Goal: Communication & Community: Answer question/provide support

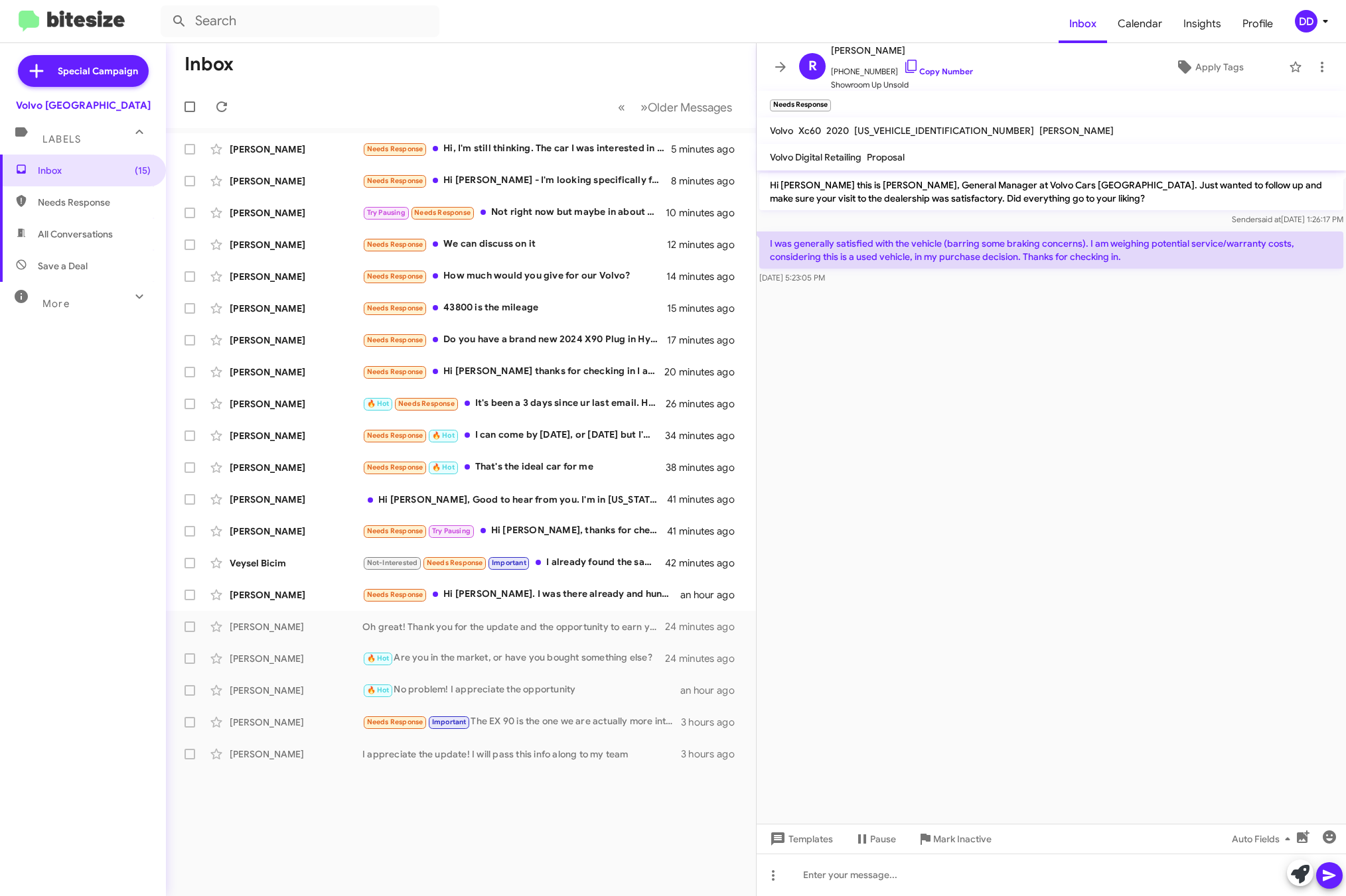
click at [954, 530] on cdk-virtual-scroll-viewport "Hi Raghavendra this is David Dupart, General Manager at Volvo Cars Palo Alto. J…" at bounding box center [1051, 497] width 589 height 654
click at [942, 77] on span "+17342776414 Copy Number" at bounding box center [902, 68] width 142 height 20
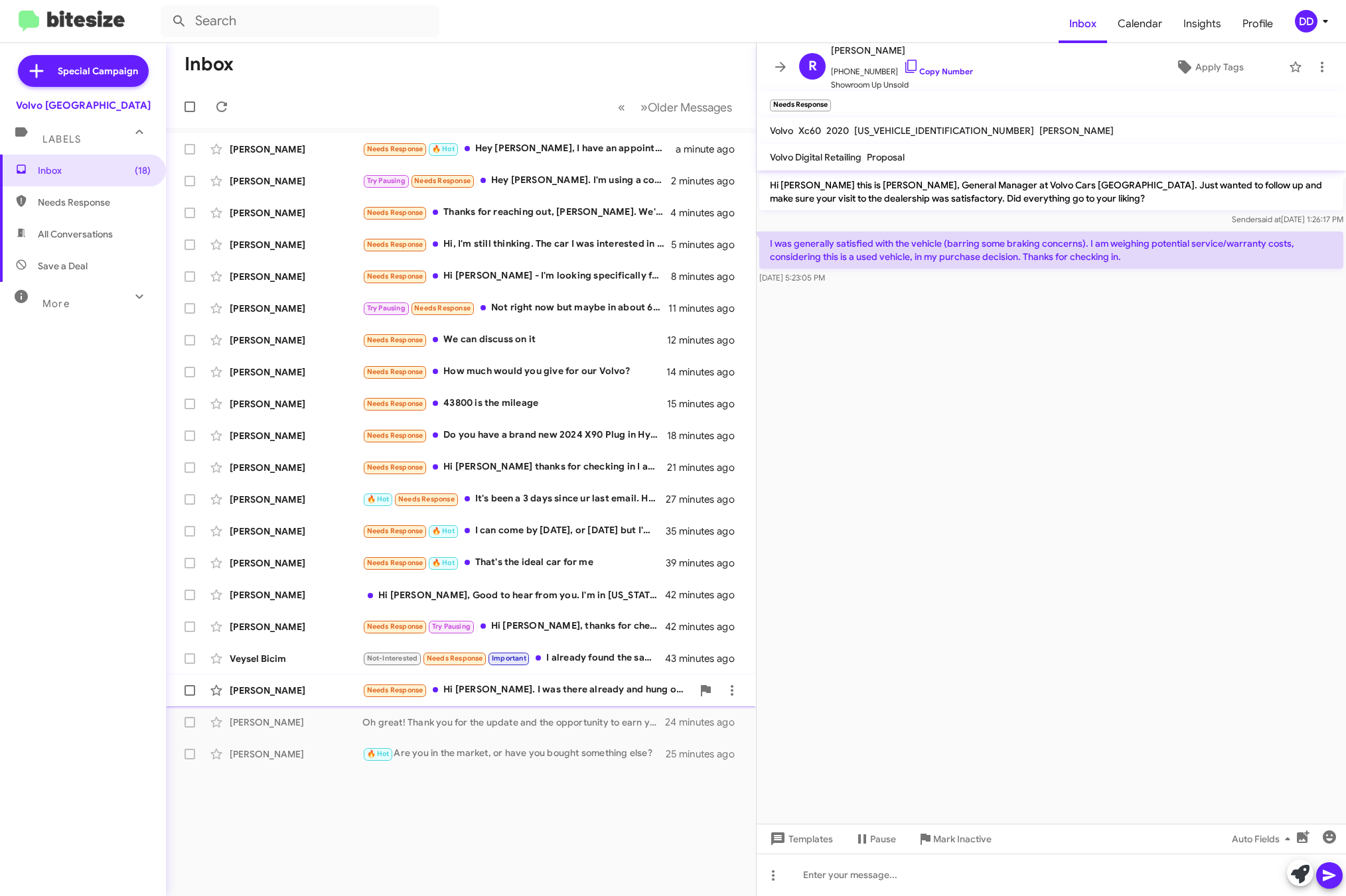
click at [512, 697] on div "Needs Response Hi David. I was there already and hung out with JOSEPH but the n…" at bounding box center [528, 690] width 330 height 16
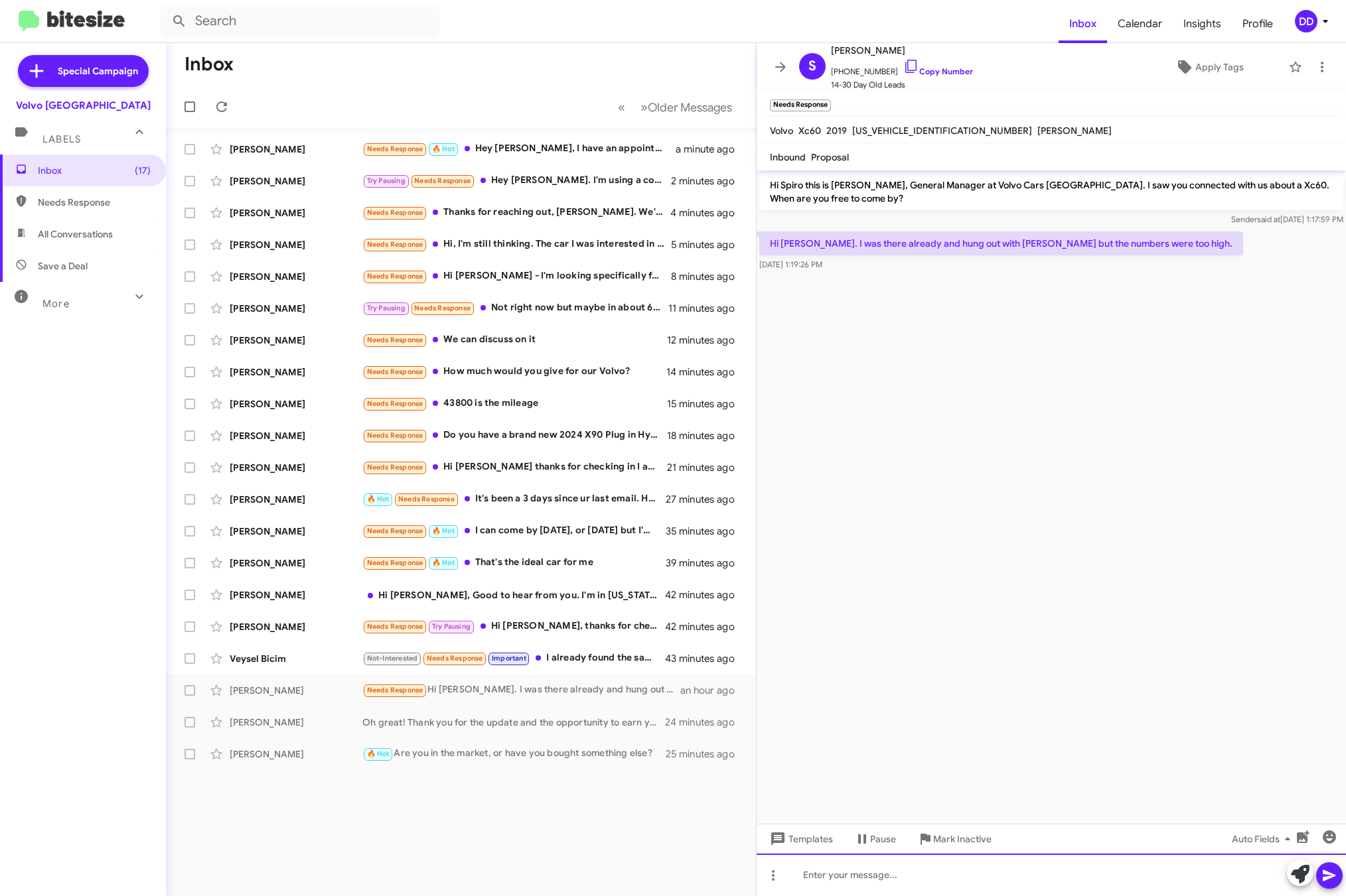
click at [1086, 882] on div at bounding box center [1051, 874] width 589 height 42
click at [1072, 880] on div "I see. Is that the only vehicle" at bounding box center [1051, 874] width 589 height 42
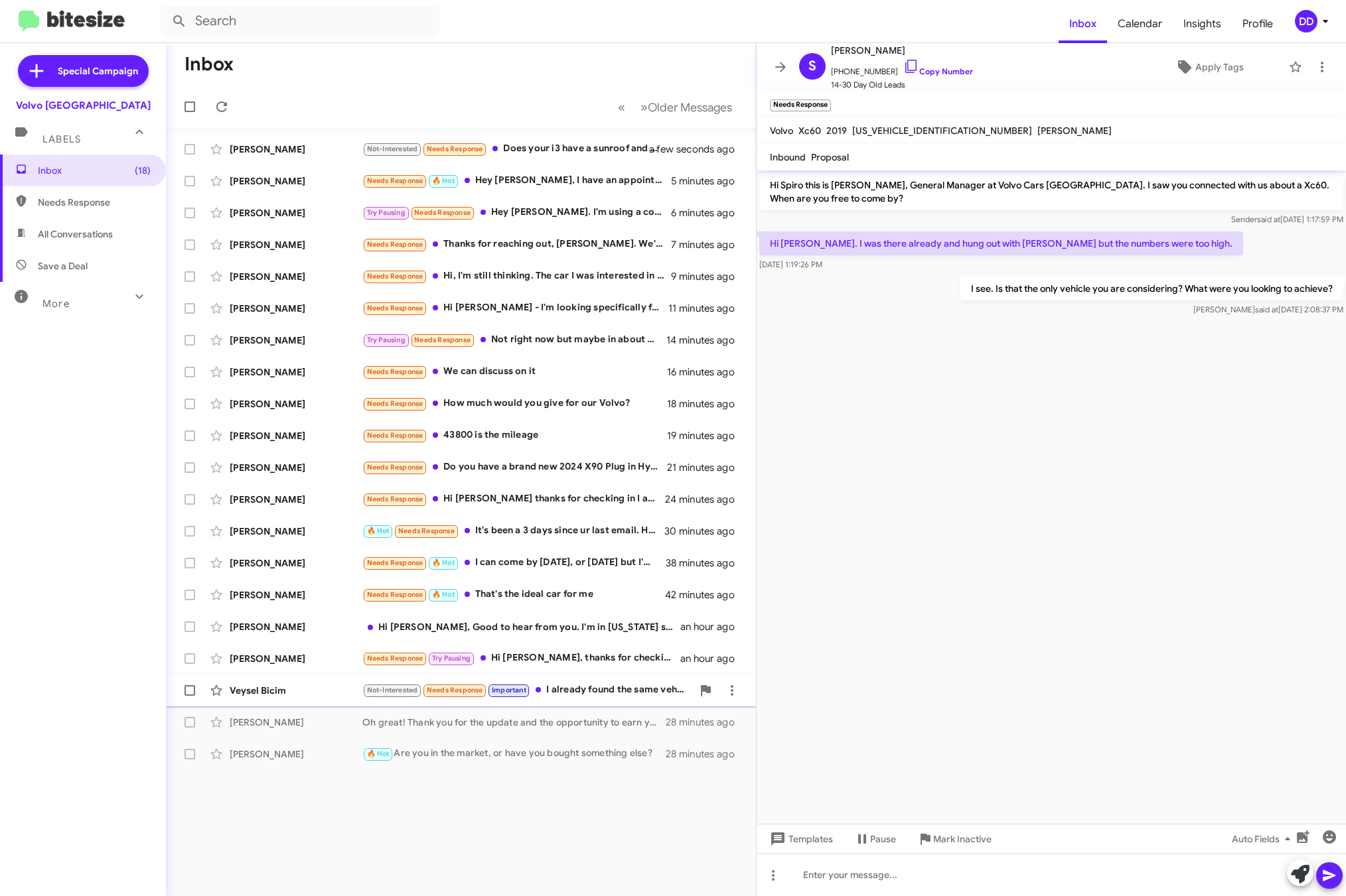
click at [595, 689] on div "Not-Interested Needs Response Important I already found the same vehicle at ano…" at bounding box center [528, 690] width 330 height 16
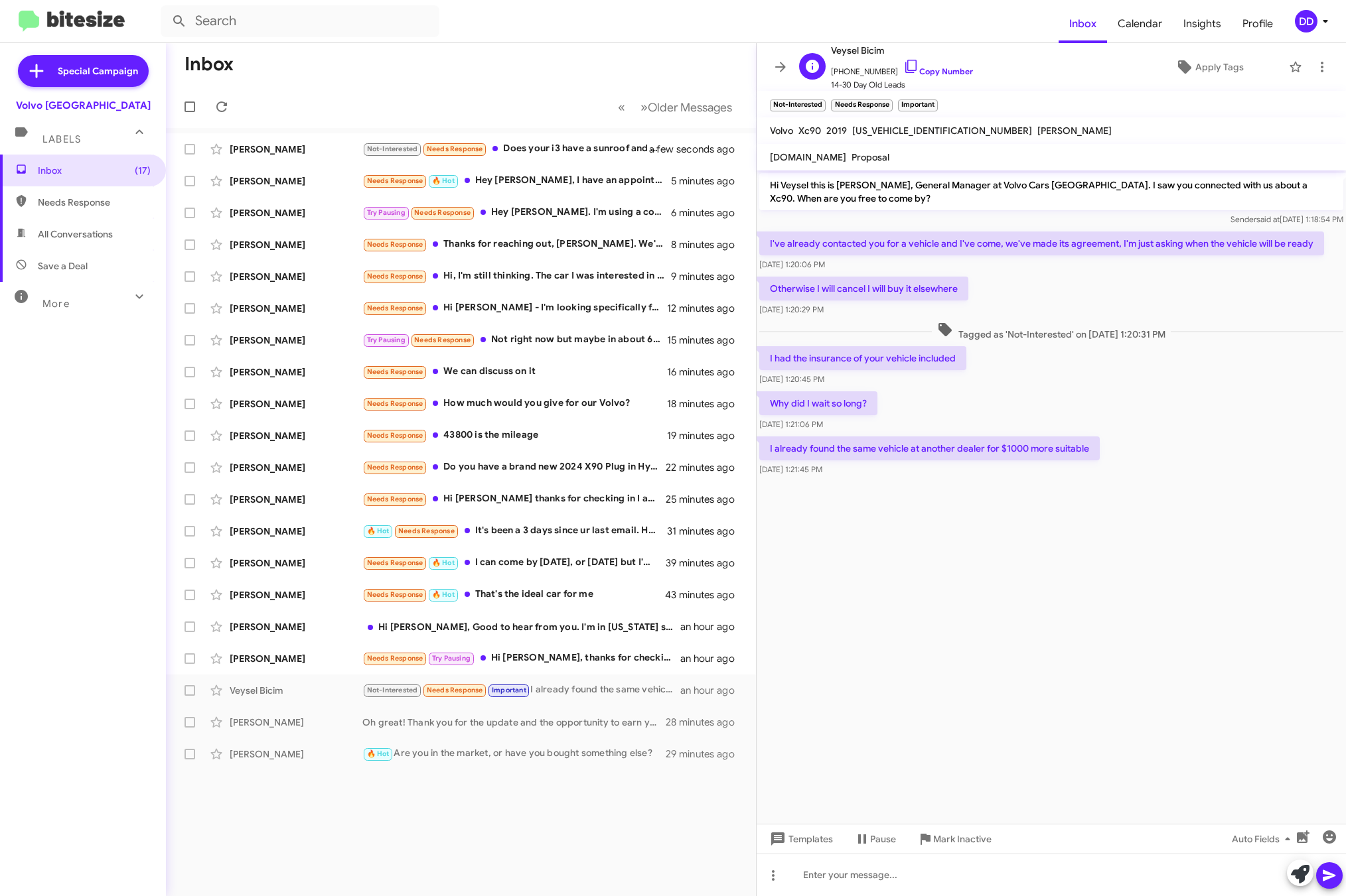
click at [938, 77] on span "+14159921478 Copy Number" at bounding box center [902, 68] width 142 height 20
click at [936, 71] on link "Copy Number" at bounding box center [938, 71] width 70 height 10
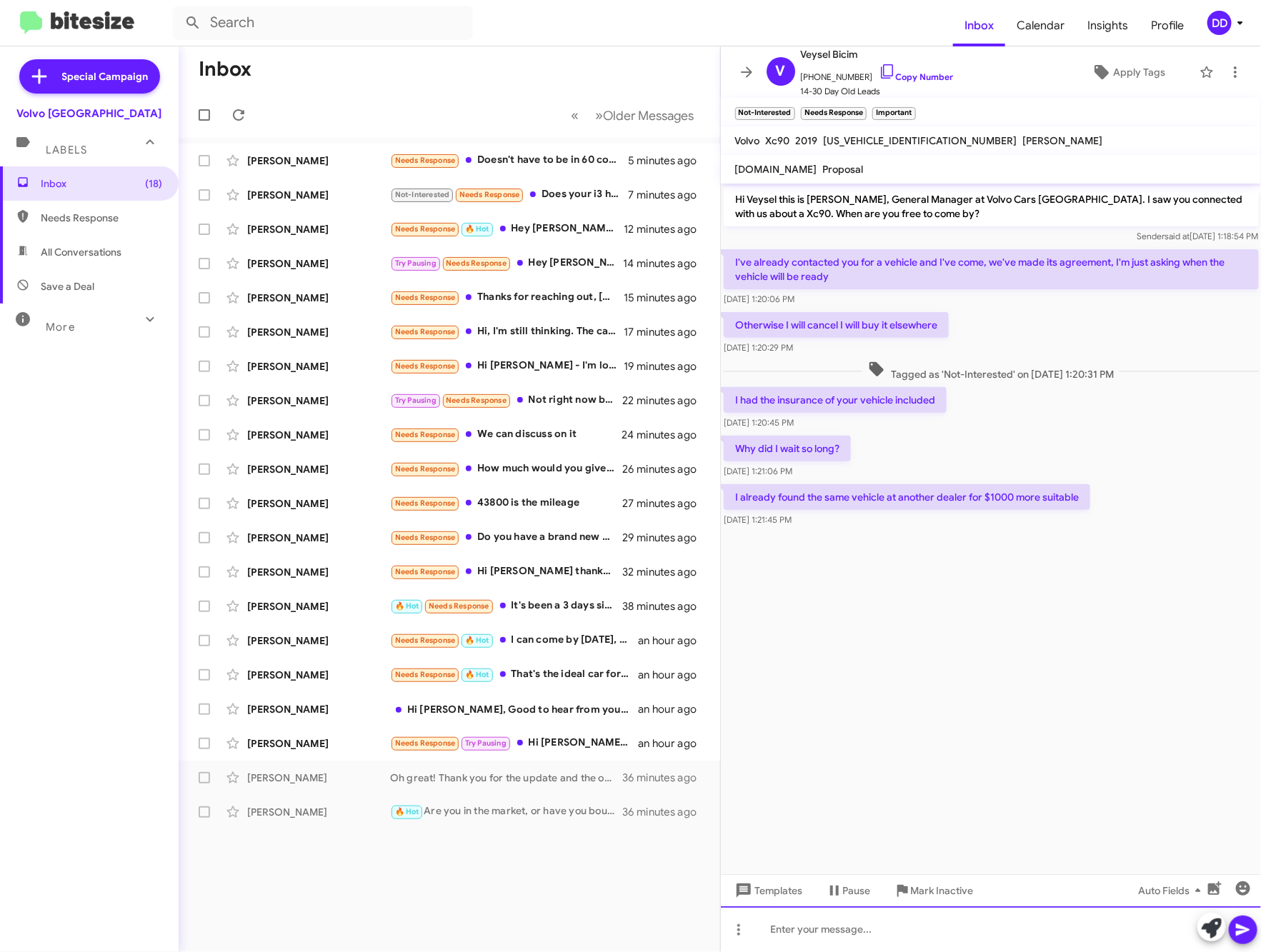
click at [928, 930] on div at bounding box center [991, 929] width 541 height 46
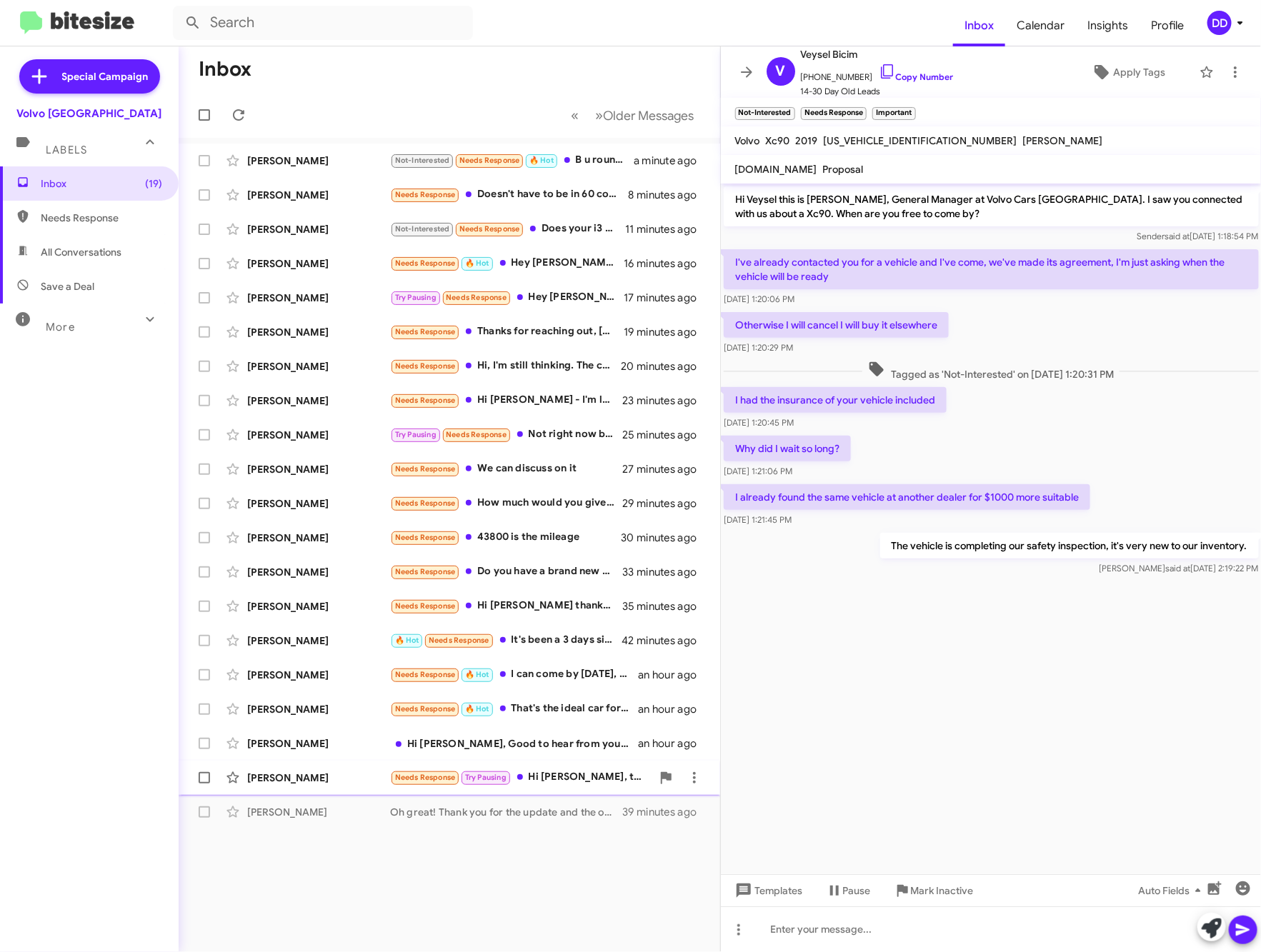
click at [564, 777] on div "Needs Response Try Pausing Hi David, thanks for checking in. I've found a vehic…" at bounding box center [521, 778] width 262 height 17
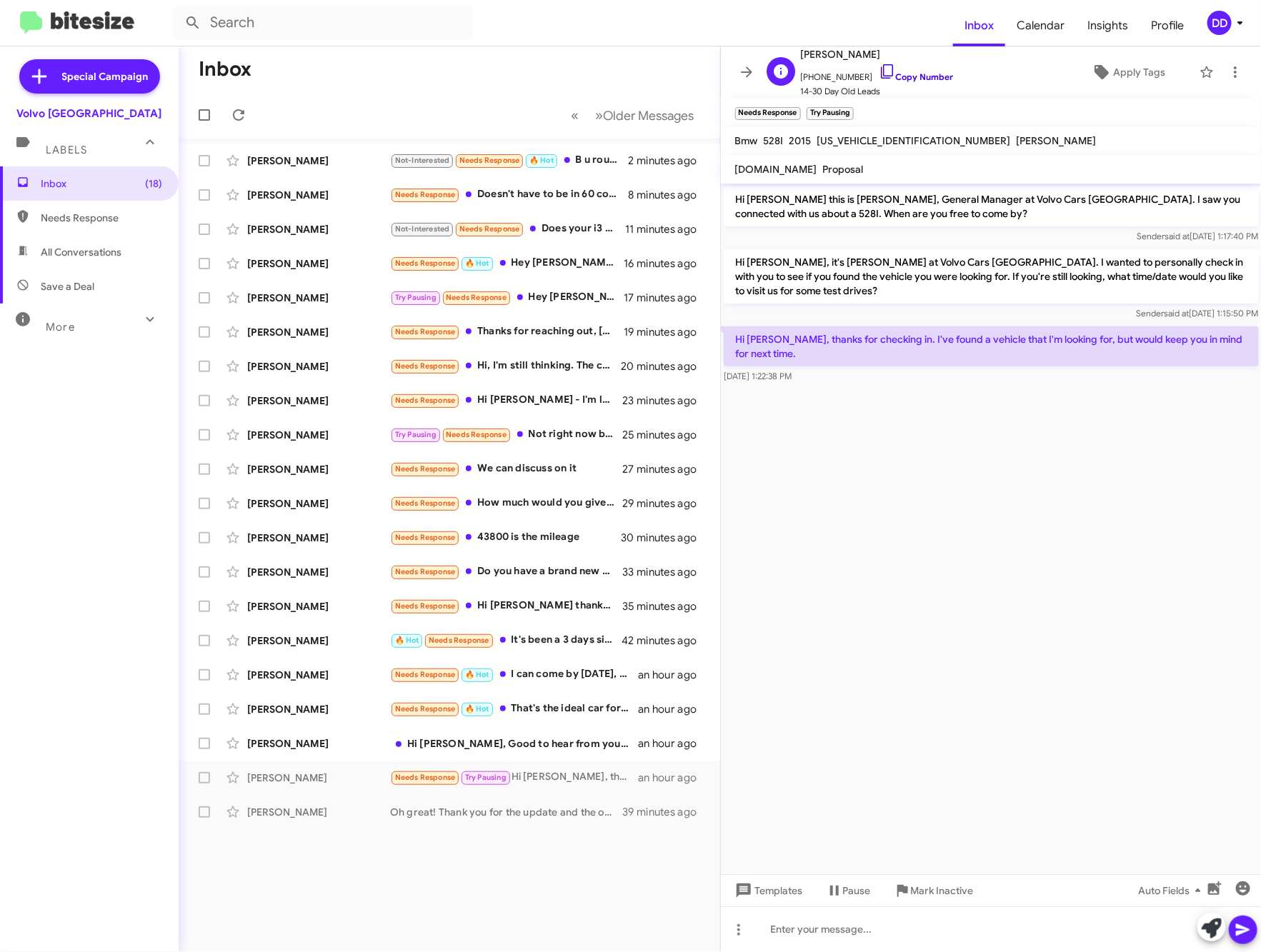
click at [892, 71] on link "Copy Number" at bounding box center [916, 76] width 75 height 10
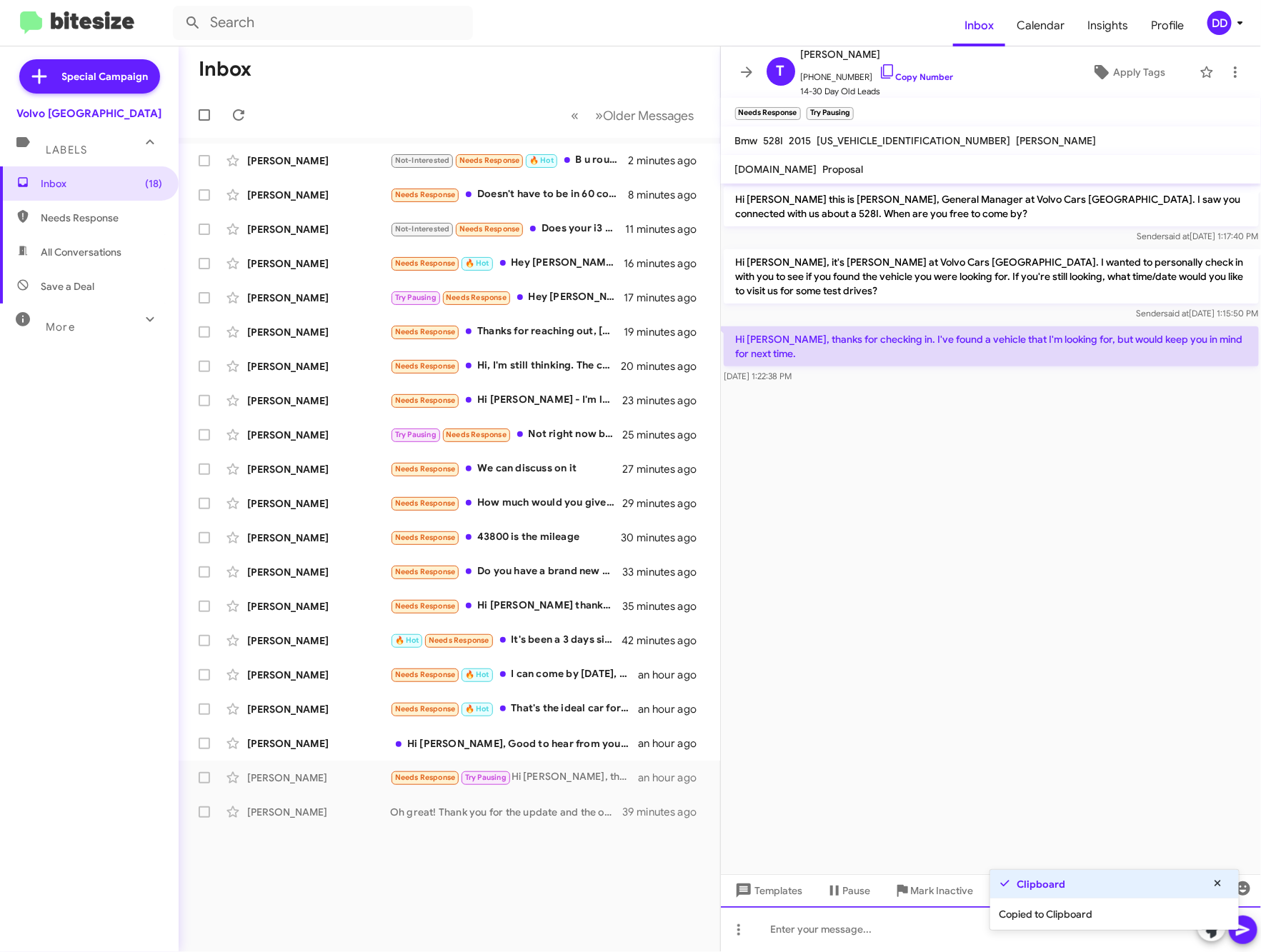
click at [911, 930] on div at bounding box center [991, 929] width 541 height 46
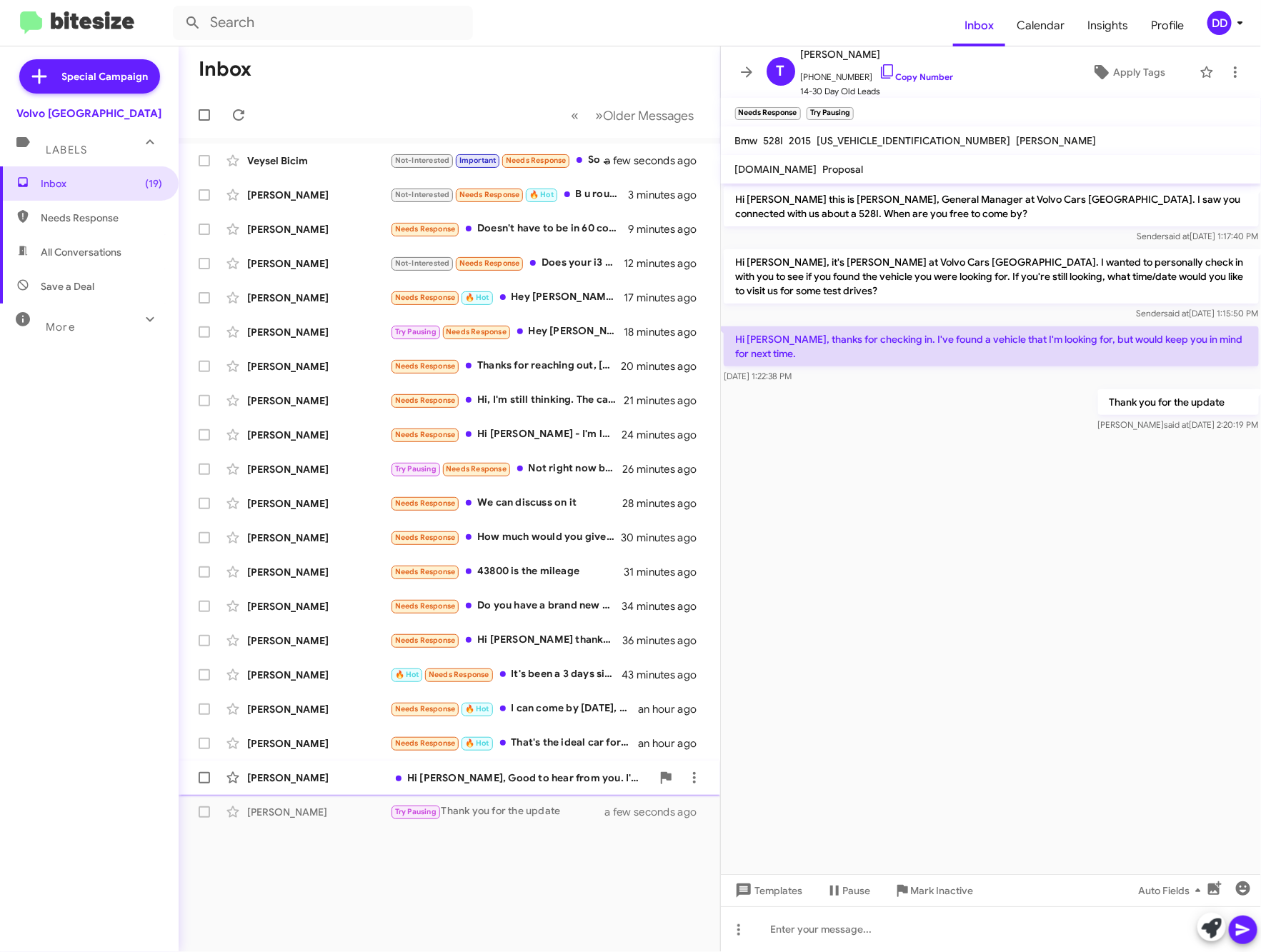
click at [466, 780] on div "Hi David, Good to hear from you. I'm in Arizona so stopping in for a test drive…" at bounding box center [521, 778] width 262 height 14
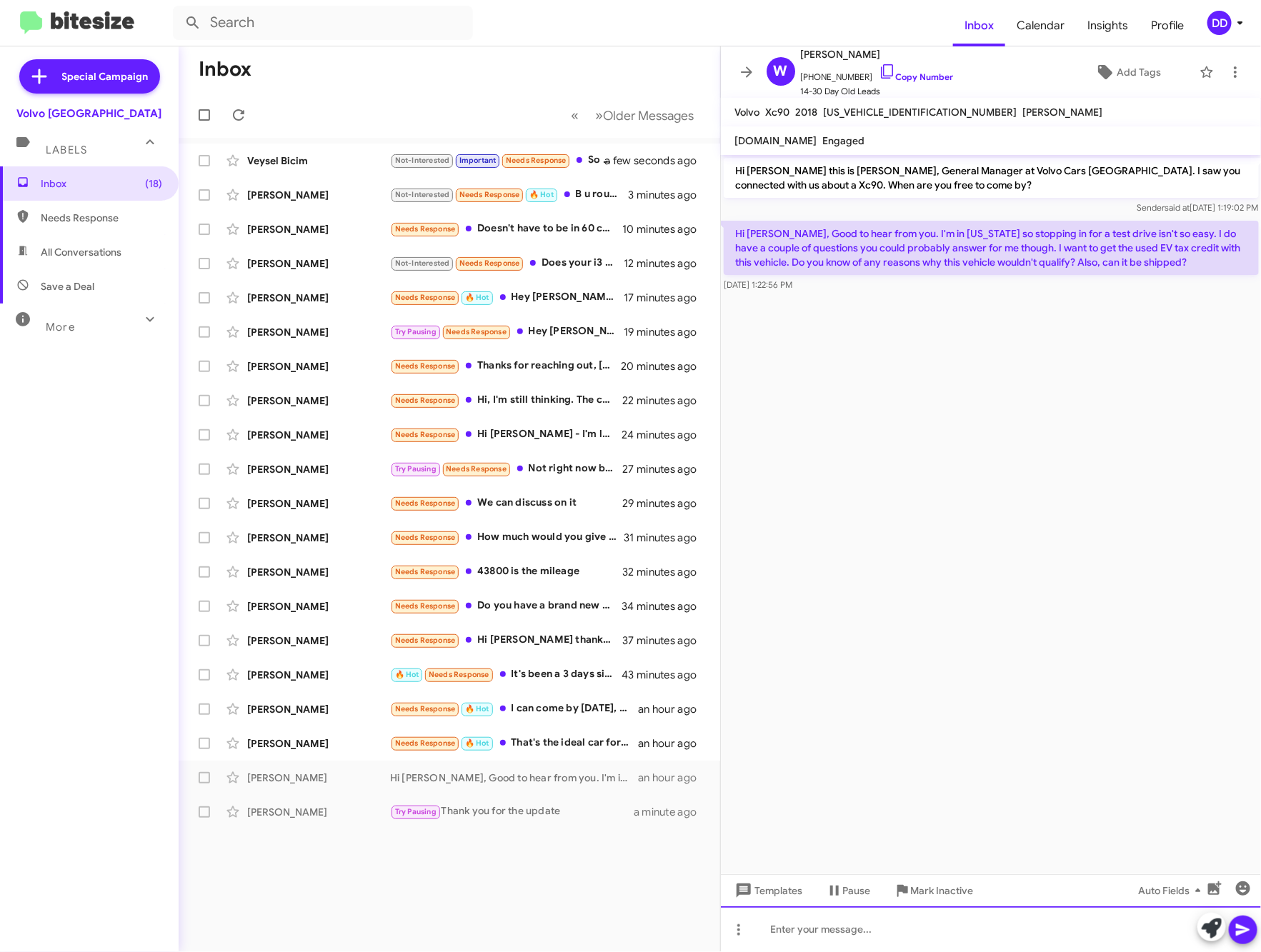
click at [963, 932] on div at bounding box center [991, 929] width 541 height 46
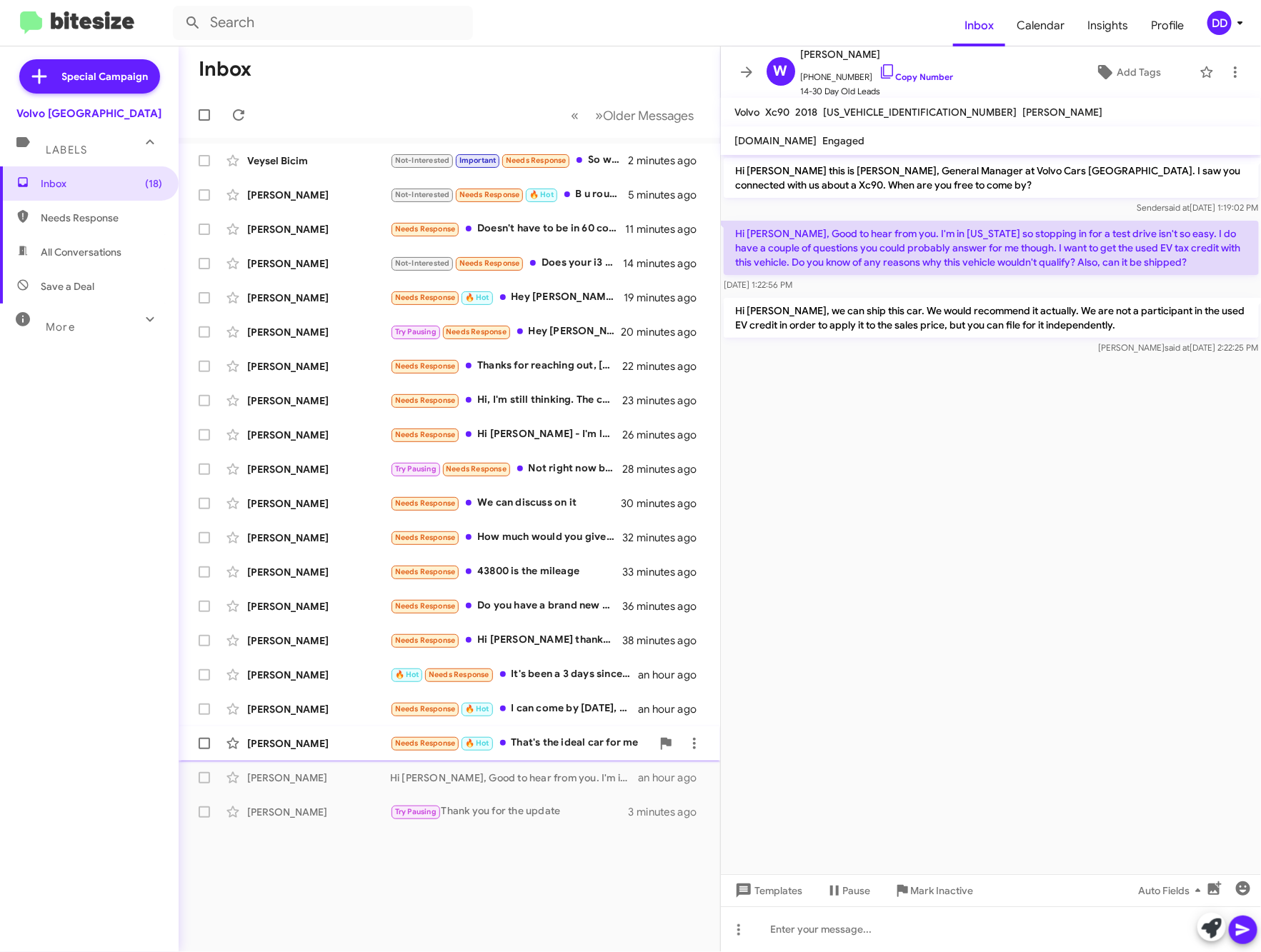
click at [564, 750] on div "Needs Response 🔥 Hot That's the ideal car for me" at bounding box center [521, 743] width 262 height 17
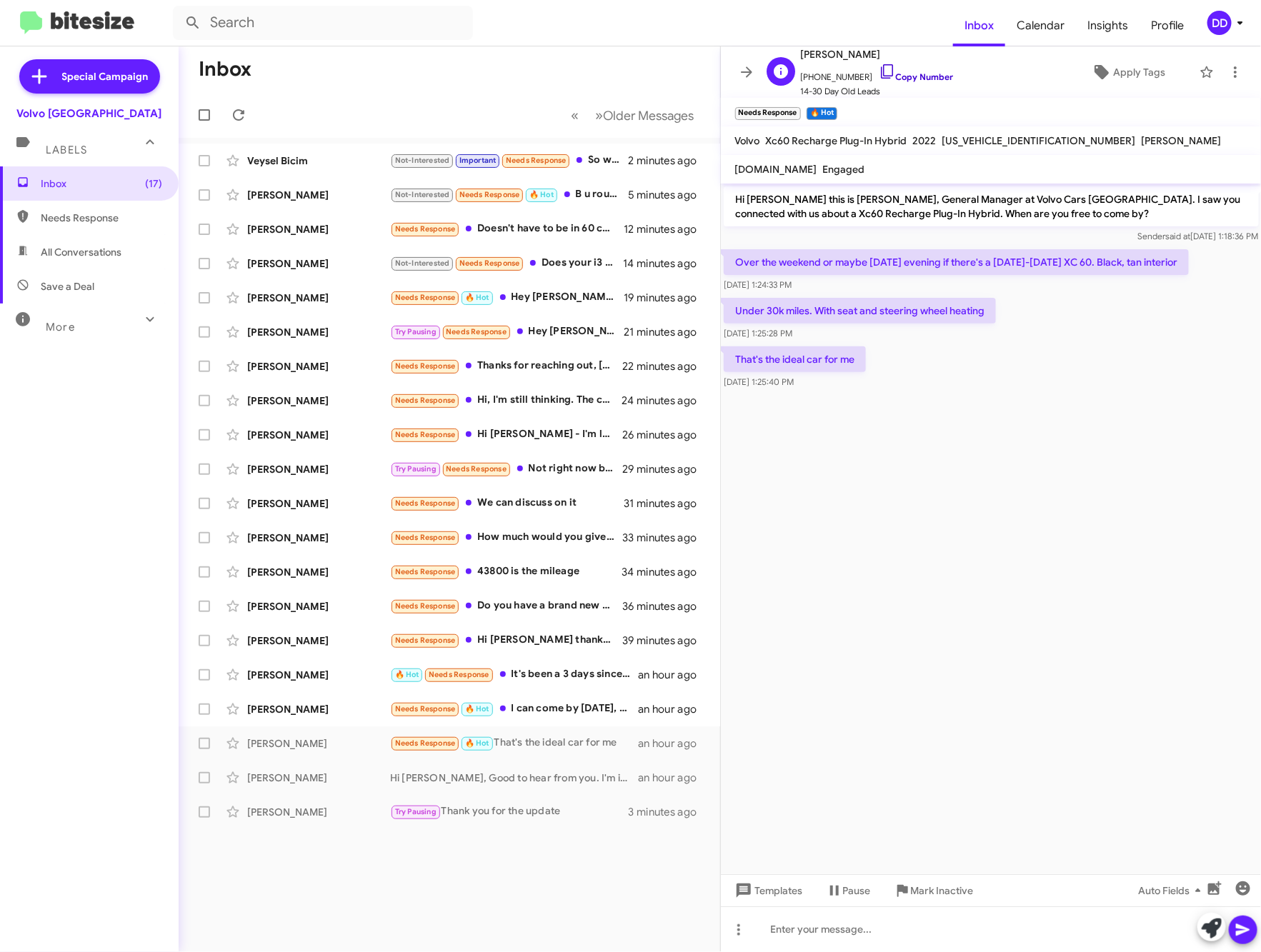
click at [904, 80] on link "Copy Number" at bounding box center [916, 76] width 75 height 10
click at [890, 920] on div at bounding box center [991, 929] width 541 height 46
click at [540, 714] on div "Needs Response 🔥 Hot I can come by today, or tomorrow but I'm confused I though…" at bounding box center [521, 709] width 262 height 17
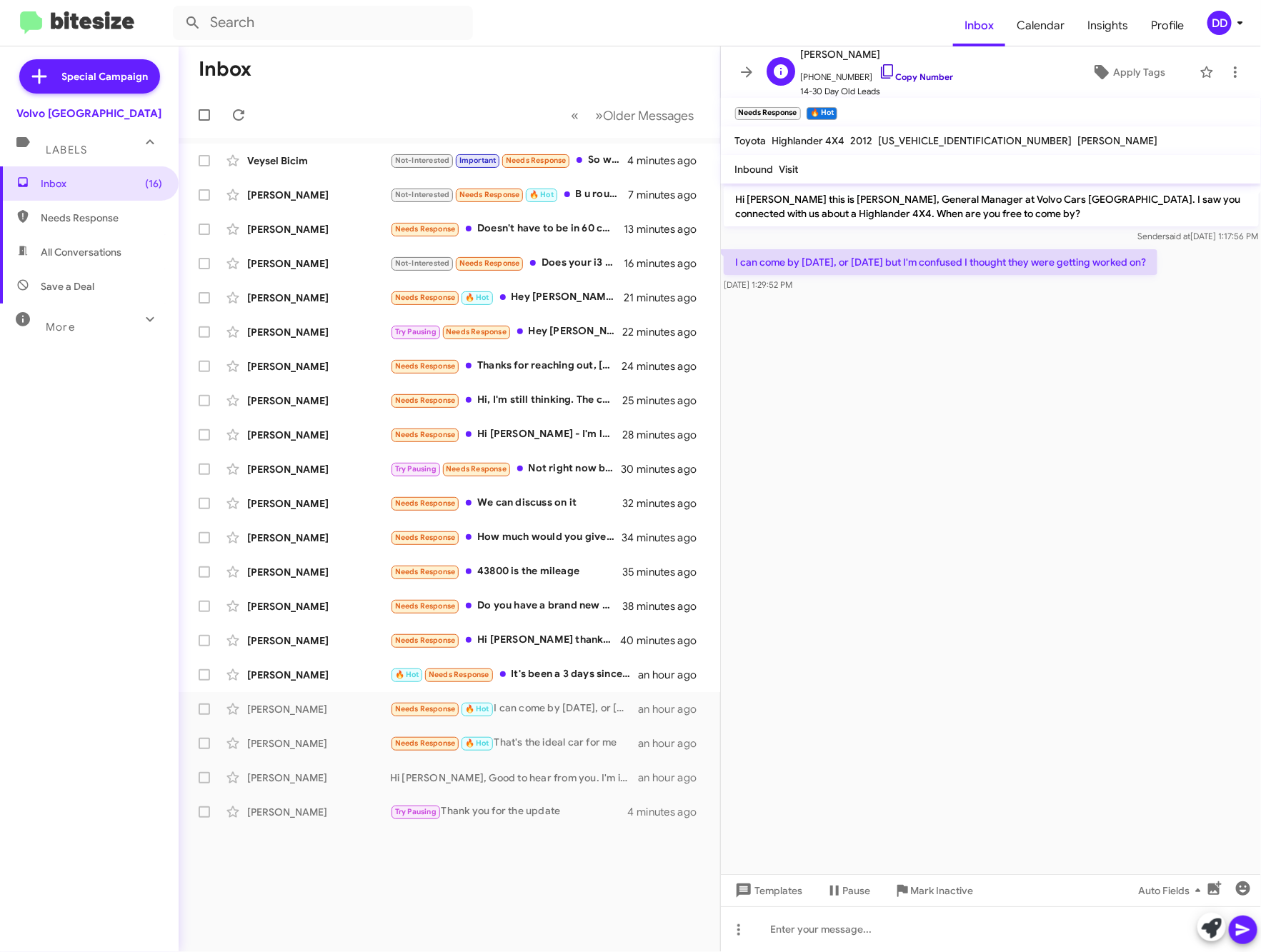
click at [918, 80] on link "Copy Number" at bounding box center [916, 76] width 75 height 10
click at [926, 675] on cdk-virtual-scroll-viewport "Hi Katy this is David Dupart, General Manager at Volvo Cars Palo Alto. I saw yo…" at bounding box center [991, 528] width 541 height 690
click at [1062, 930] on div at bounding box center [991, 929] width 541 height 46
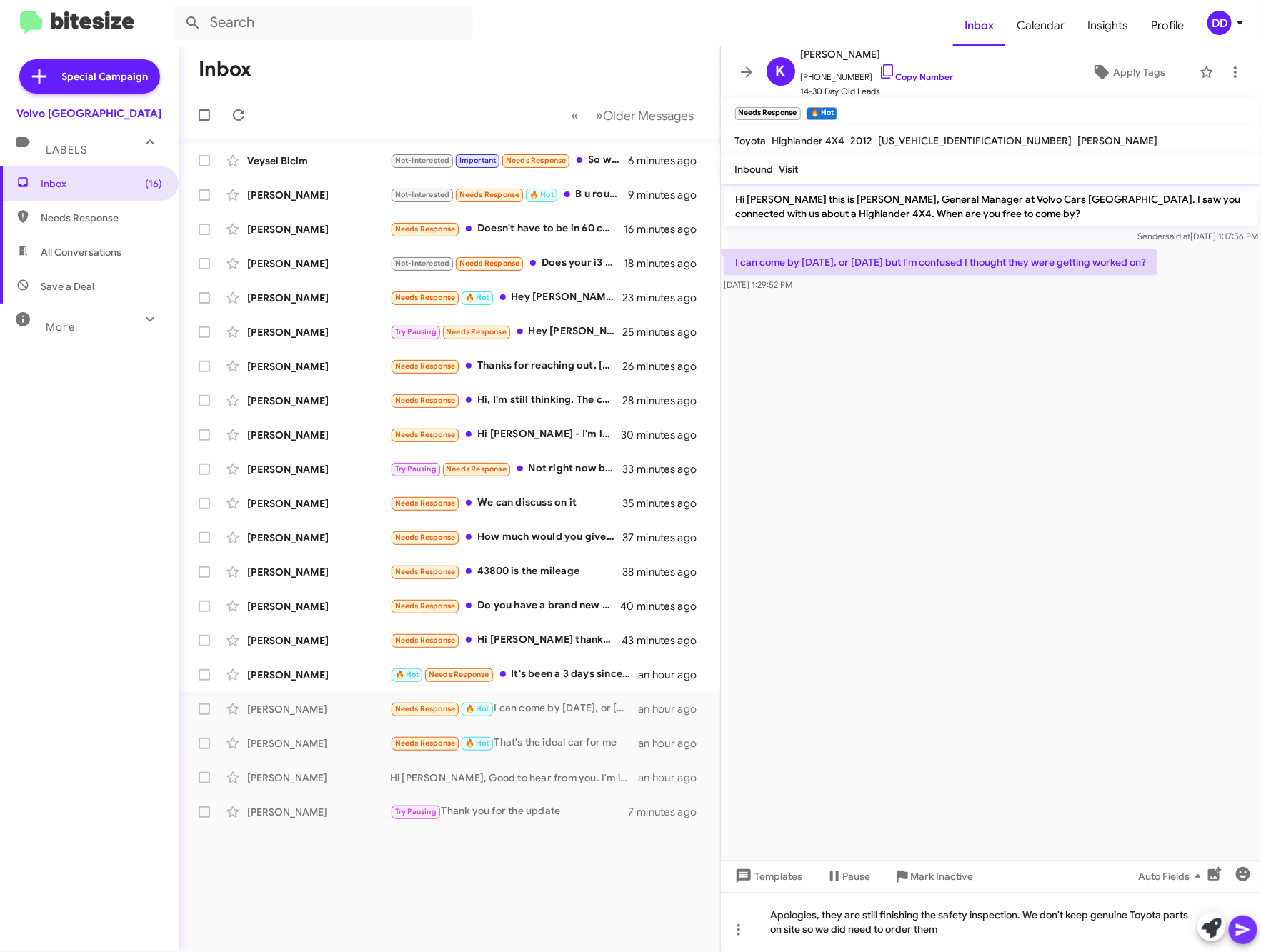
click at [1241, 920] on span at bounding box center [1243, 930] width 17 height 29
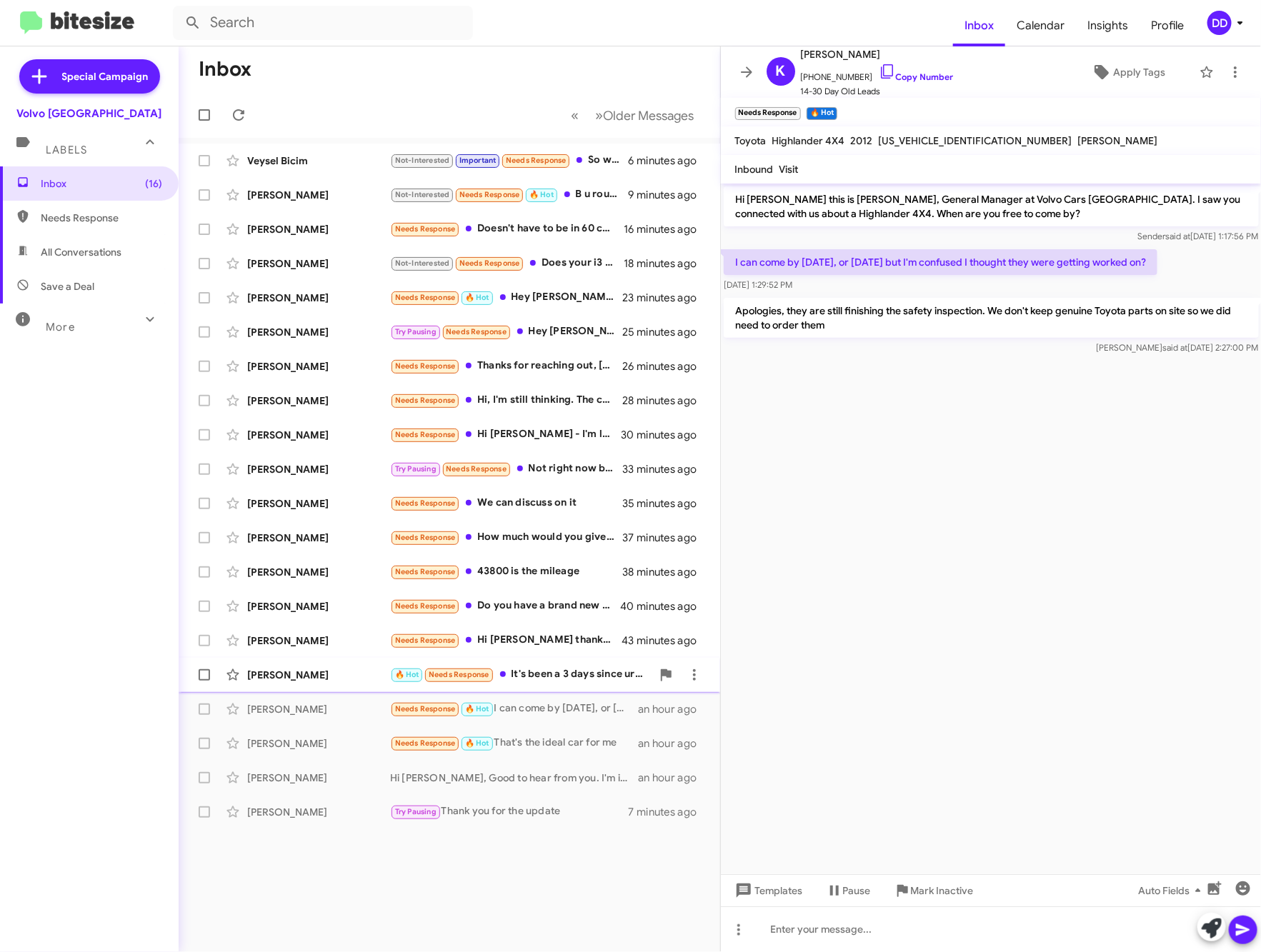
click at [553, 678] on div "🔥 Hot Needs Response It's been a 3 days since ur last email. Haven't received t…" at bounding box center [521, 674] width 262 height 17
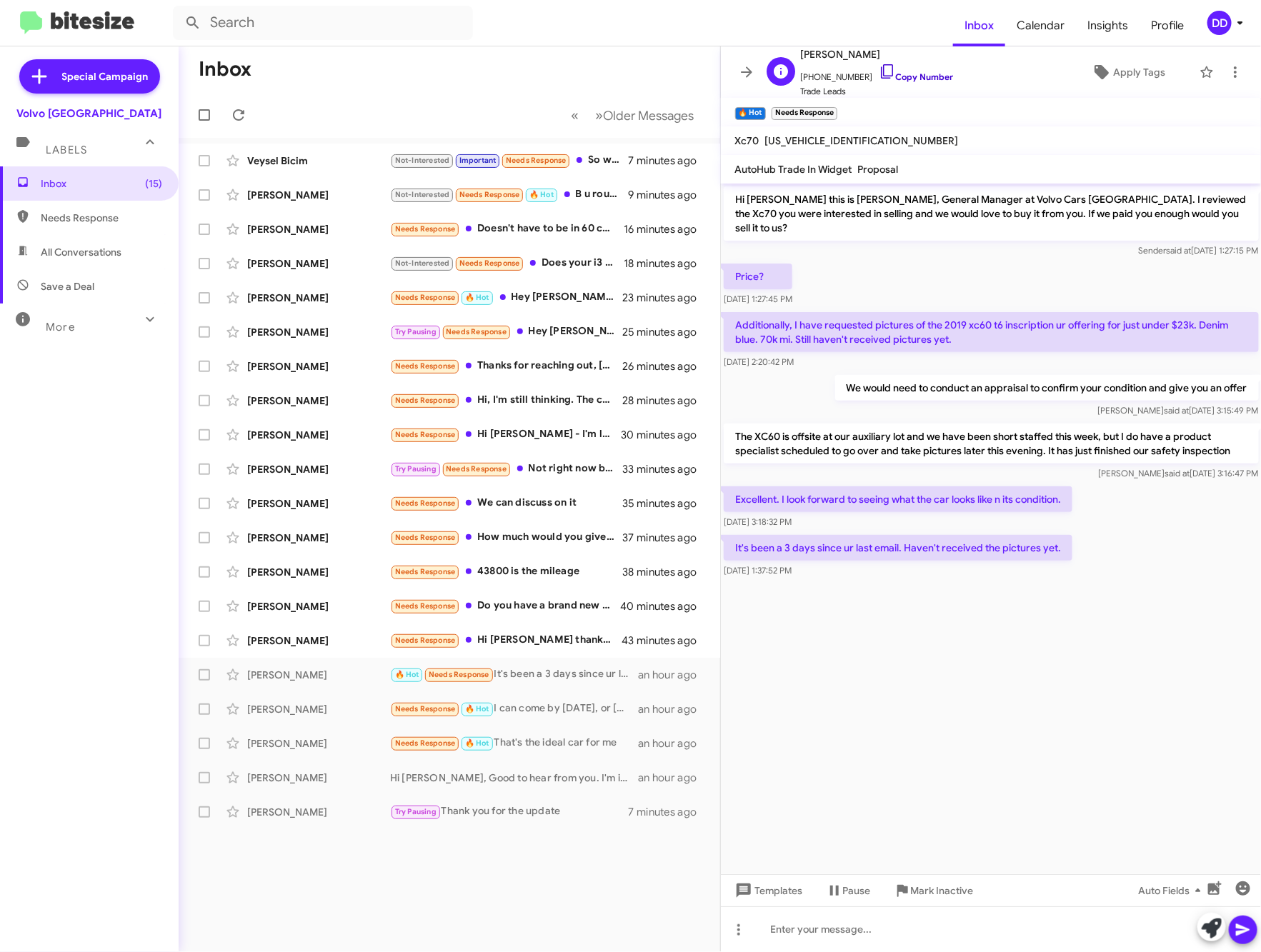
click at [907, 75] on link "Copy Number" at bounding box center [916, 76] width 75 height 10
click at [918, 75] on link "Copy Number" at bounding box center [916, 76] width 75 height 10
click at [987, 933] on div at bounding box center [991, 929] width 541 height 46
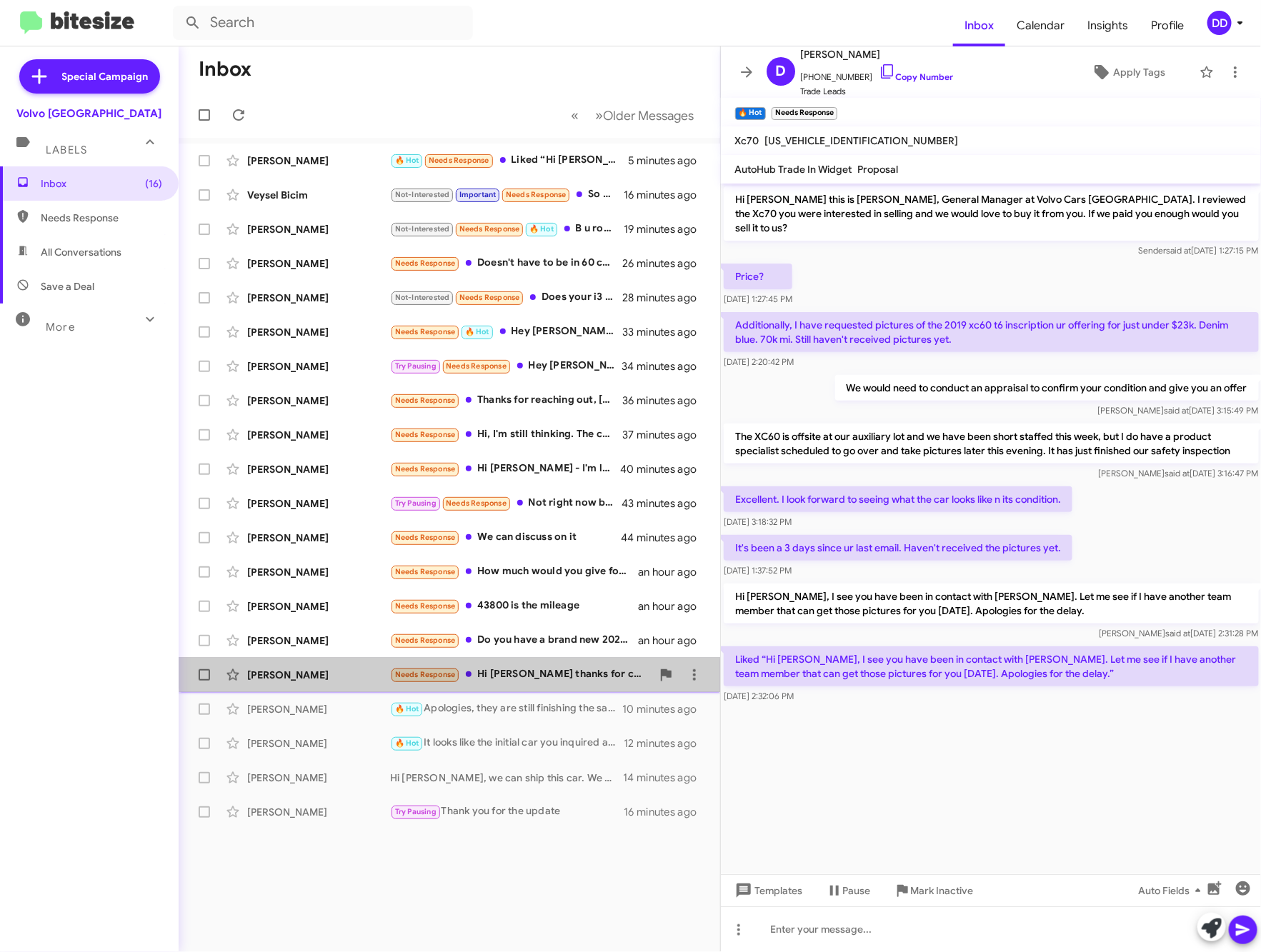
click at [518, 666] on div "Needs Response Hi david thanks for checking in I am still looking for a vehicle…" at bounding box center [521, 674] width 262 height 17
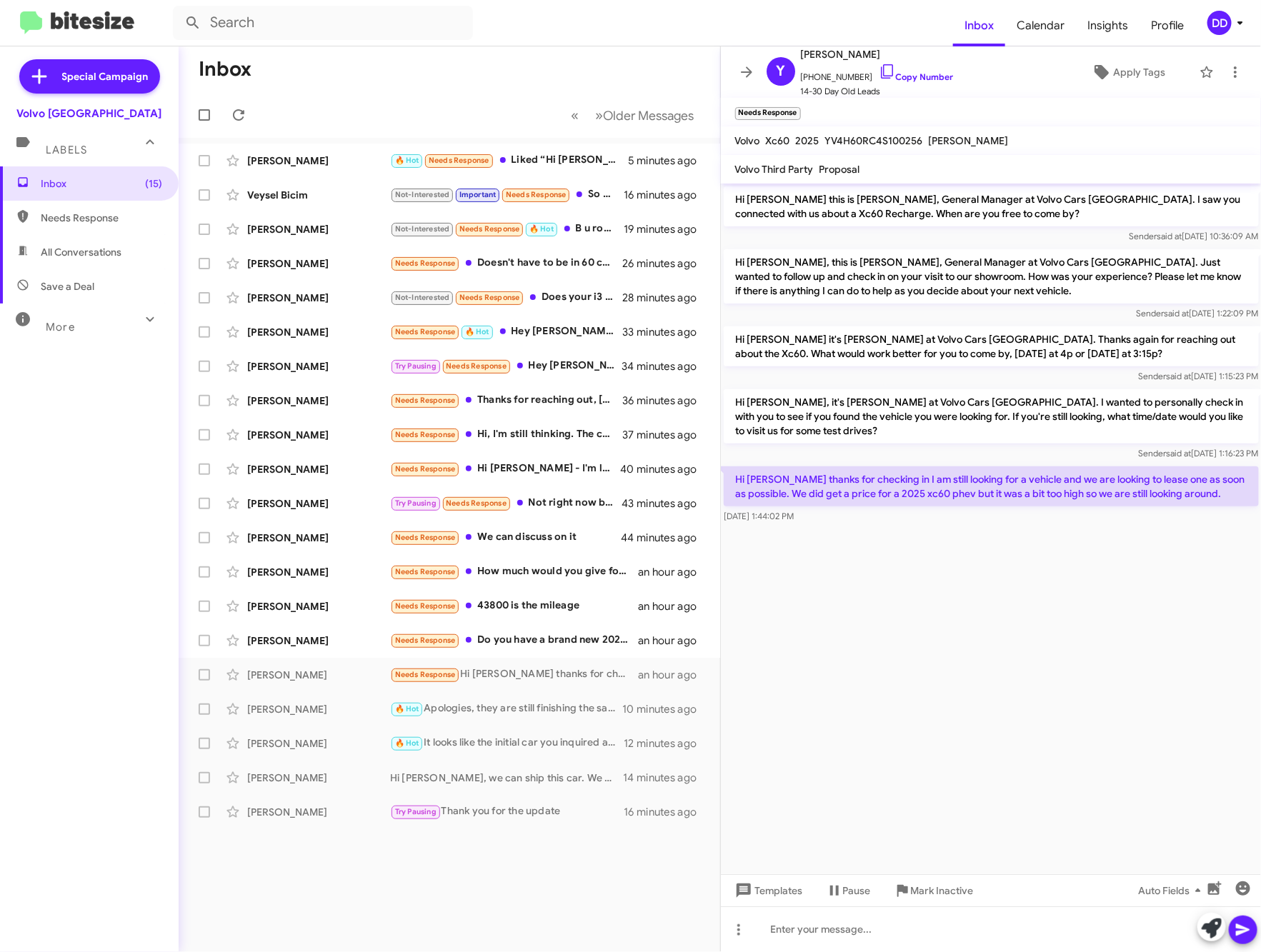
click at [1005, 630] on cdk-virtual-scroll-viewport "Hi Yusuf this is David Dupart, General Manager at Volvo Cars Palo Alto. I saw y…" at bounding box center [991, 528] width 541 height 690
click at [1034, 932] on div at bounding box center [991, 929] width 541 height 46
click at [403, 80] on mat-toolbar-row "Inbox" at bounding box center [449, 69] width 542 height 46
click at [448, 71] on mat-toolbar-row "Inbox" at bounding box center [449, 69] width 542 height 46
click at [532, 652] on div "Jose Alvarez Needs Response Do you have a brand new 2024 X90 Plug in Hybrid ? a…" at bounding box center [450, 641] width 518 height 29
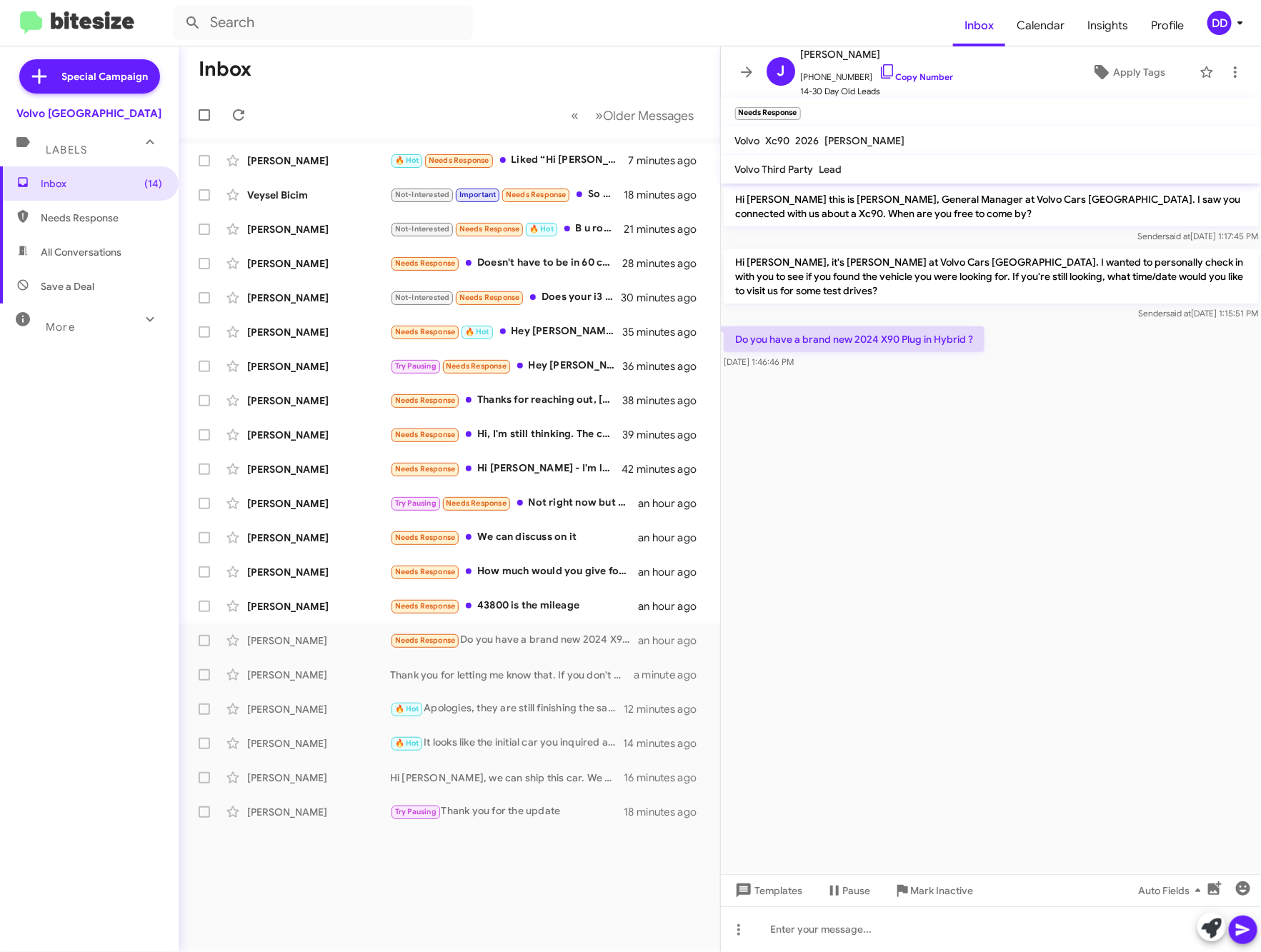
click at [974, 577] on cdk-virtual-scroll-viewport "Hi Jose this is David Dupart, General Manager at Volvo Cars Palo Alto. I saw yo…" at bounding box center [991, 528] width 541 height 690
click at [878, 554] on cdk-virtual-scroll-viewport "Hi Jose this is David Dupart, General Manager at Volvo Cars Palo Alto. I saw yo…" at bounding box center [991, 528] width 541 height 690
click at [927, 626] on cdk-virtual-scroll-viewport "Hi Jose this is David Dupart, General Manager at Volvo Cars Palo Alto. I saw yo…" at bounding box center [991, 528] width 541 height 690
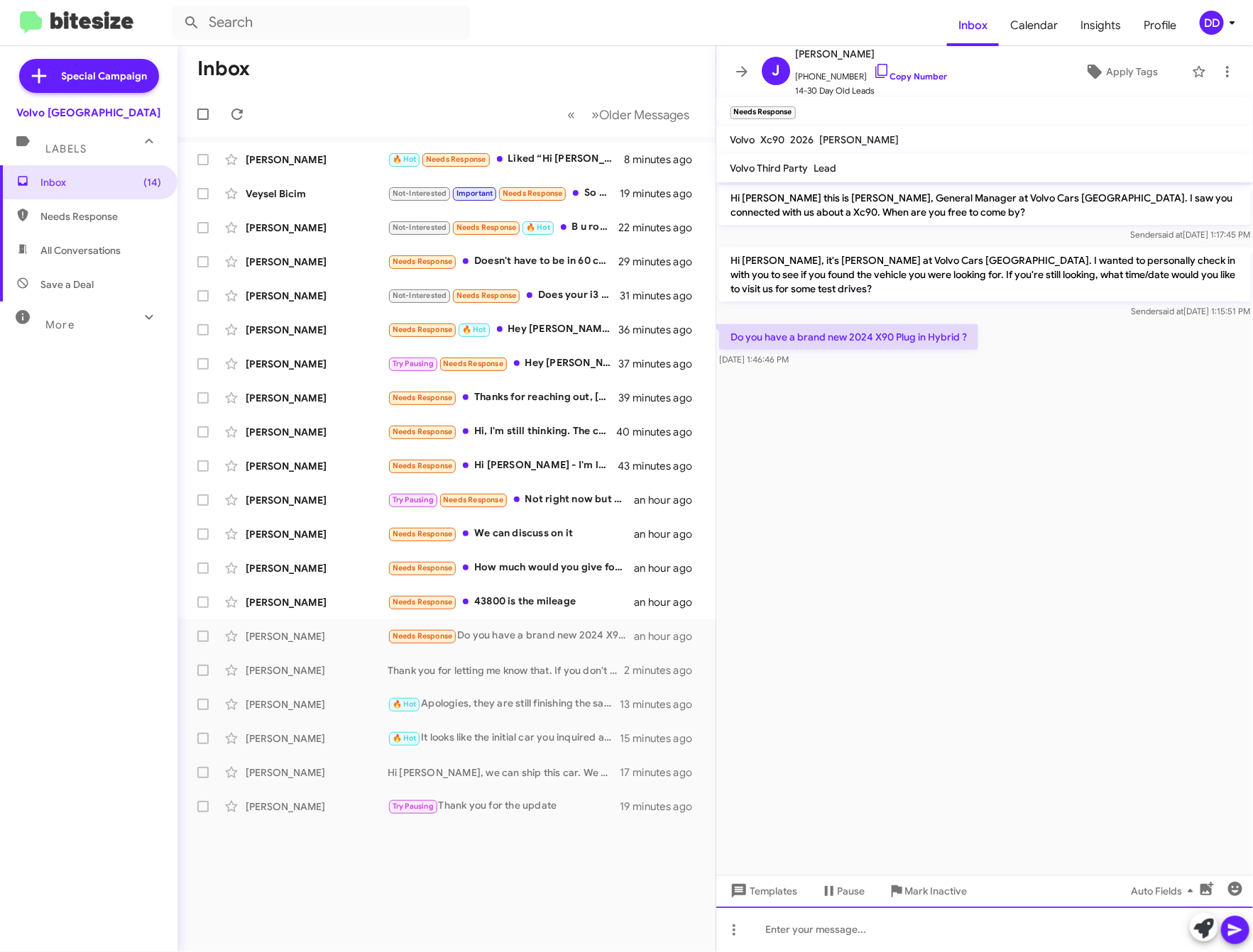
click at [960, 931] on div at bounding box center [985, 929] width 537 height 45
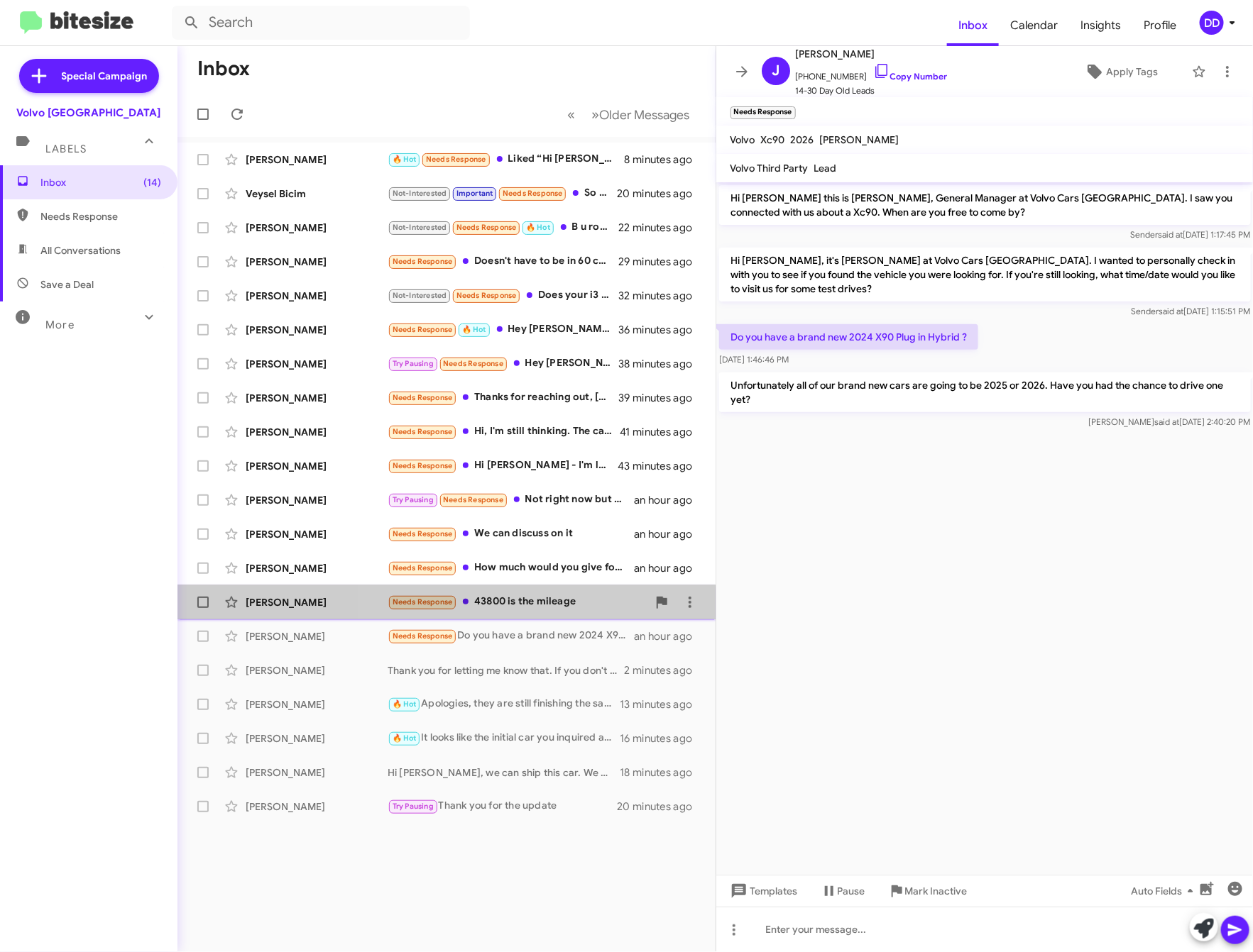
click at [531, 606] on div "Needs Response 43800 is the mileage" at bounding box center [518, 602] width 260 height 17
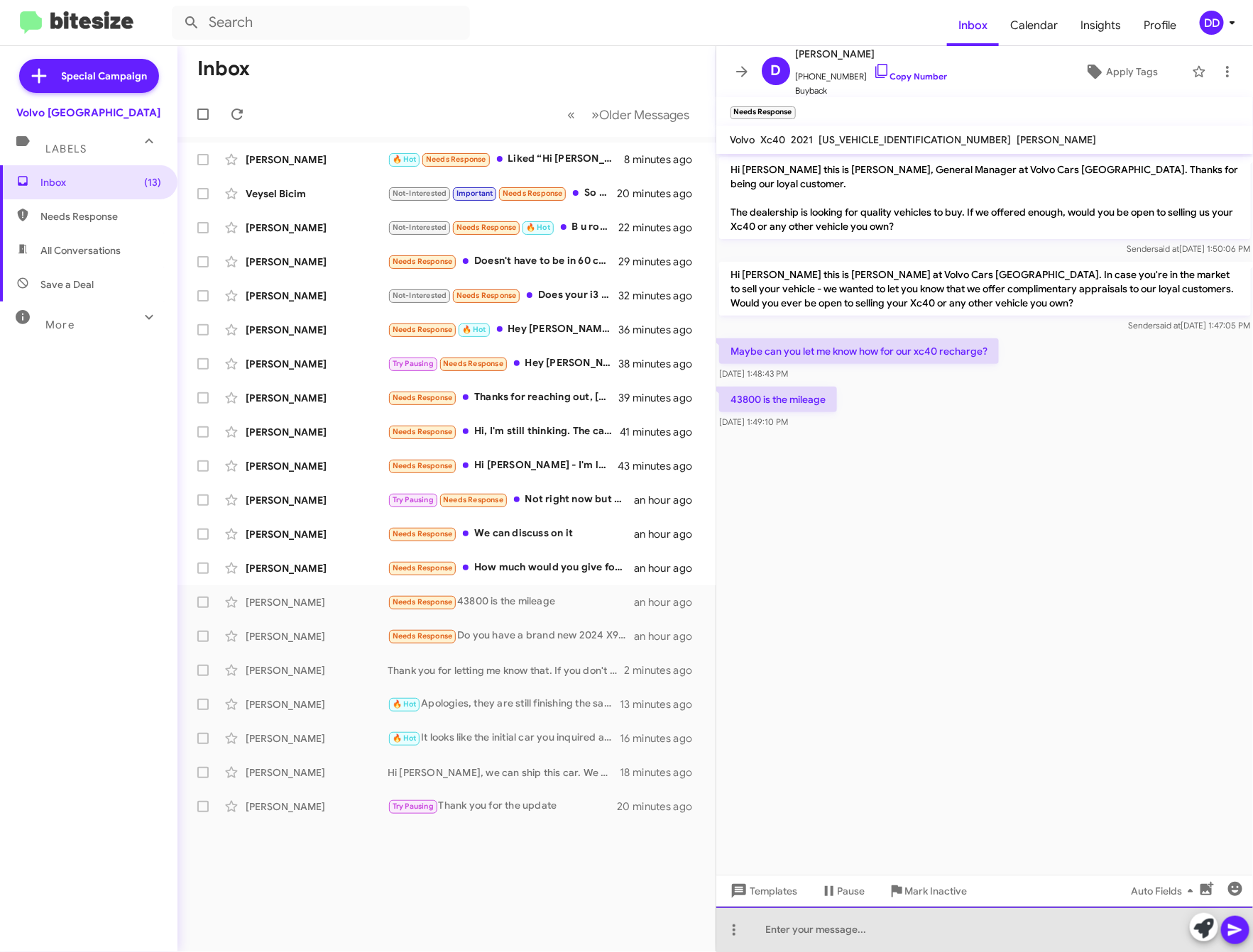
click at [1034, 924] on div at bounding box center [985, 929] width 537 height 45
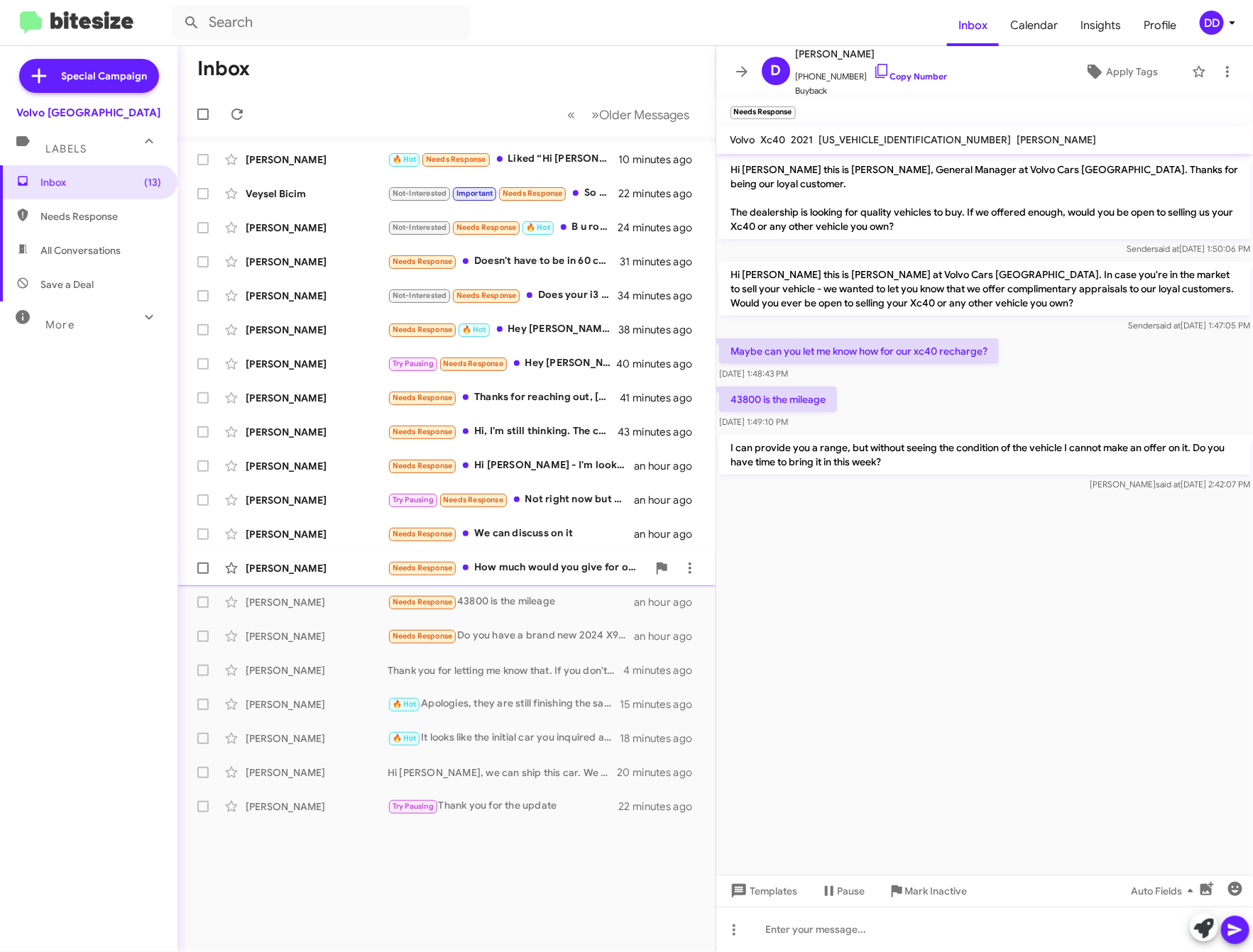
click at [518, 568] on div "Needs Response How much would you give for our Volvo?" at bounding box center [518, 568] width 260 height 17
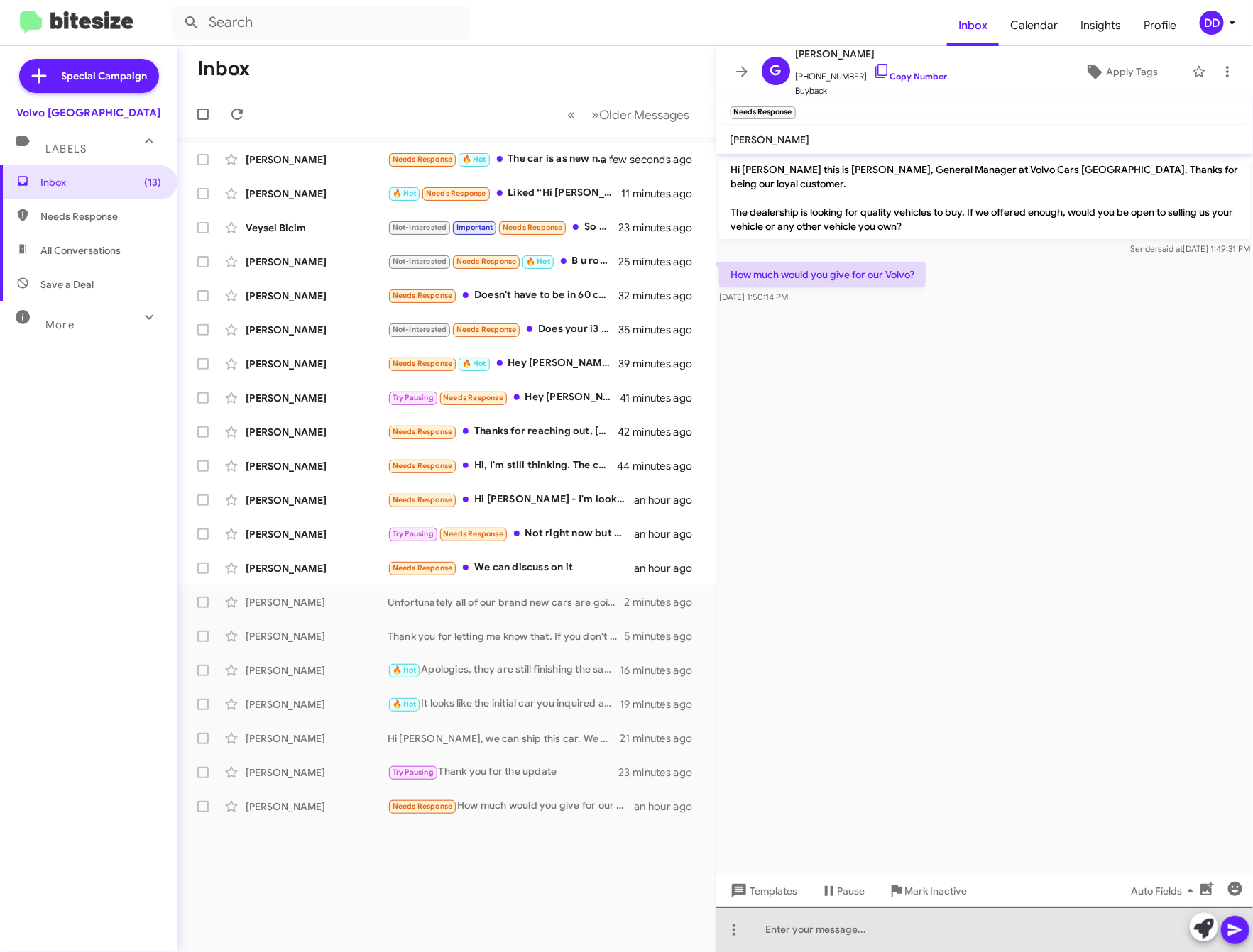
click at [1053, 924] on div at bounding box center [985, 929] width 537 height 45
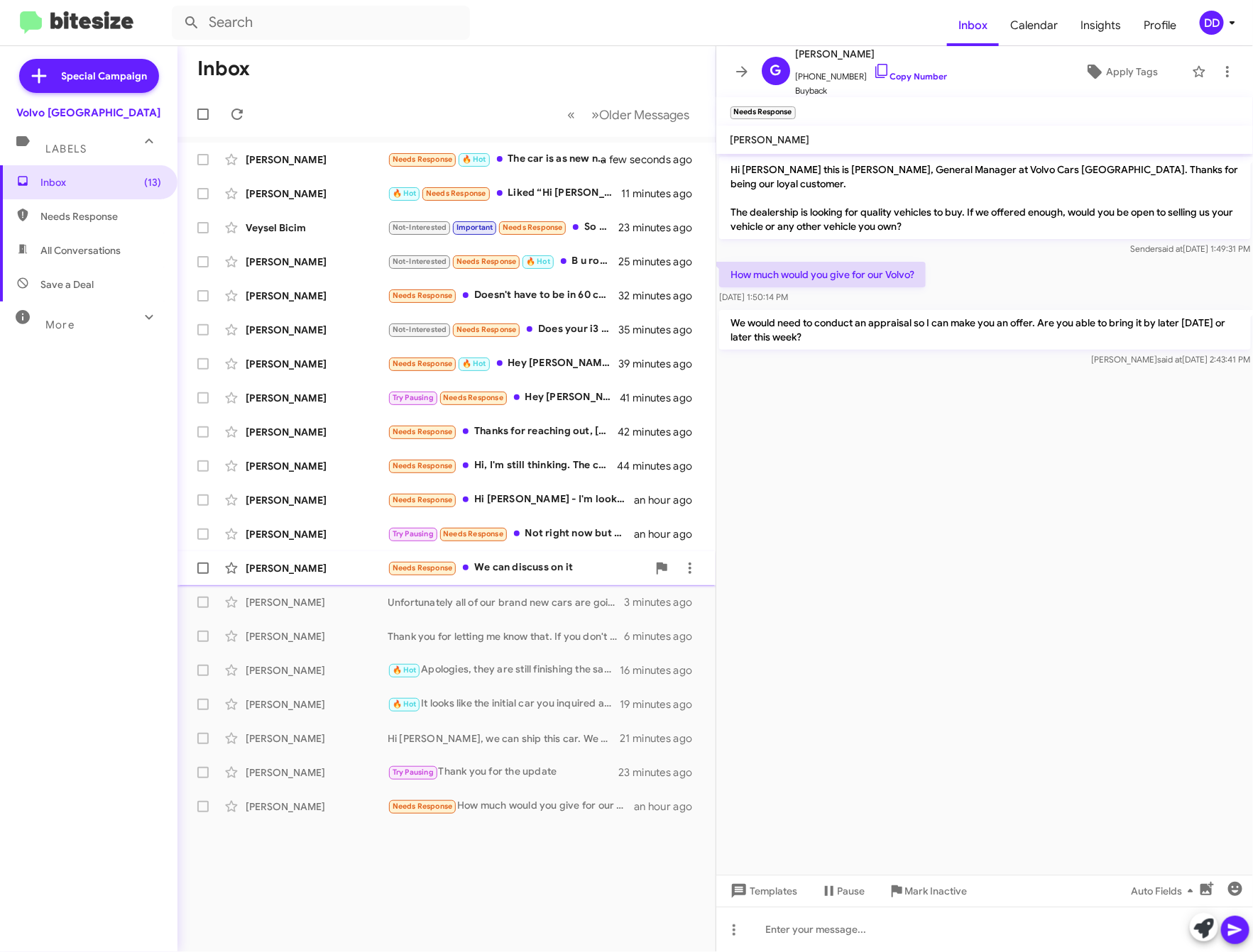
click at [541, 564] on div "Needs Response We can discuss on it" at bounding box center [518, 568] width 260 height 17
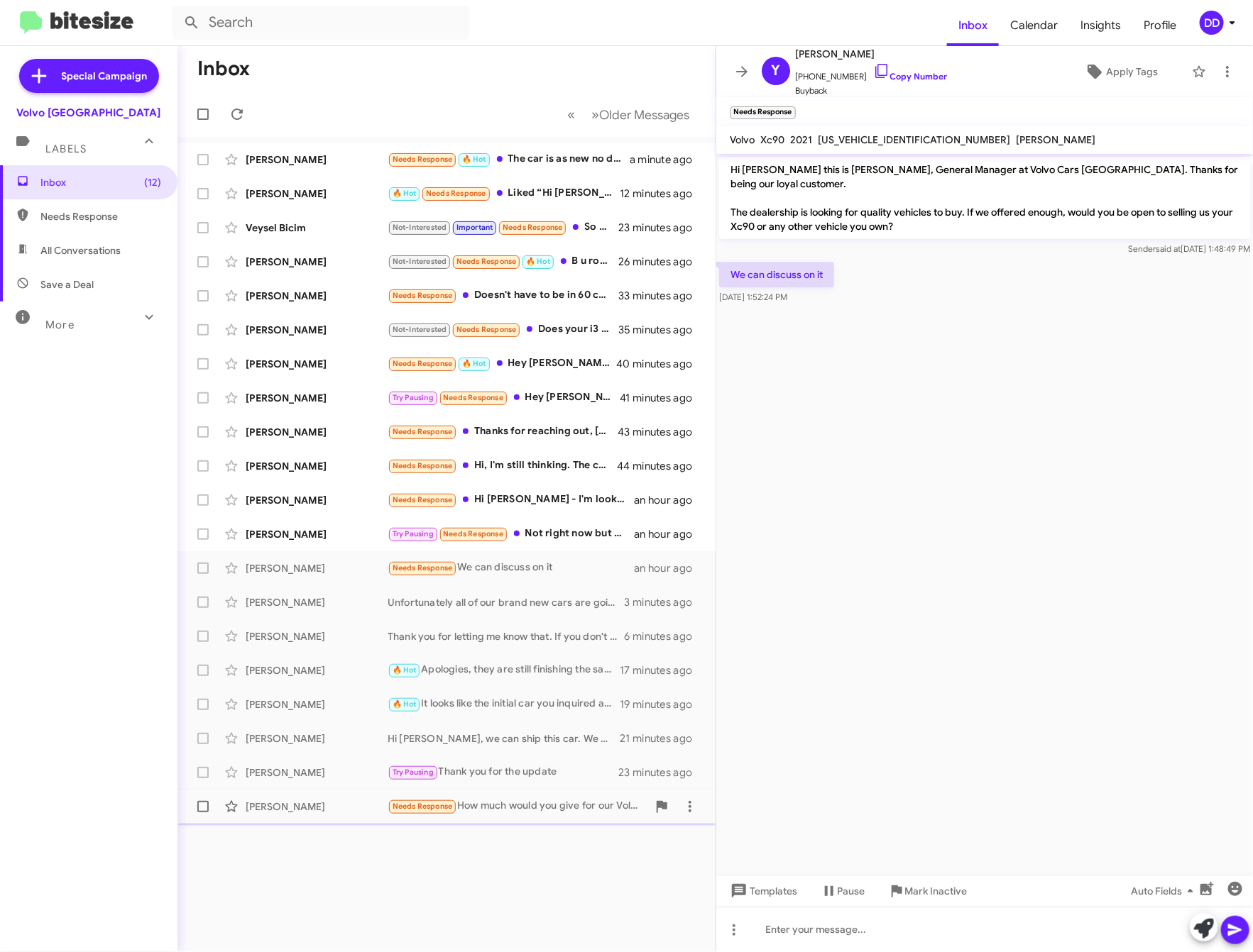
click at [540, 805] on div "Needs Response How much would you give for our Volvo?" at bounding box center [518, 807] width 260 height 17
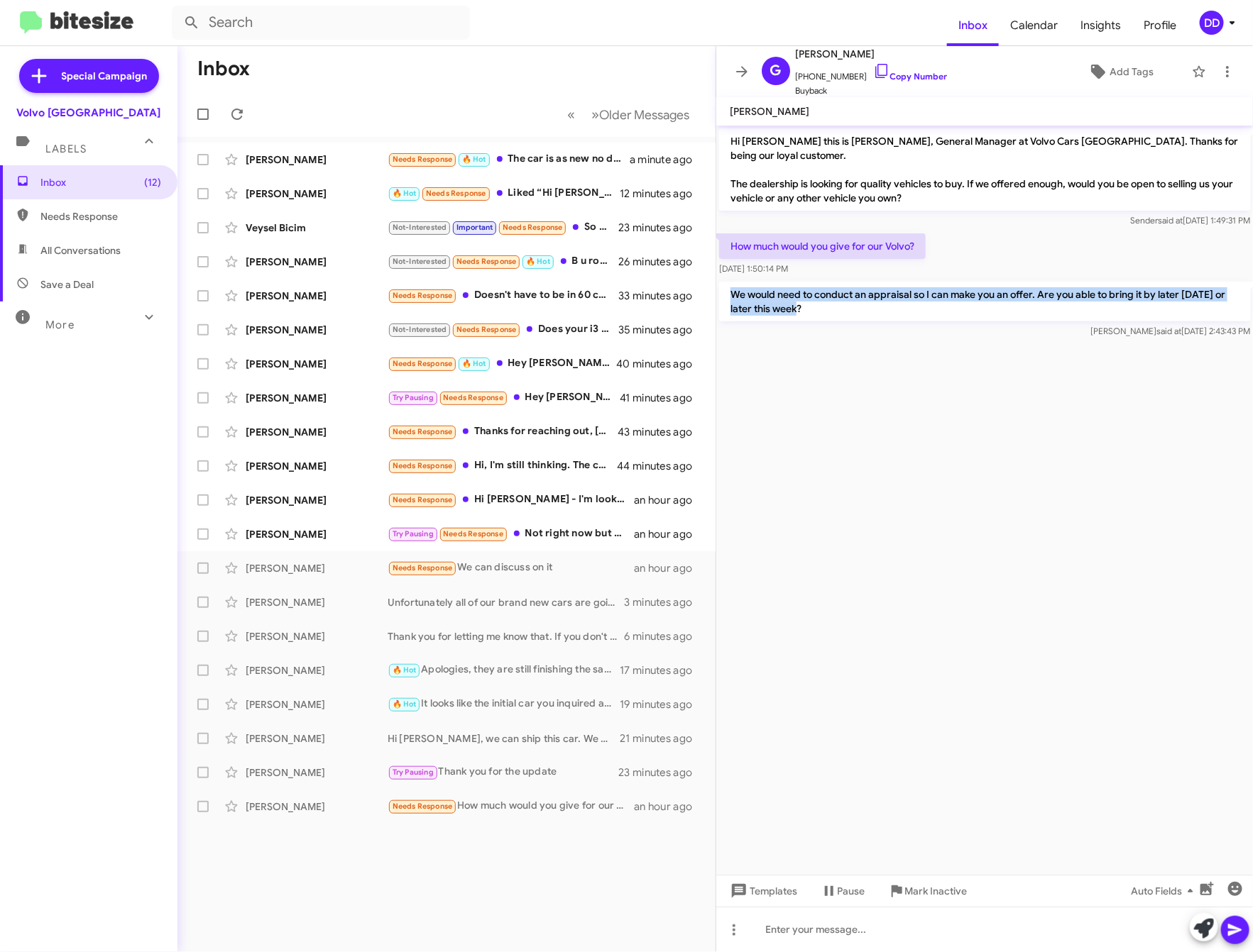
drag, startPoint x: 820, startPoint y: 294, endPoint x: 724, endPoint y: 284, distance: 96.5
click at [724, 284] on p "We would need to conduct an appraisal so I can make you an offer. Are you able …" at bounding box center [985, 301] width 532 height 40
copy p "We would need to conduct an appraisal so I can make you an offer. Are you able …"
click at [498, 573] on div "Needs Response We can discuss on it" at bounding box center [518, 568] width 260 height 17
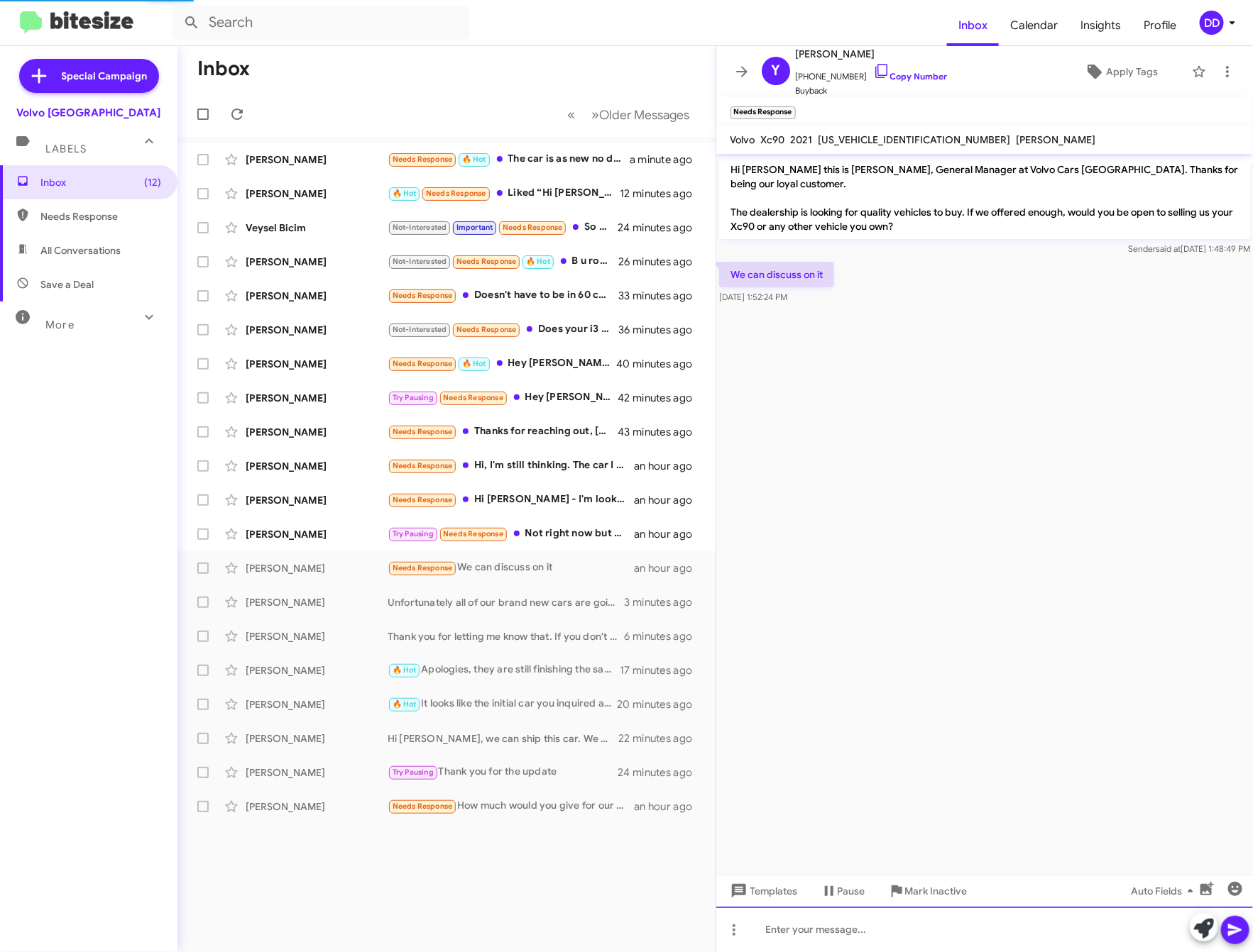
click at [1014, 928] on div at bounding box center [985, 929] width 537 height 45
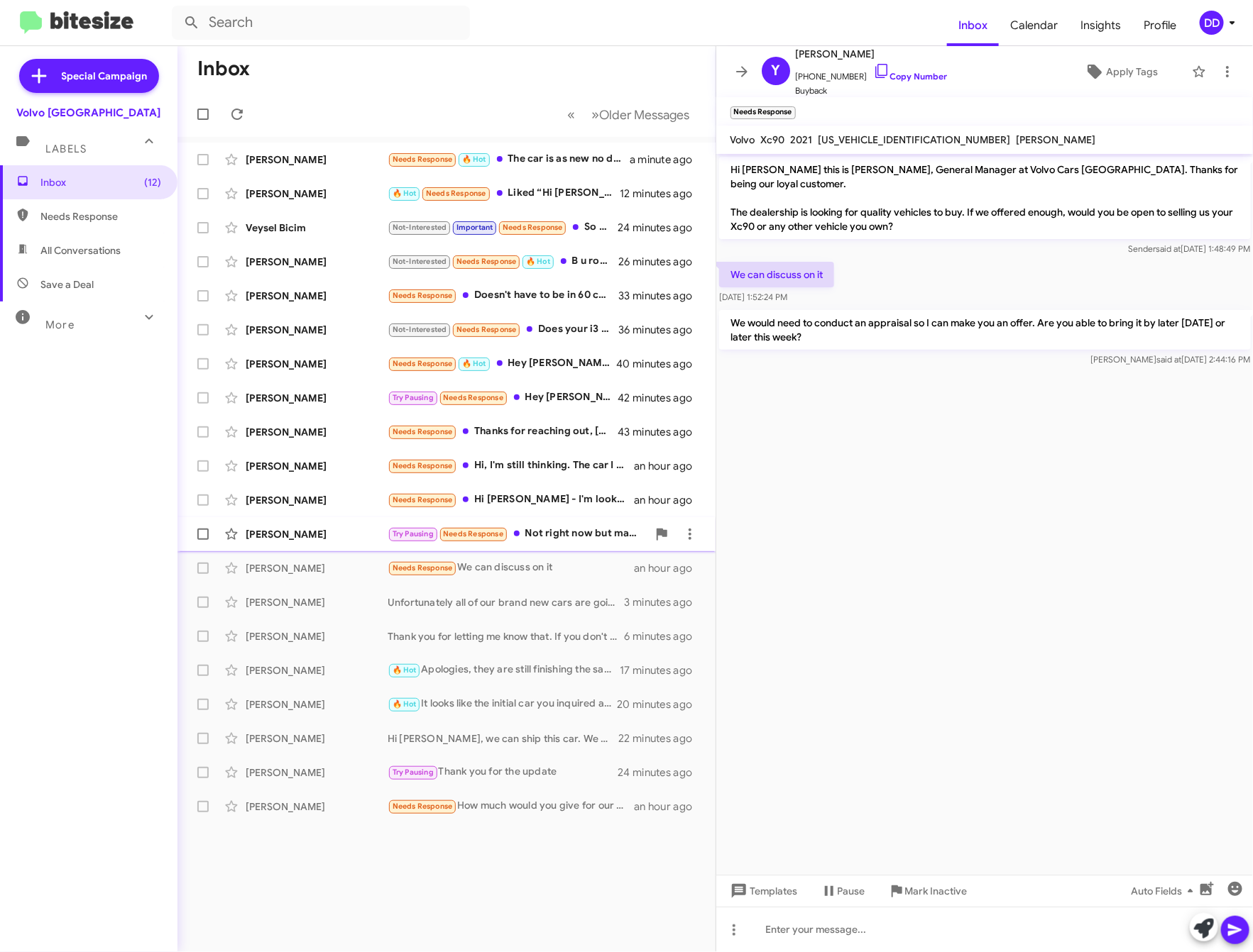
click at [562, 526] on div "Try Pausing Needs Response Not right now but maybe in about 6 months." at bounding box center [518, 534] width 260 height 17
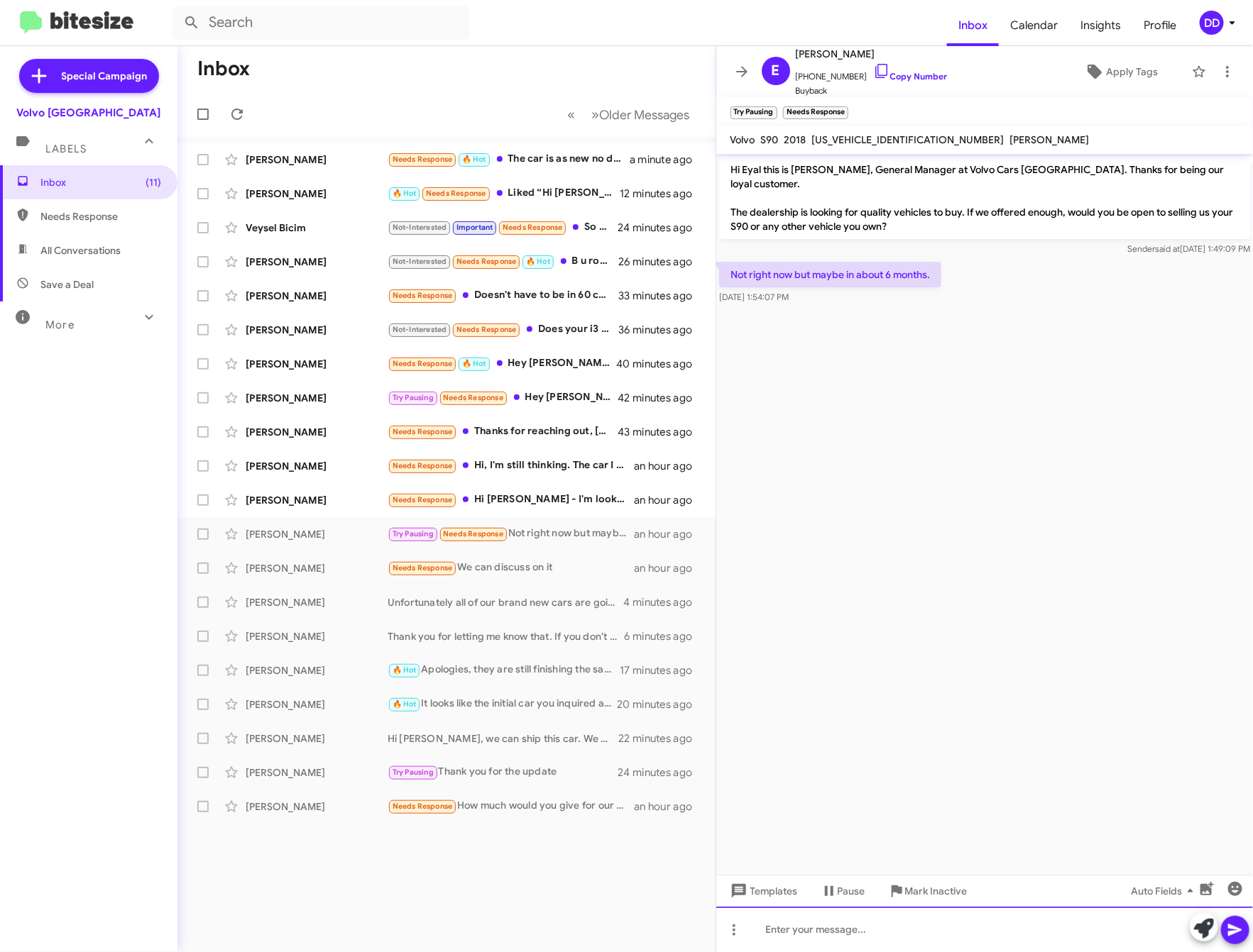
click at [964, 922] on div at bounding box center [985, 929] width 537 height 45
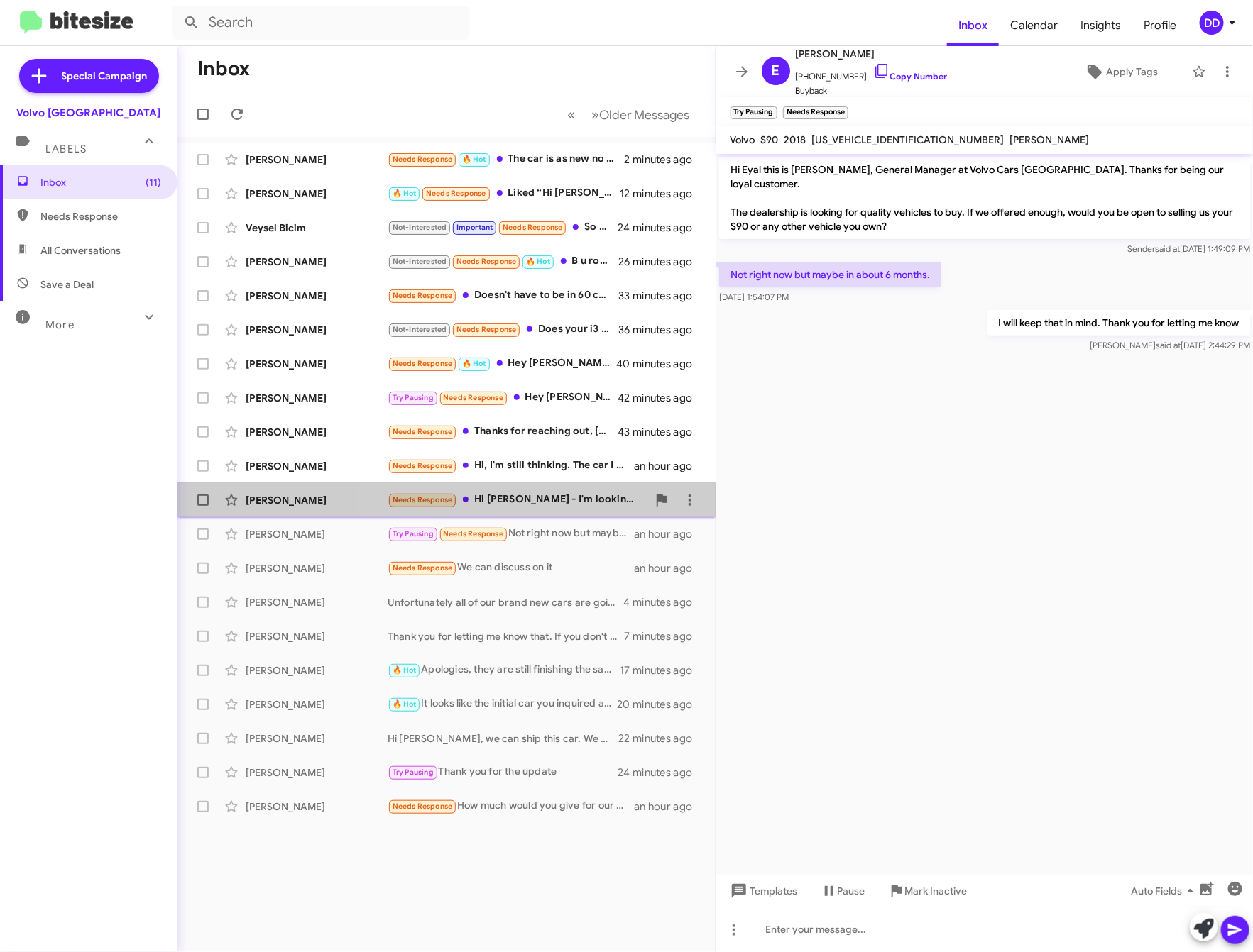
click at [507, 505] on div "Needs Response Hi David - I'm looking specifically for a preowned xc60 recharge…" at bounding box center [518, 500] width 260 height 17
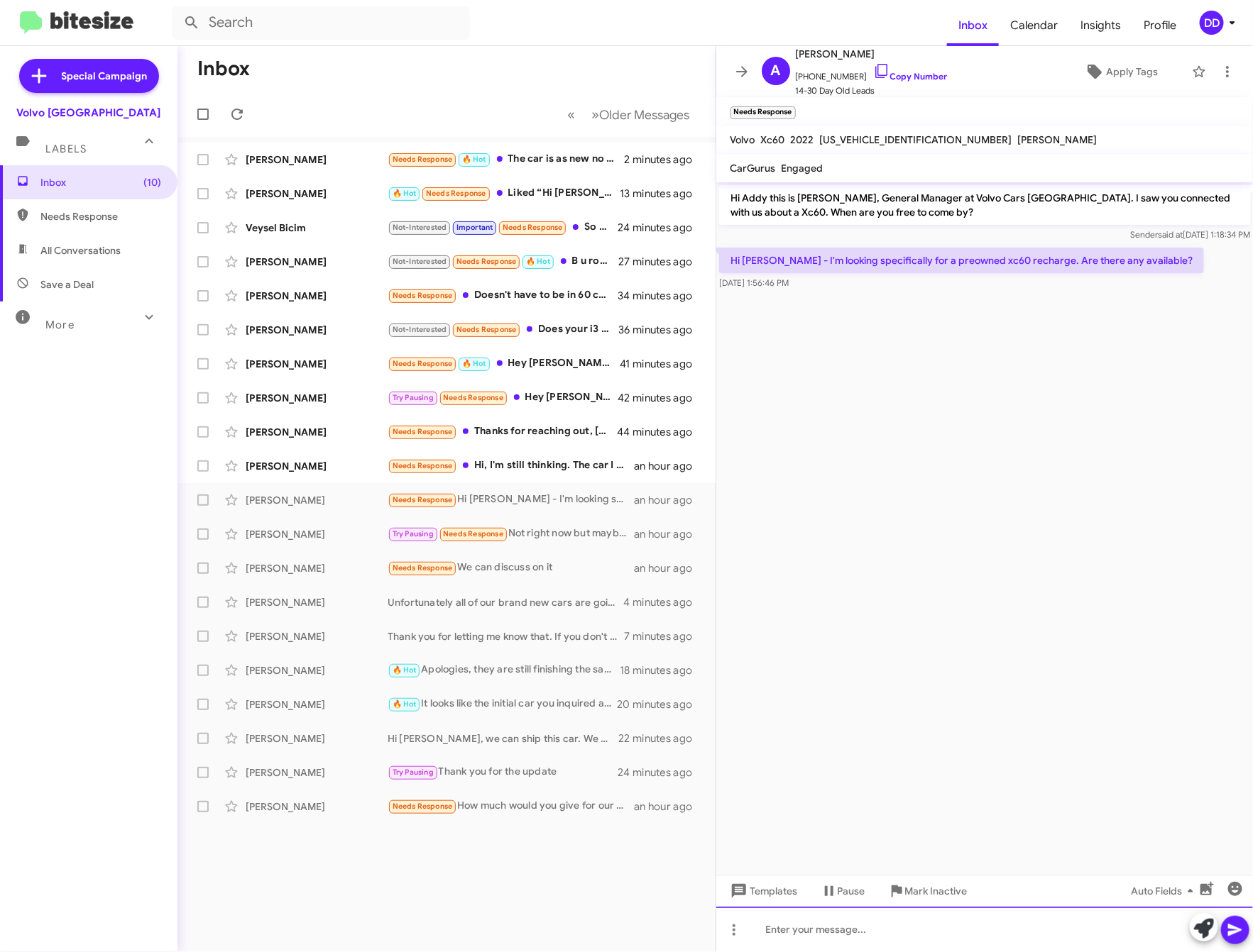
click at [983, 933] on div at bounding box center [985, 929] width 537 height 45
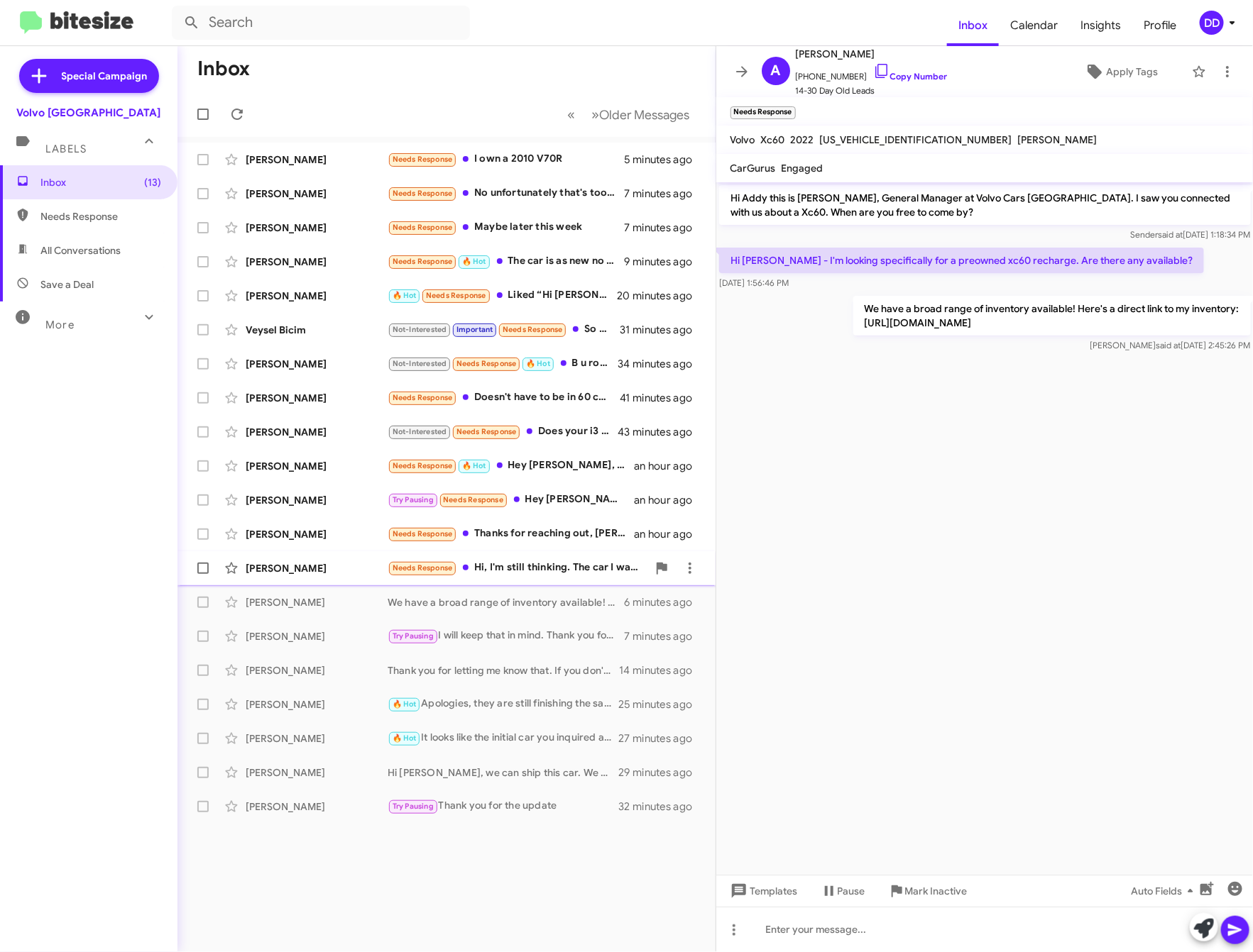
click at [537, 569] on div "Needs Response Hi, I'm still thinking. The car I was interested in was too expe…" at bounding box center [518, 568] width 260 height 17
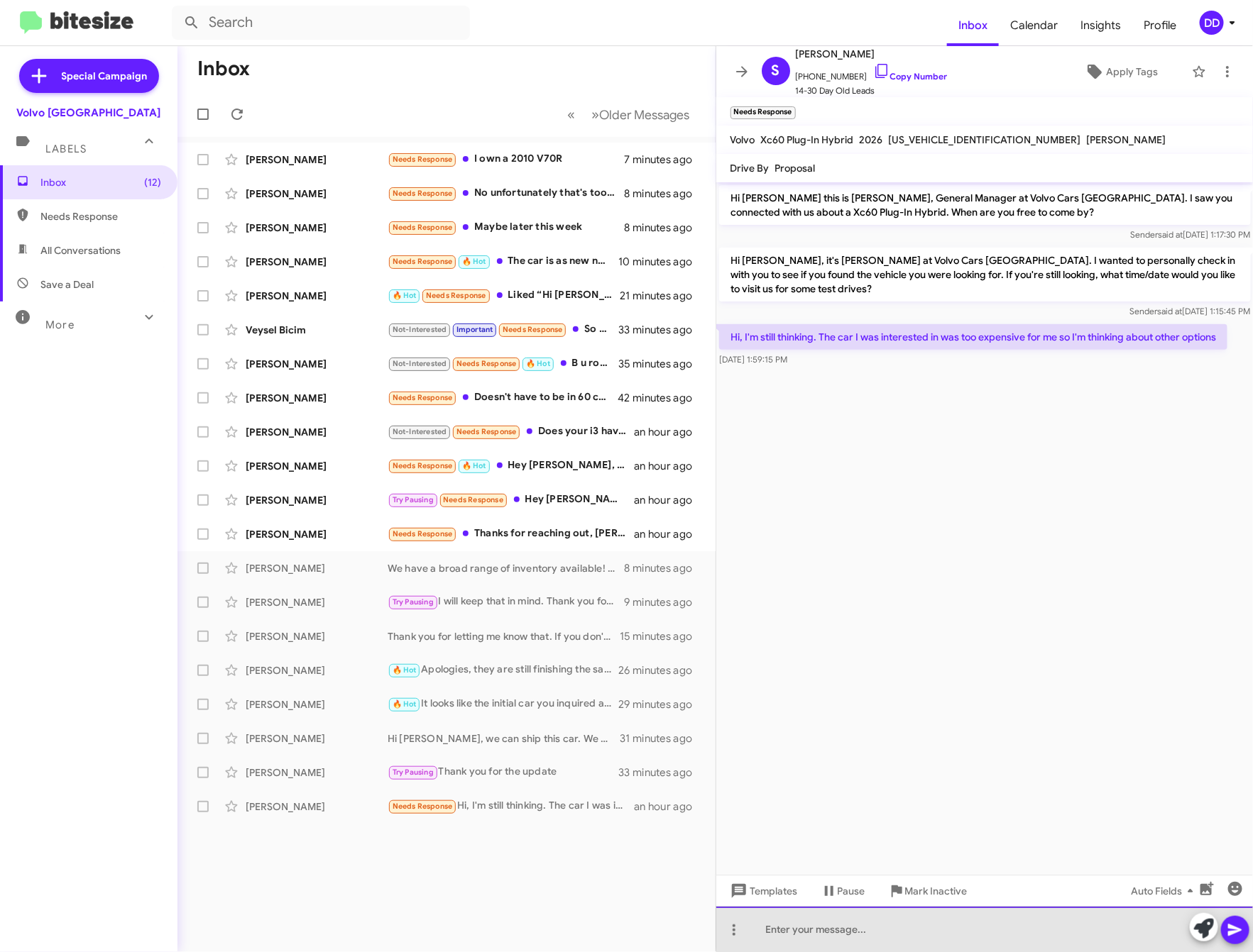
click at [988, 920] on div at bounding box center [985, 929] width 537 height 45
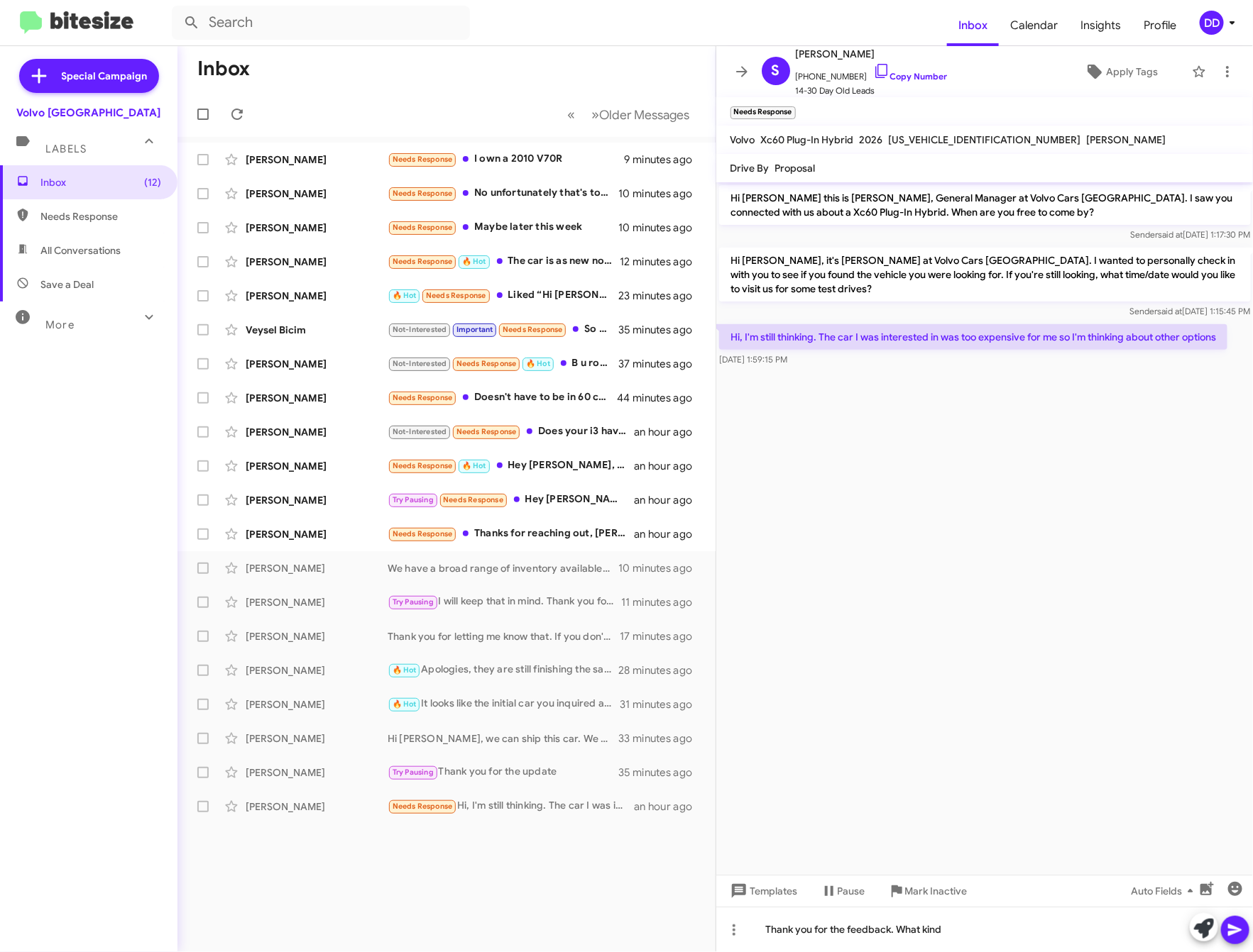
click at [828, 607] on cdk-virtual-scroll-viewport "Hi Susan this is David Dupart, General Manager at Volvo Cars Palo Alto. I saw y…" at bounding box center [985, 528] width 537 height 693
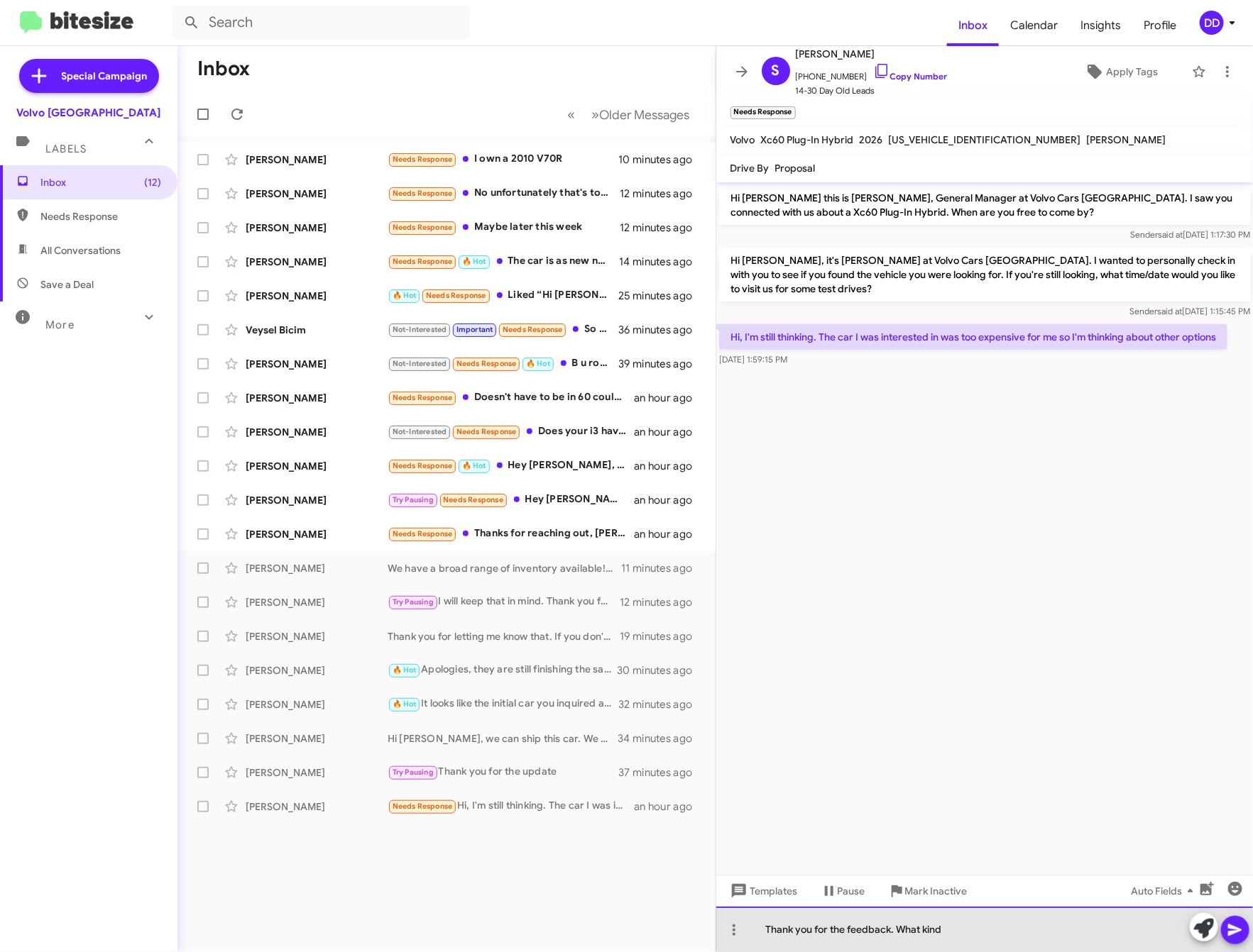
click at [1007, 922] on div "Thank you for the feedback. What kind" at bounding box center [985, 929] width 537 height 45
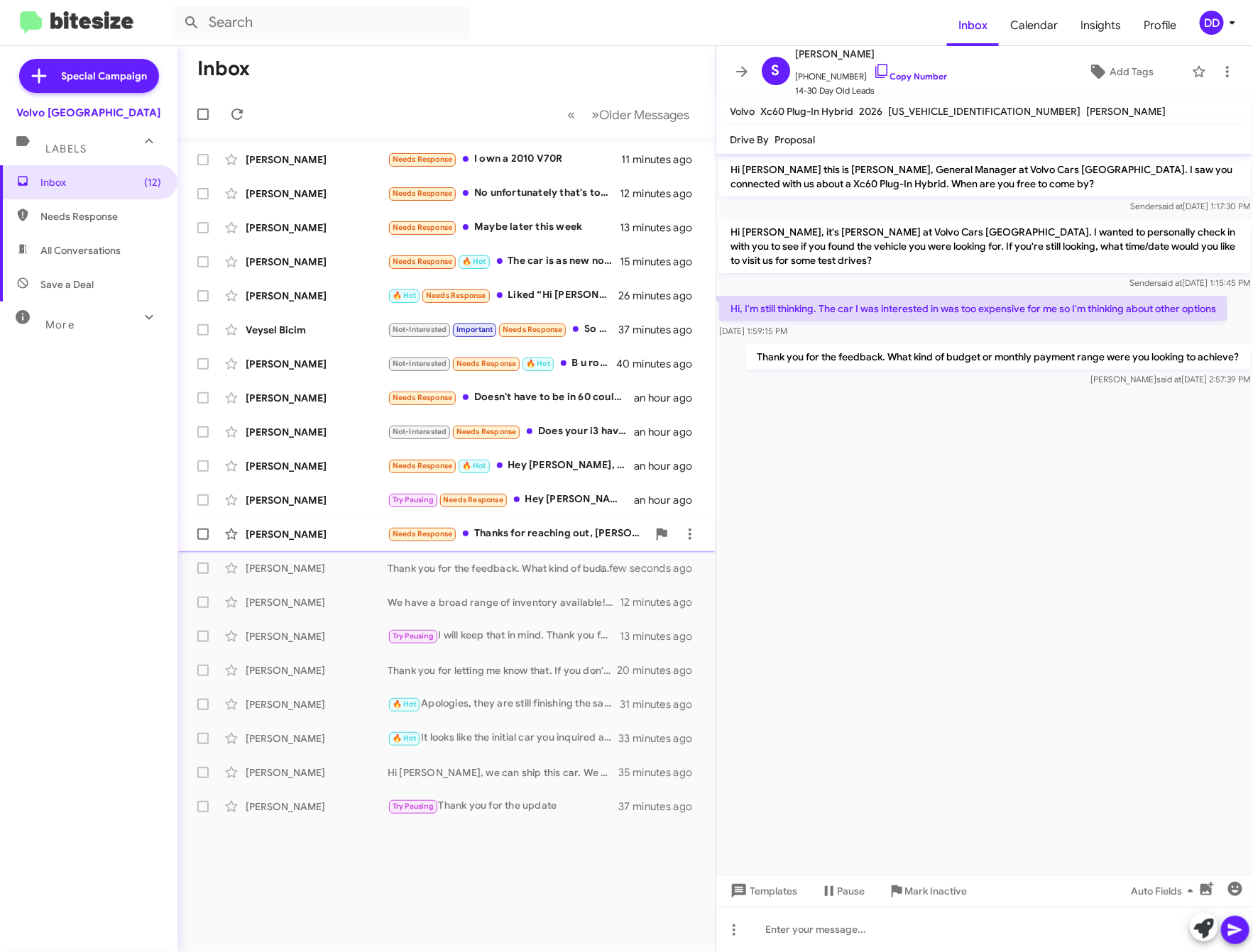
click at [520, 535] on div "Needs Response Thanks for reaching out, David. We've decided to go with the plu…" at bounding box center [518, 534] width 260 height 17
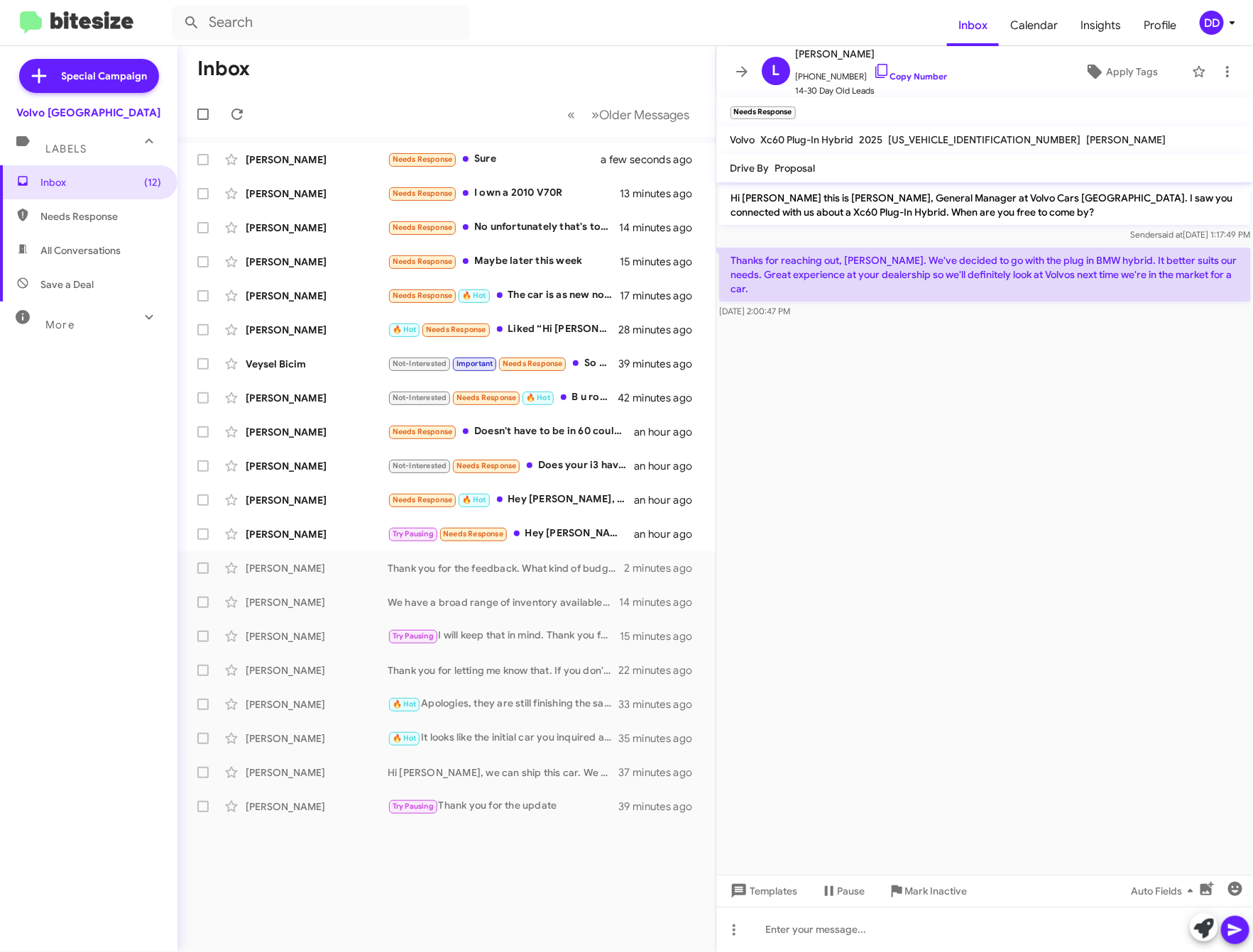
drag, startPoint x: 886, startPoint y: 531, endPoint x: 889, endPoint y: 518, distance: 13.3
click at [886, 531] on cdk-virtual-scroll-viewport "Hi Laura this is David Dupart, General Manager at Volvo Cars Palo Alto. I saw y…" at bounding box center [985, 528] width 537 height 693
click at [991, 560] on cdk-virtual-scroll-viewport "Hi Laura this is David Dupart, General Manager at Volvo Cars Palo Alto. I saw y…" at bounding box center [985, 528] width 537 height 693
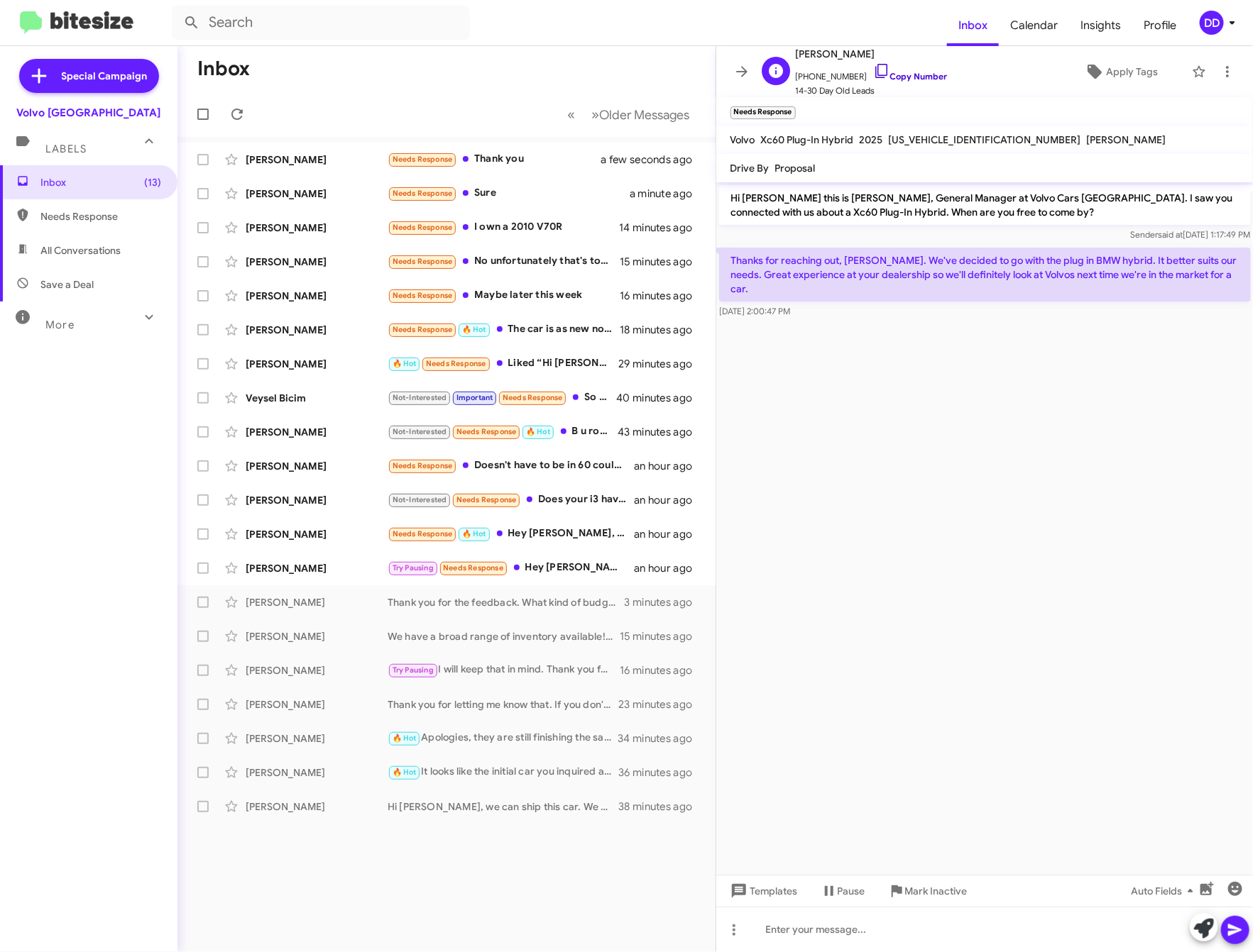
click at [903, 75] on link "Copy Number" at bounding box center [910, 75] width 75 height 10
click at [854, 938] on div at bounding box center [985, 929] width 537 height 45
click at [898, 72] on link "Copy Number" at bounding box center [910, 75] width 75 height 10
click at [533, 562] on div "Try Pausing Needs Response Hey David. I'm using a company car for the next few …" at bounding box center [518, 568] width 260 height 17
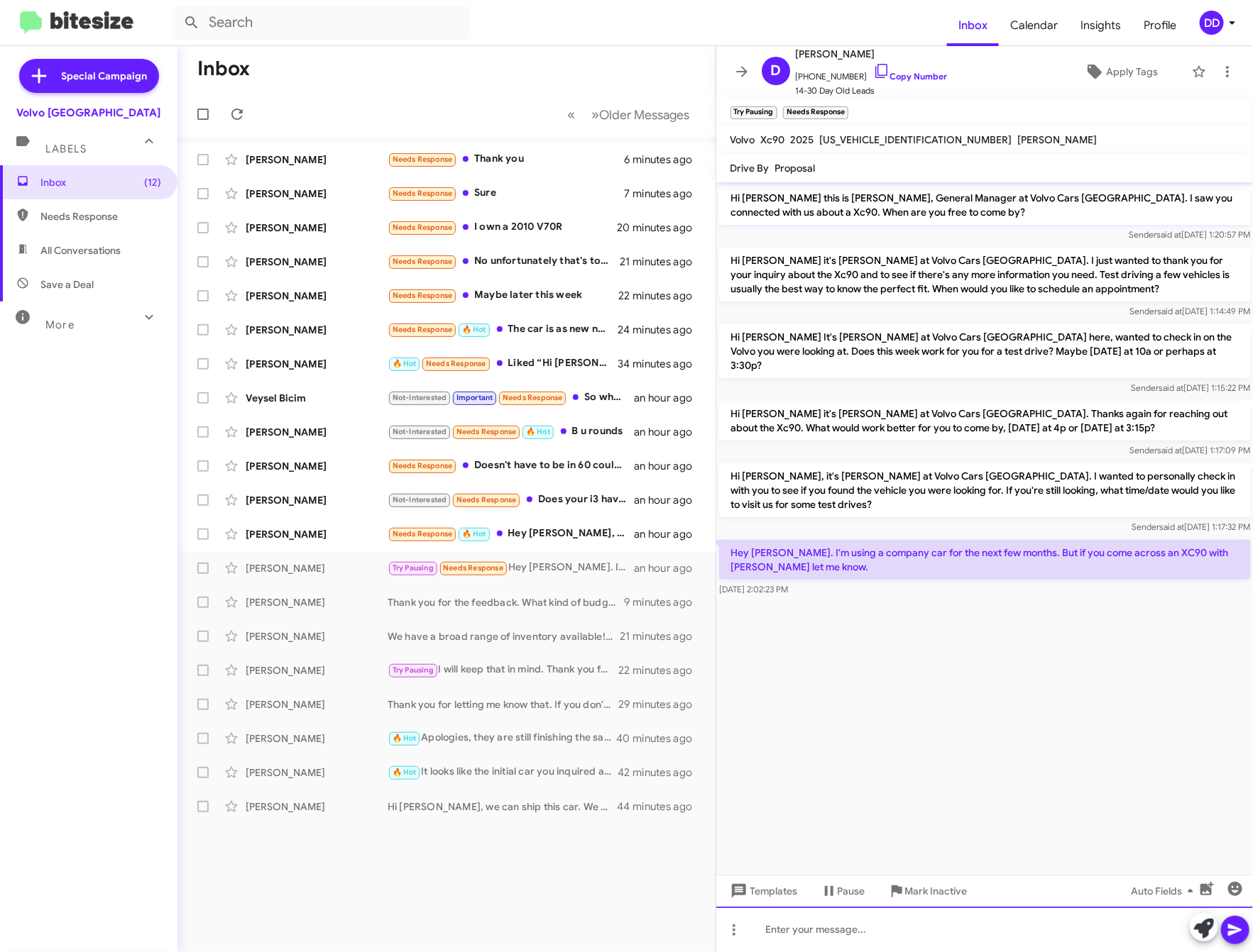
click at [998, 938] on div at bounding box center [985, 929] width 537 height 45
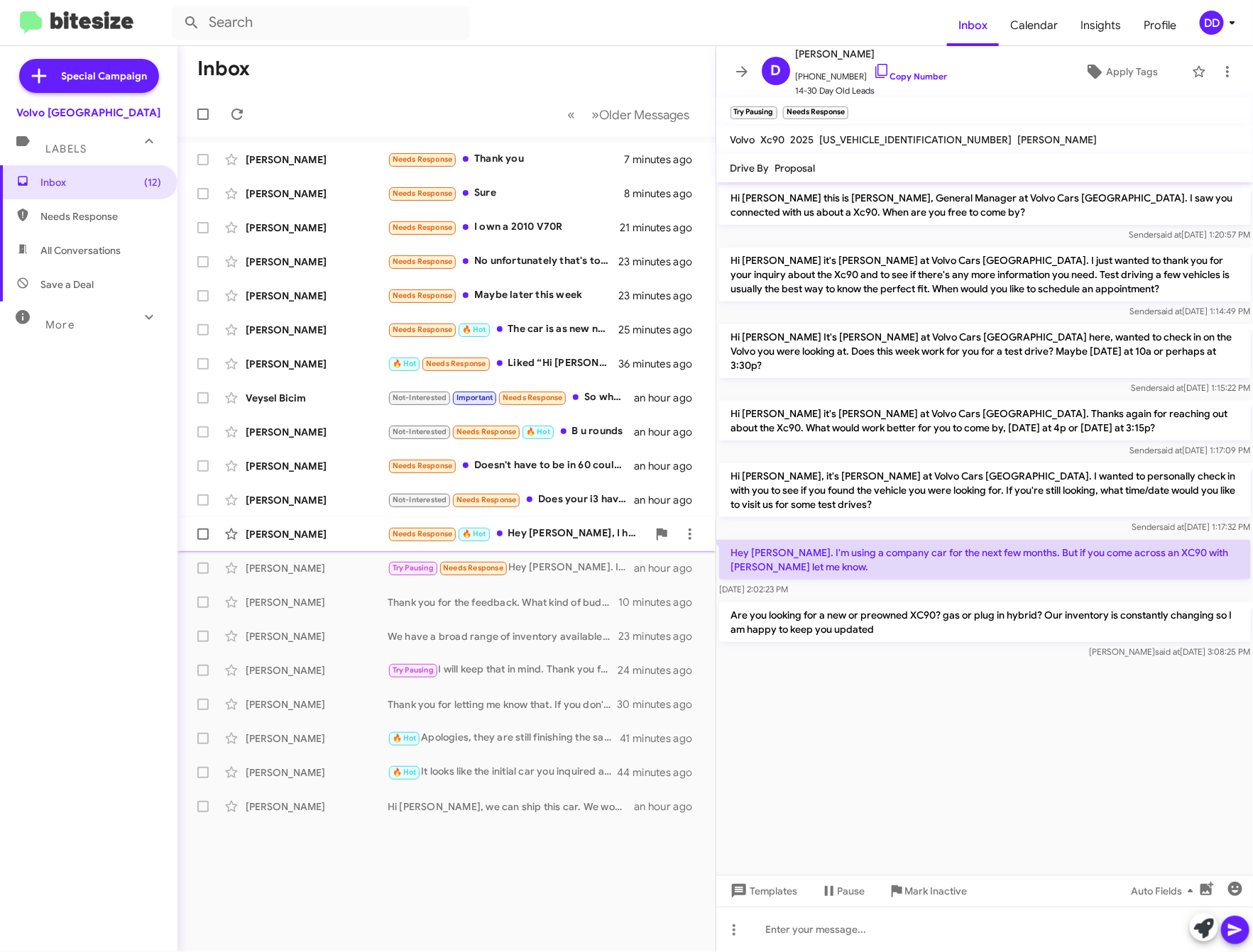
click at [562, 527] on div "Needs Response 🔥 Hot Hey David, I have an appointment with Jakob on Saturday to…" at bounding box center [518, 534] width 260 height 17
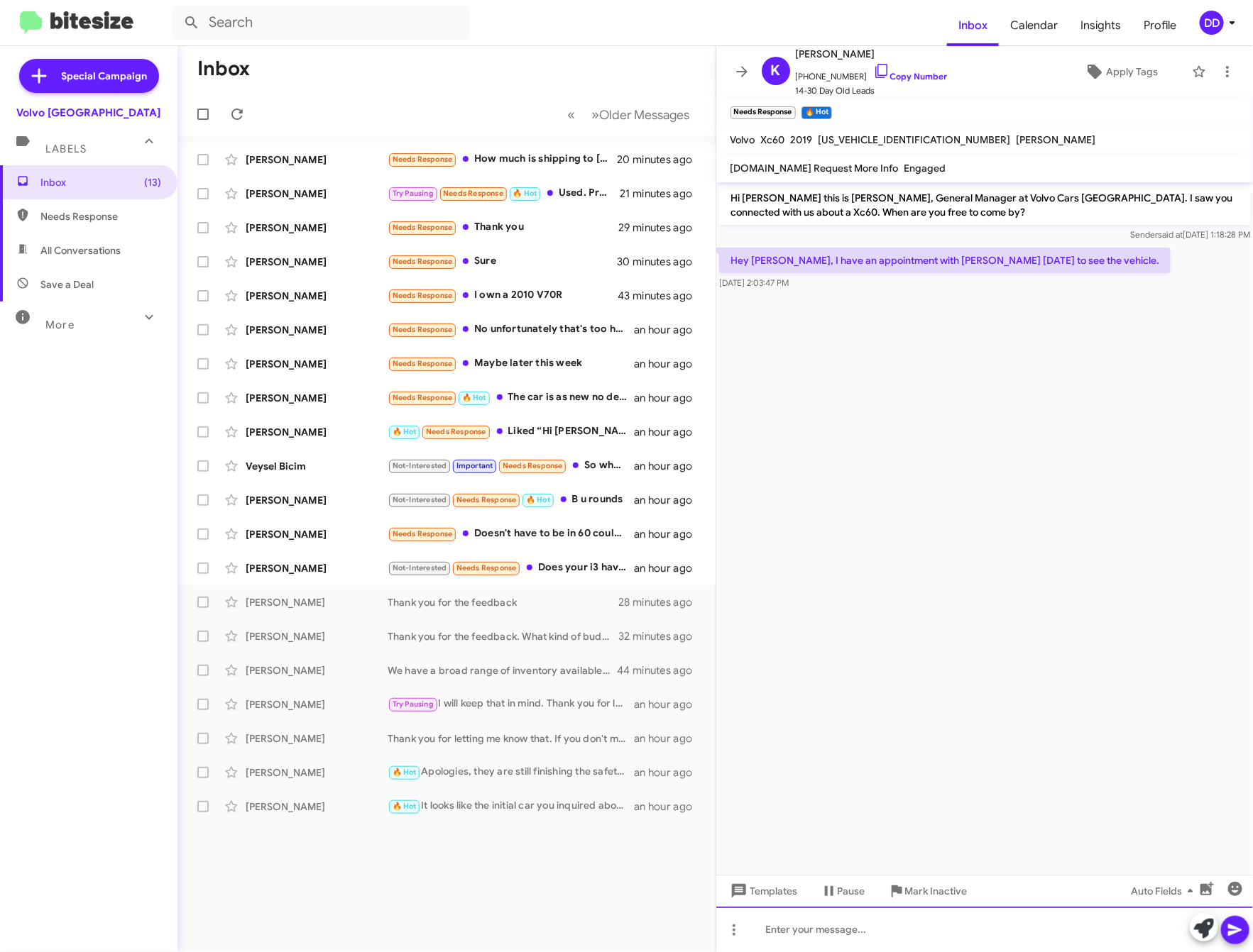
click at [929, 922] on div at bounding box center [985, 929] width 537 height 45
click at [904, 75] on link "Copy Number" at bounding box center [910, 75] width 75 height 10
click at [999, 923] on div "Oh great," at bounding box center [985, 929] width 537 height 45
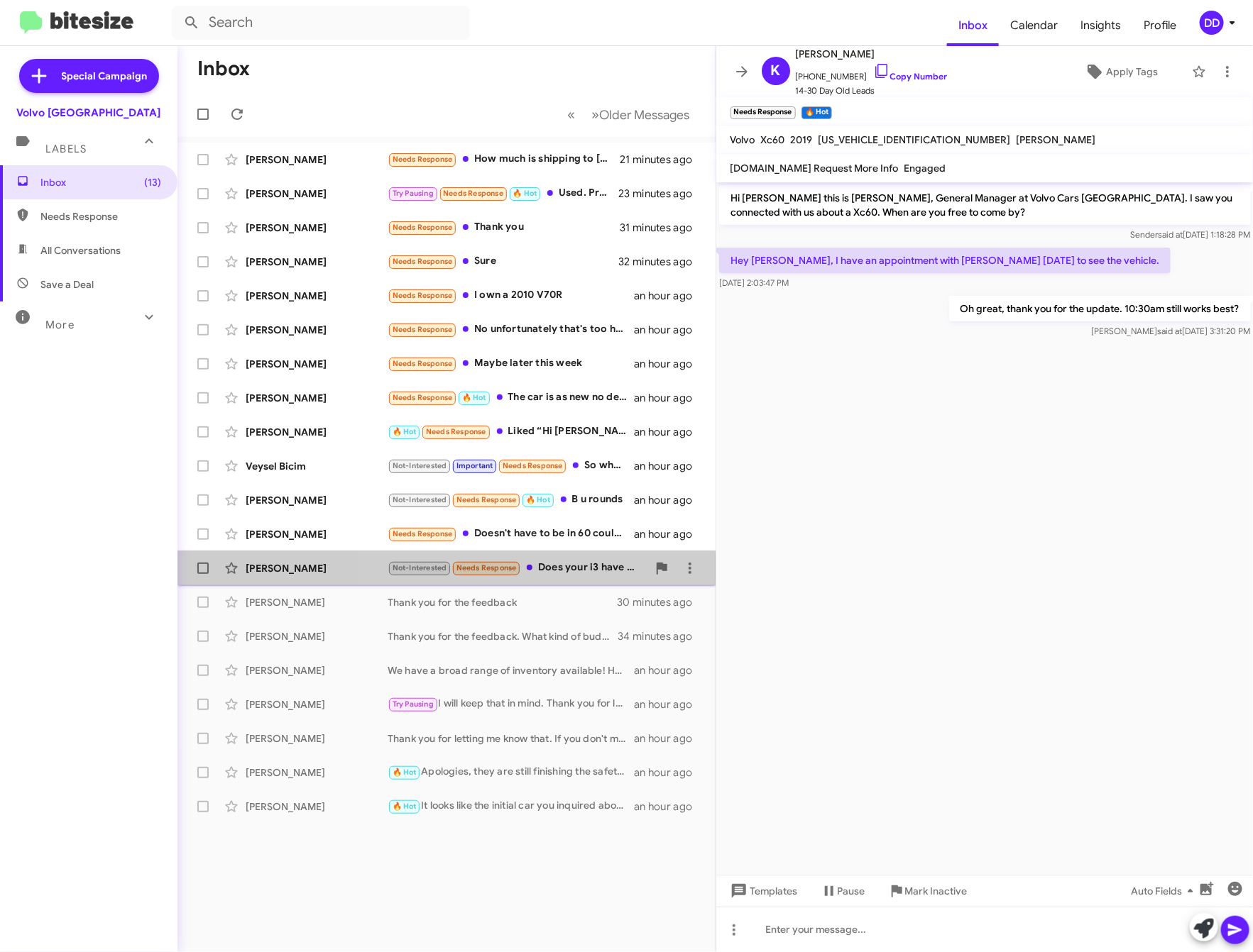
click at [577, 567] on div "Not-Interested Needs Response Does your i3 have a sunroof and the tech package?" at bounding box center [518, 568] width 260 height 17
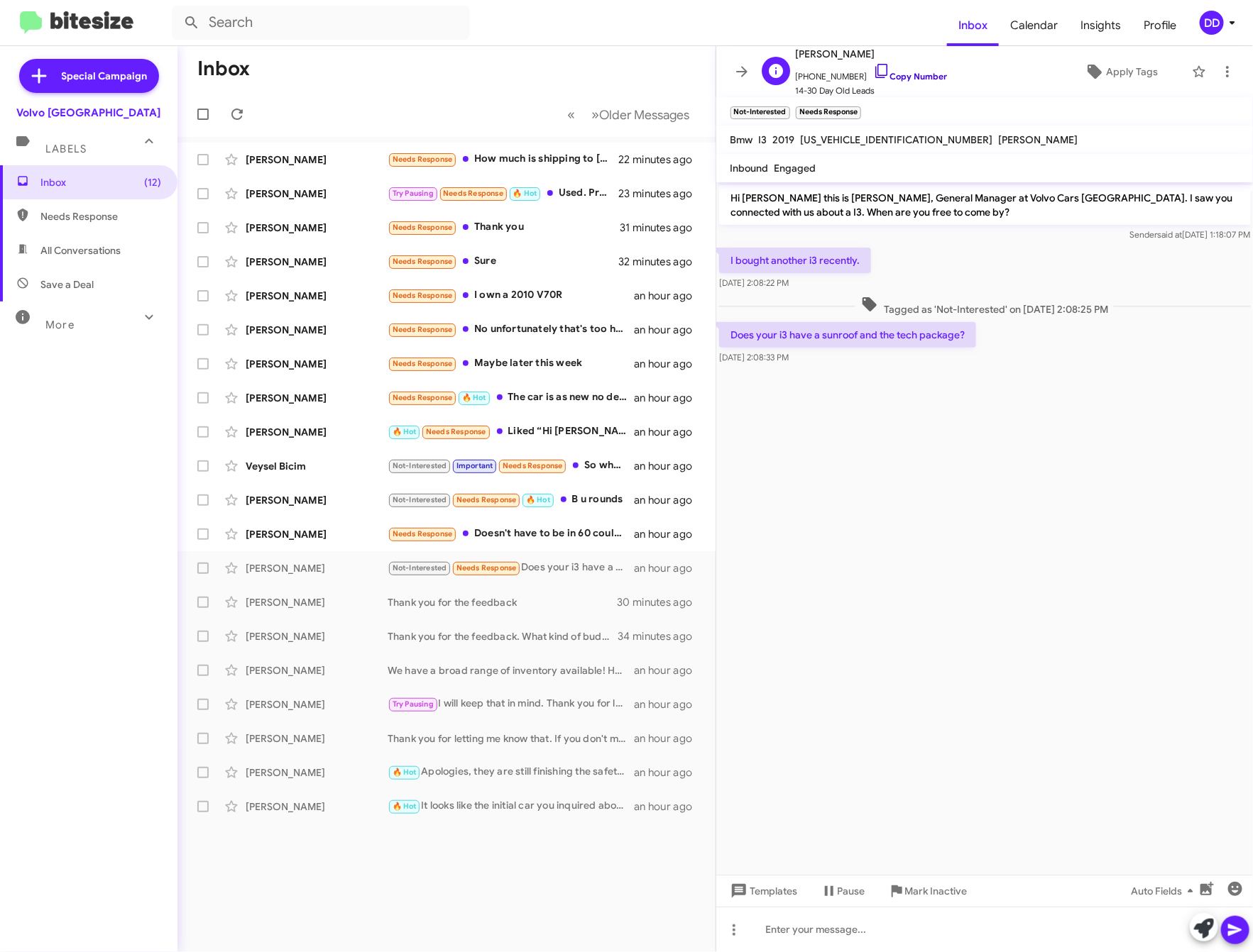
click at [905, 79] on link "Copy Number" at bounding box center [910, 75] width 75 height 10
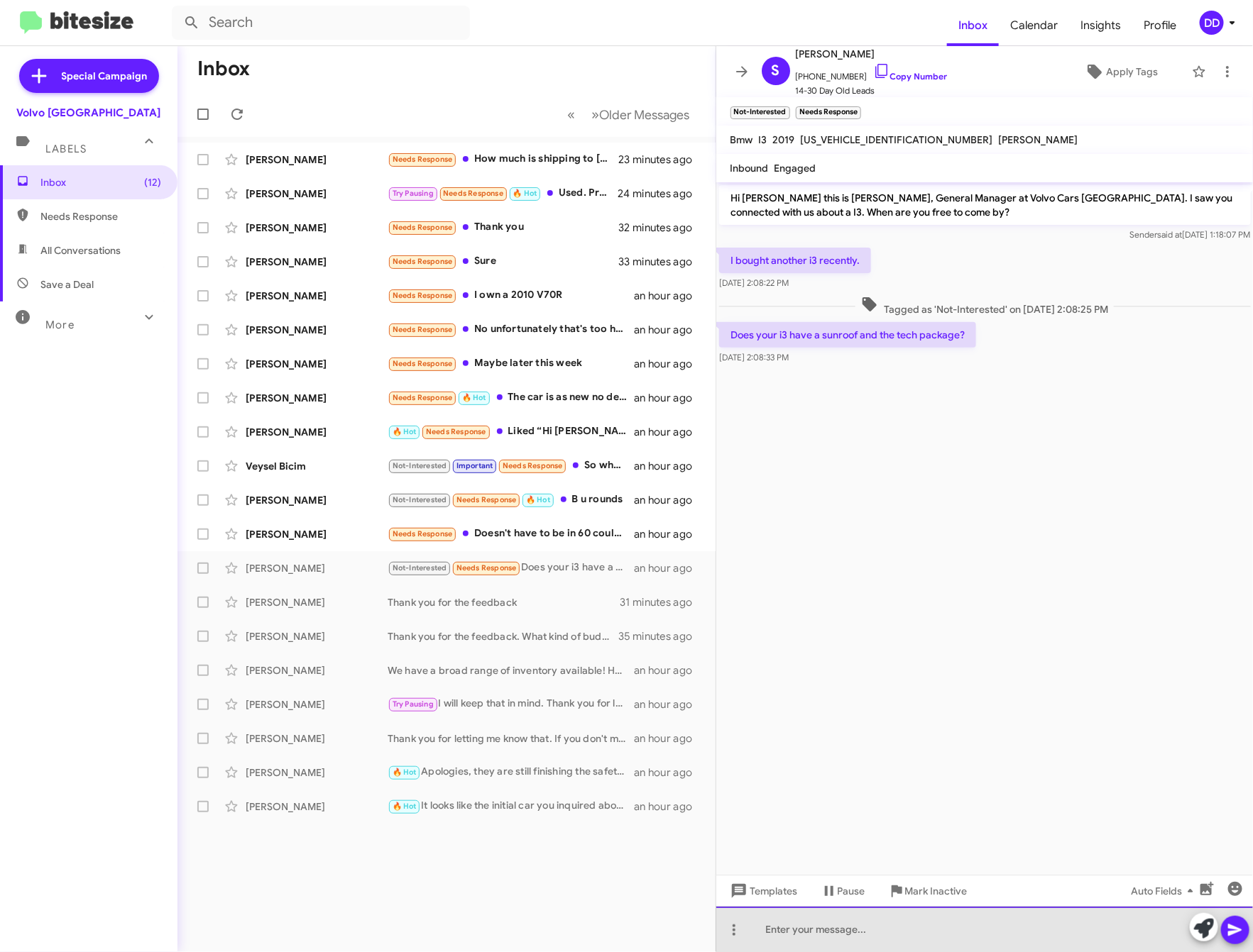
click at [952, 942] on div at bounding box center [985, 929] width 537 height 45
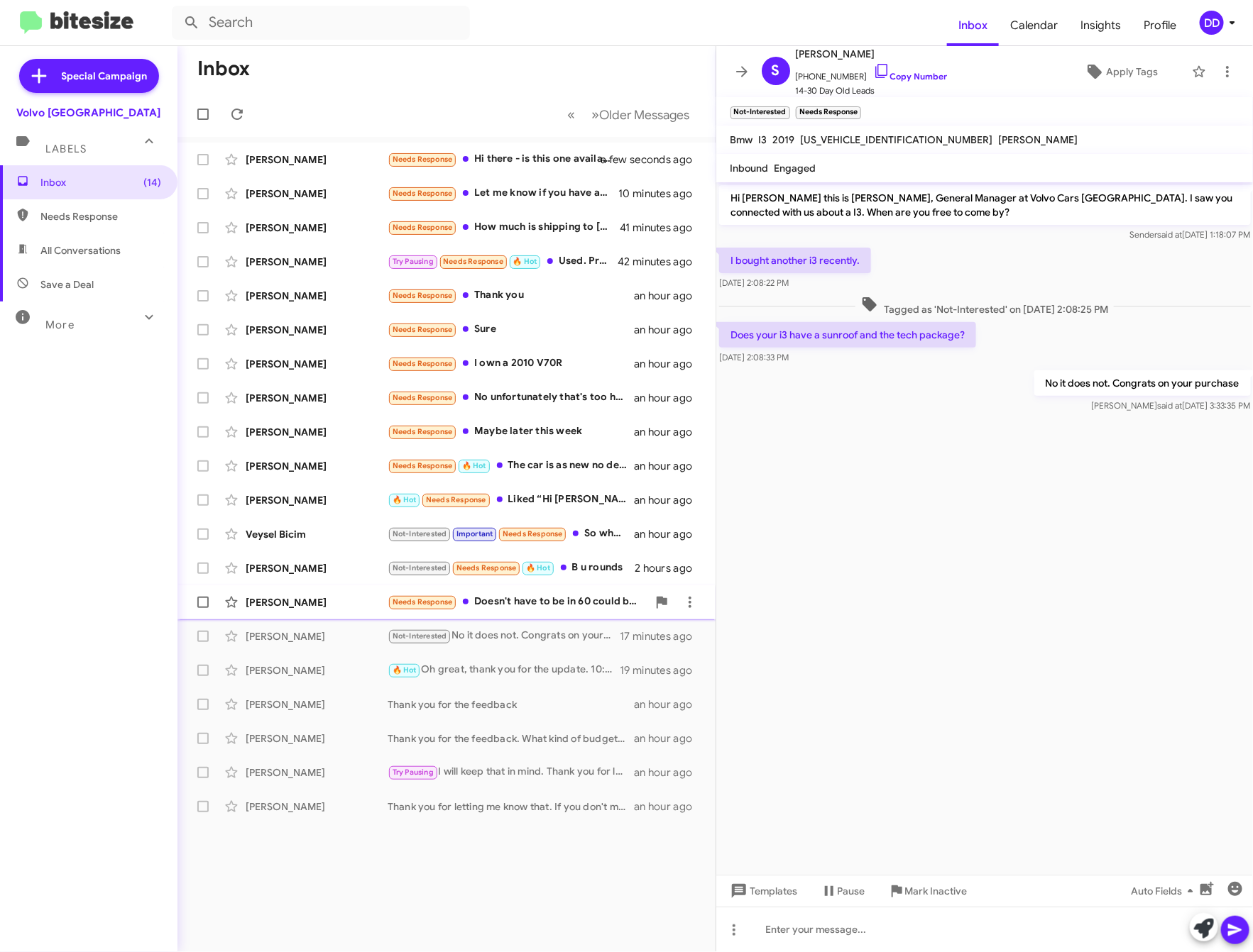
click at [534, 598] on div "Needs Response Doesn't have to be in 60 could be a 40 or 90 but I was looking t…" at bounding box center [518, 602] width 260 height 17
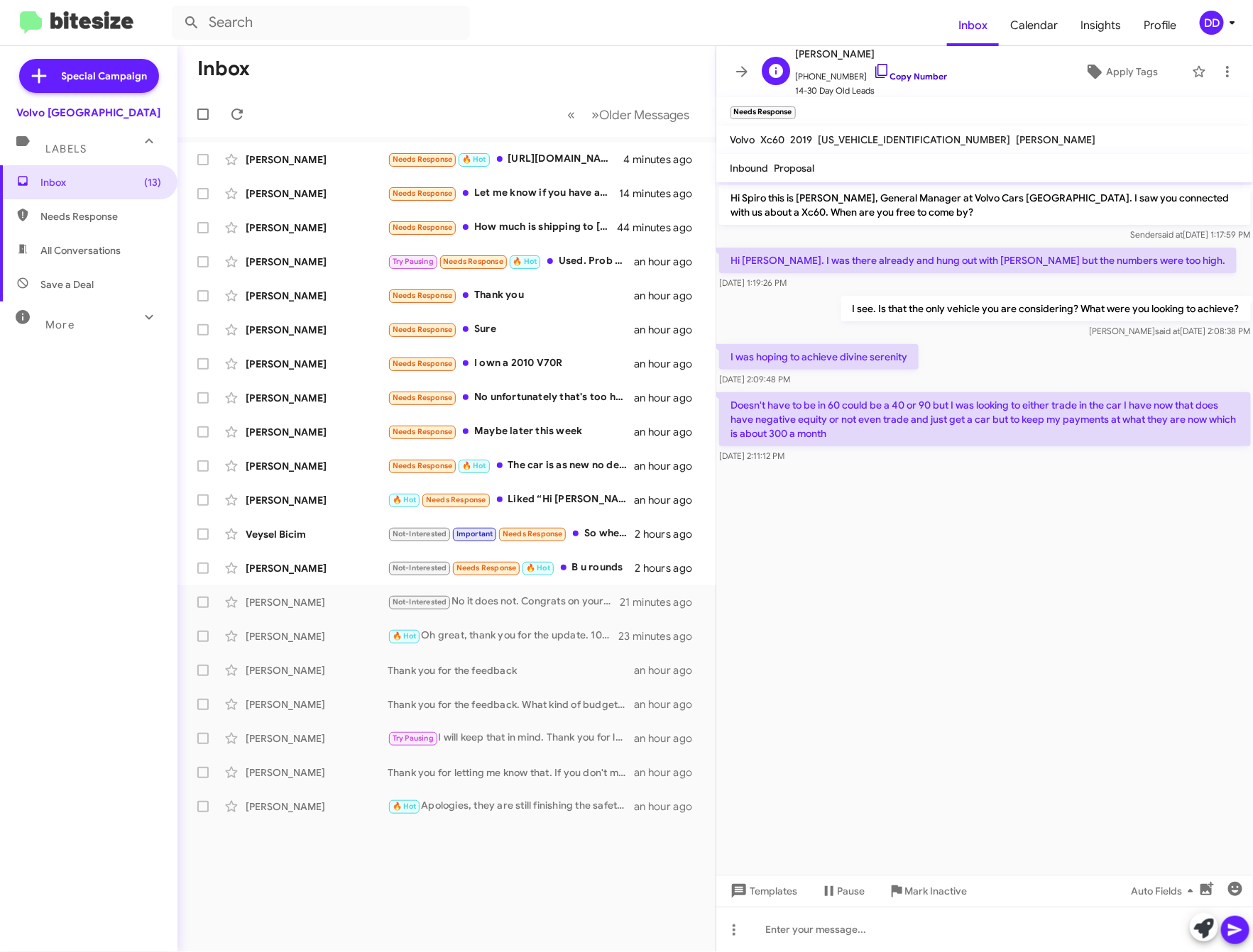
click at [918, 77] on link "Copy Number" at bounding box center [910, 75] width 75 height 10
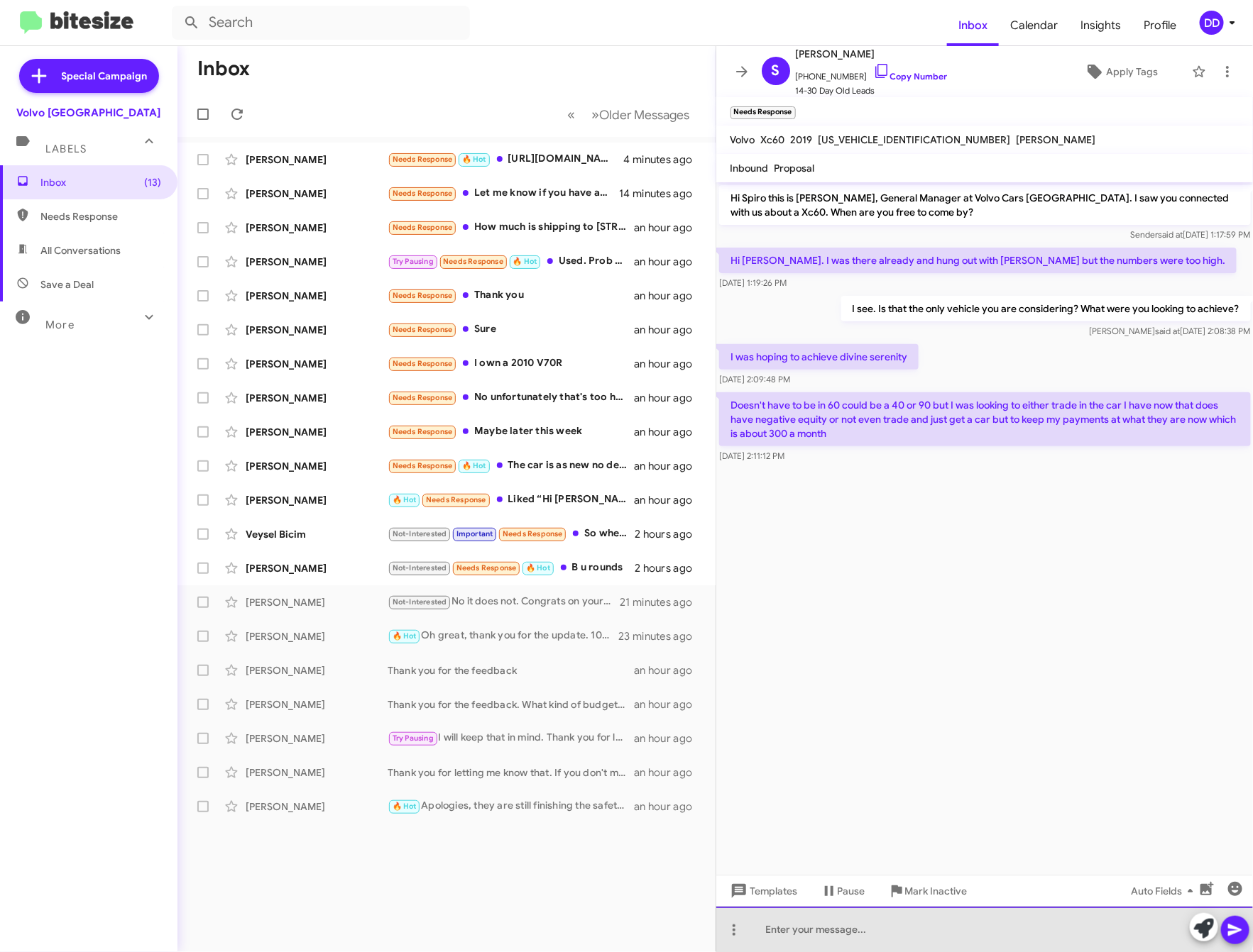
click at [983, 928] on div at bounding box center [985, 929] width 537 height 45
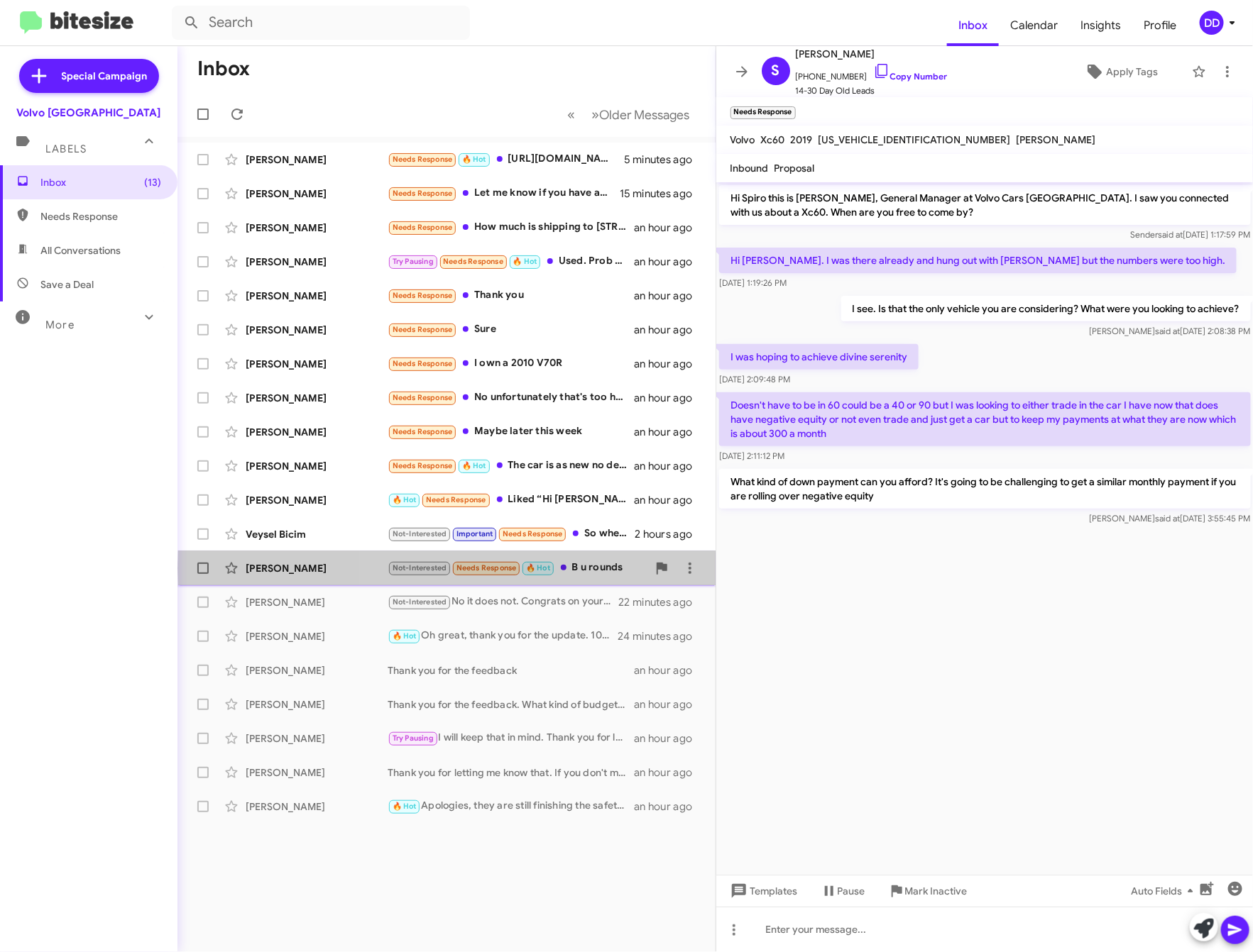
click at [594, 569] on div "Not-Interested Needs Response 🔥 Hot B u rounds" at bounding box center [518, 568] width 260 height 17
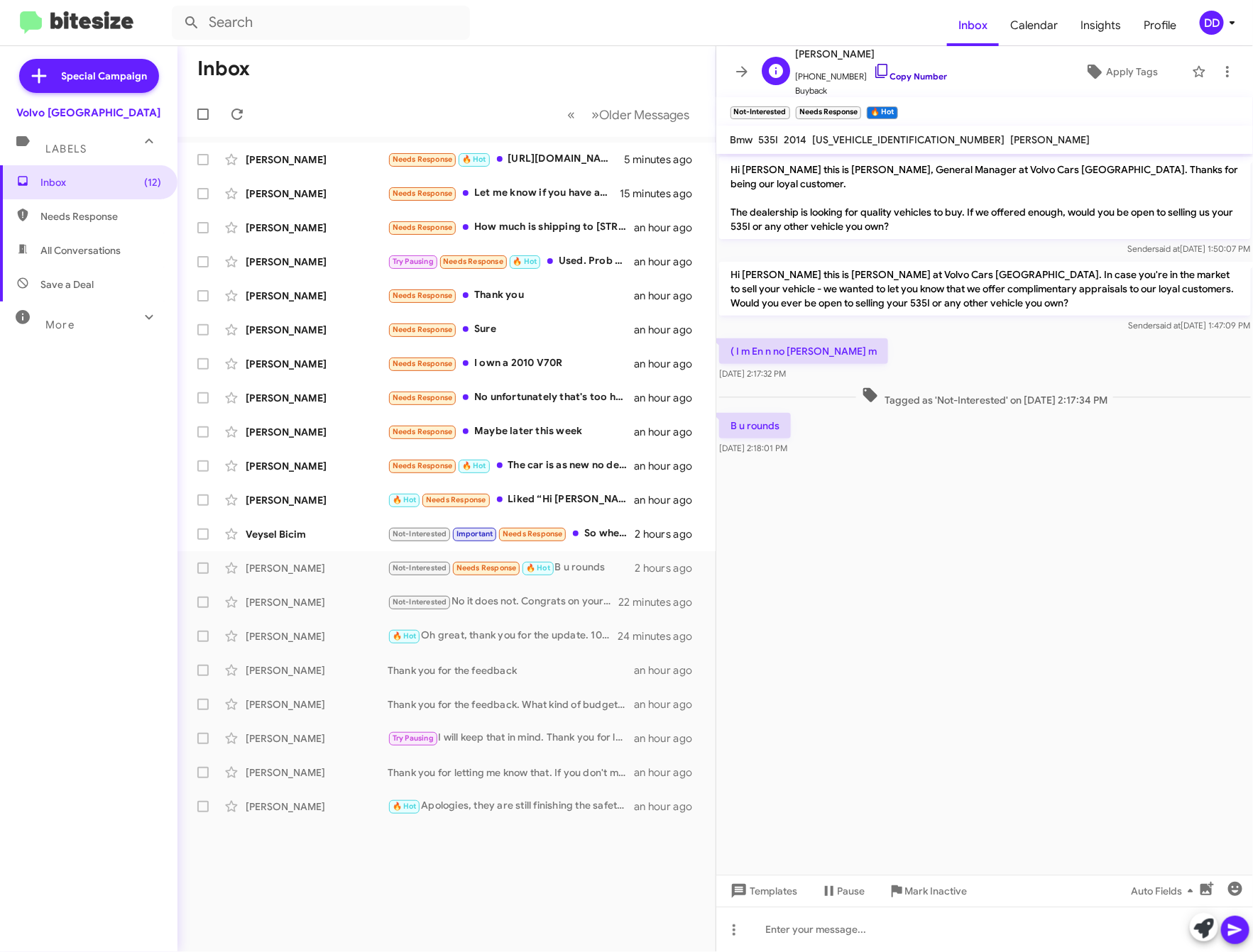
click at [916, 72] on link "Copy Number" at bounding box center [910, 75] width 75 height 10
click at [610, 530] on div "Not-Interested Important Needs Response So when will this be ready" at bounding box center [518, 534] width 260 height 17
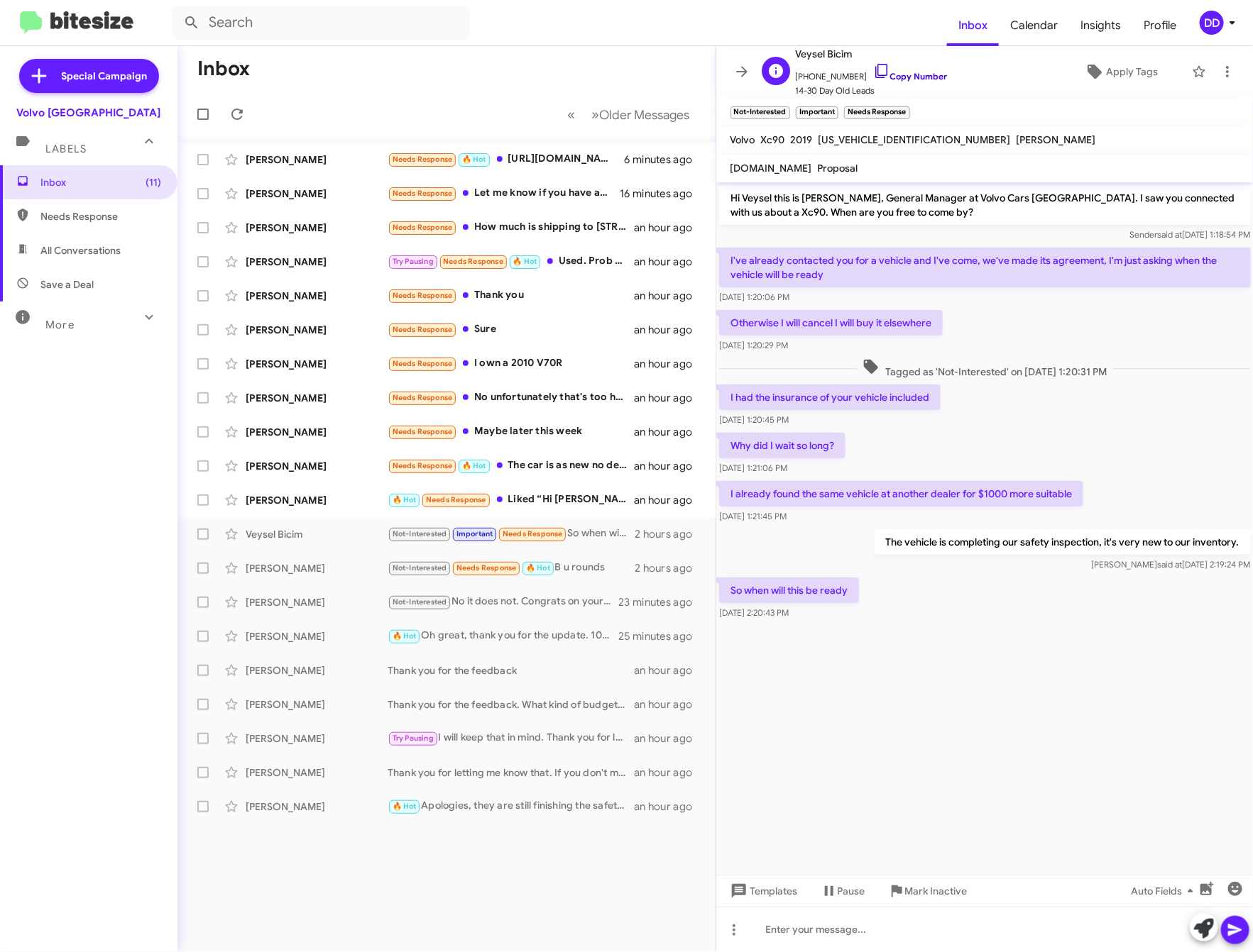
click at [910, 75] on link "Copy Number" at bounding box center [910, 75] width 75 height 10
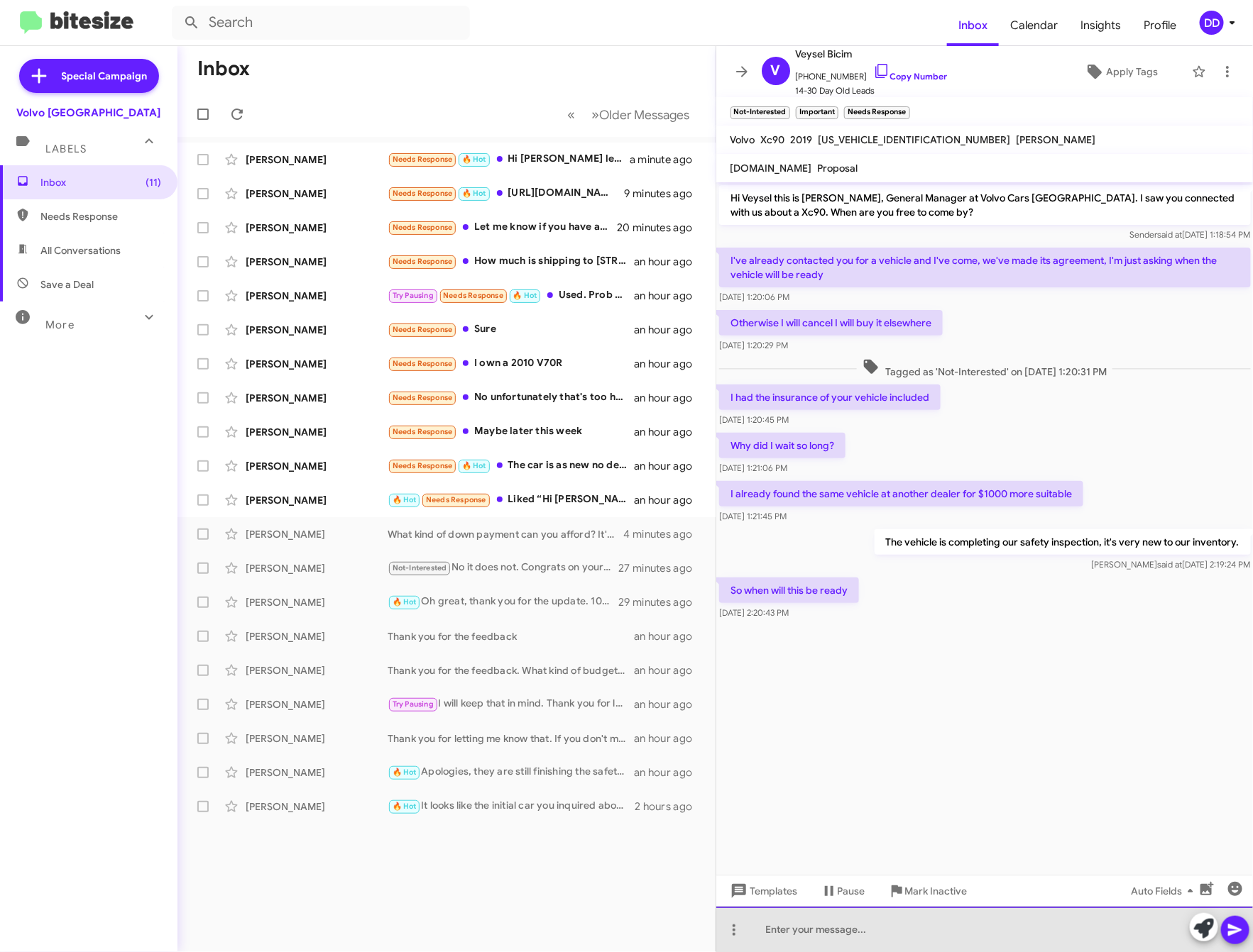
click at [1017, 933] on div at bounding box center [985, 929] width 537 height 45
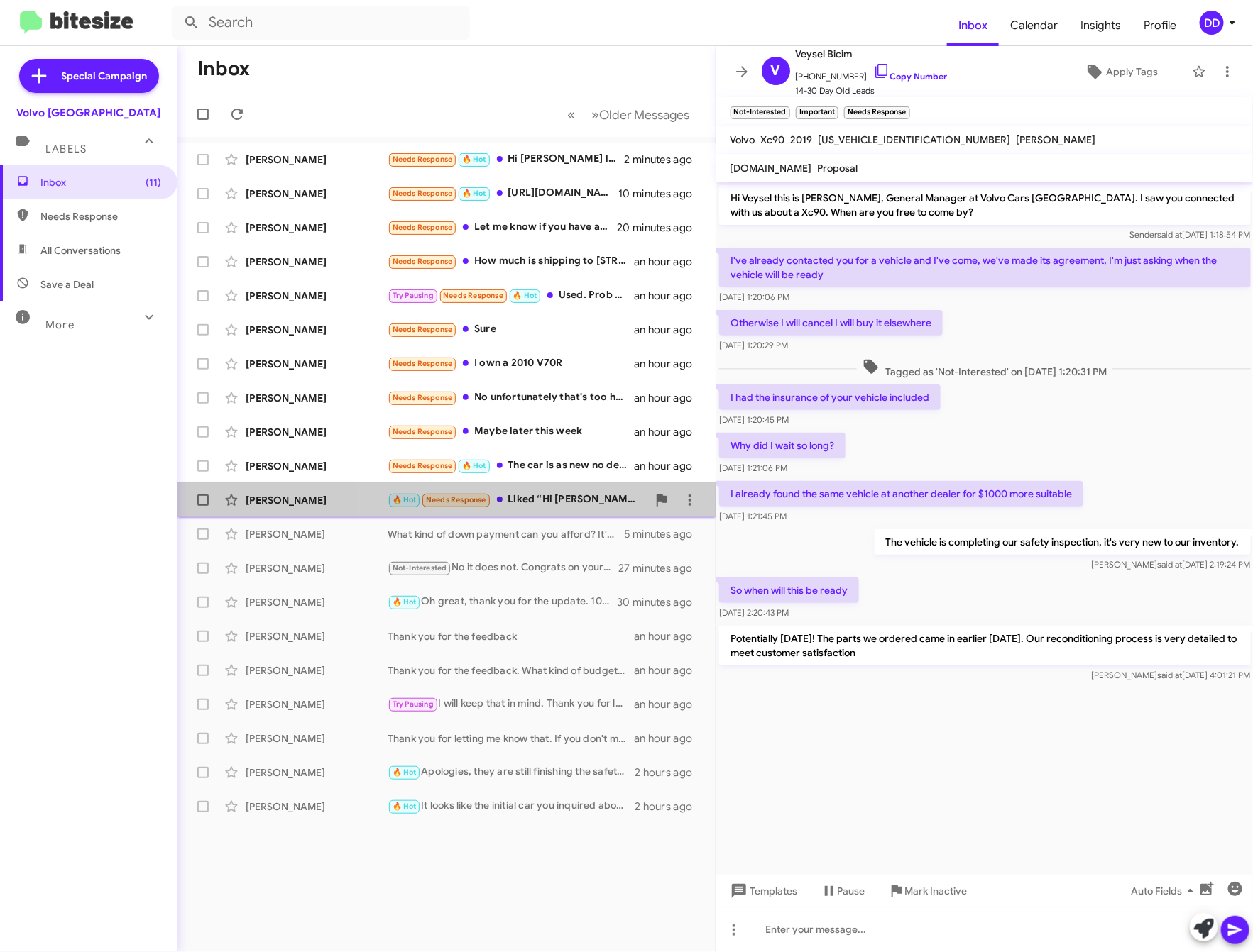
click at [553, 494] on div "🔥 Hot Needs Response Liked “Hi Dennis, I see you have been in contact with Sam.…" at bounding box center [518, 500] width 260 height 17
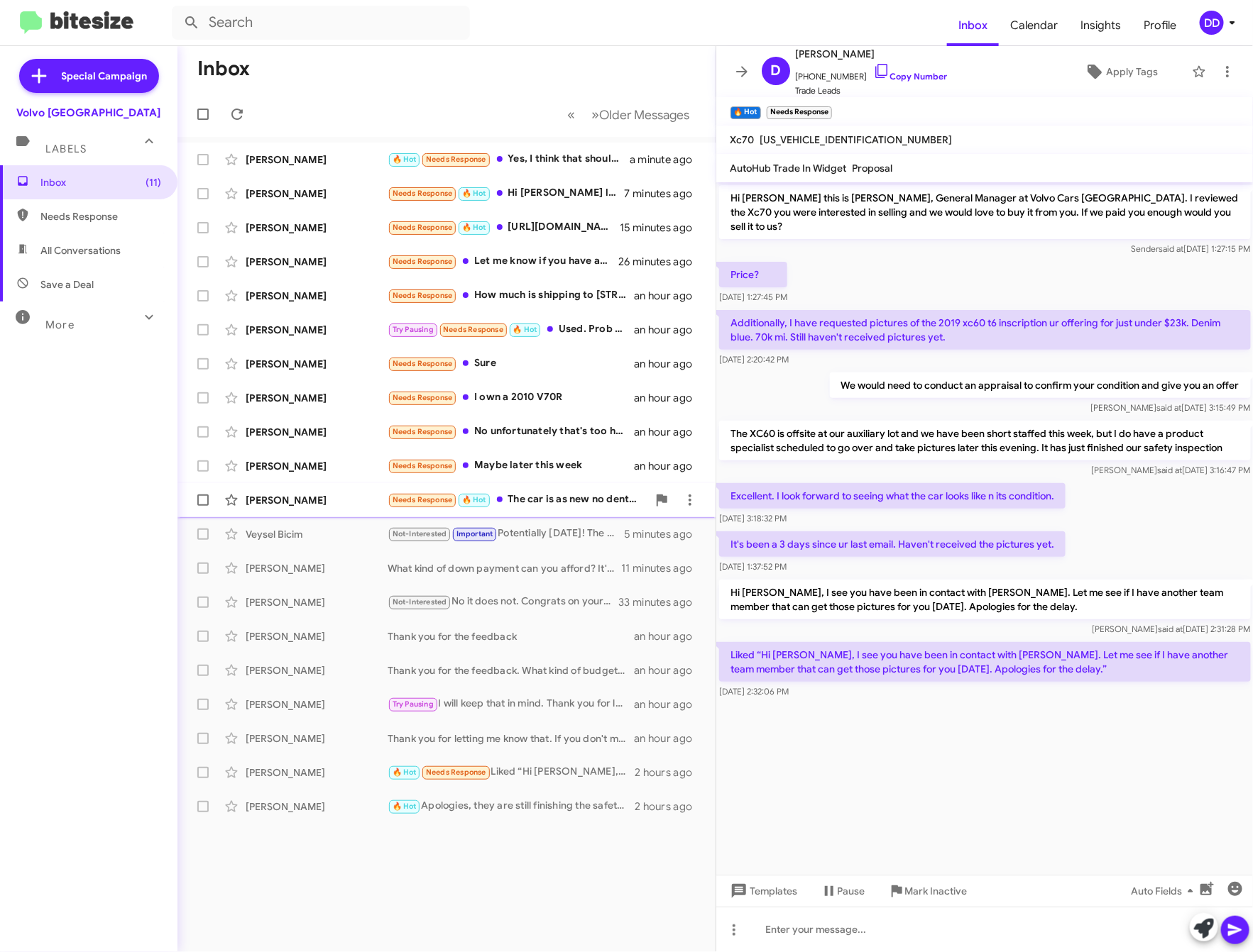
click at [537, 498] on div "Needs Response 🔥 Hot The car is as new no dent, damage inside or out" at bounding box center [518, 500] width 260 height 17
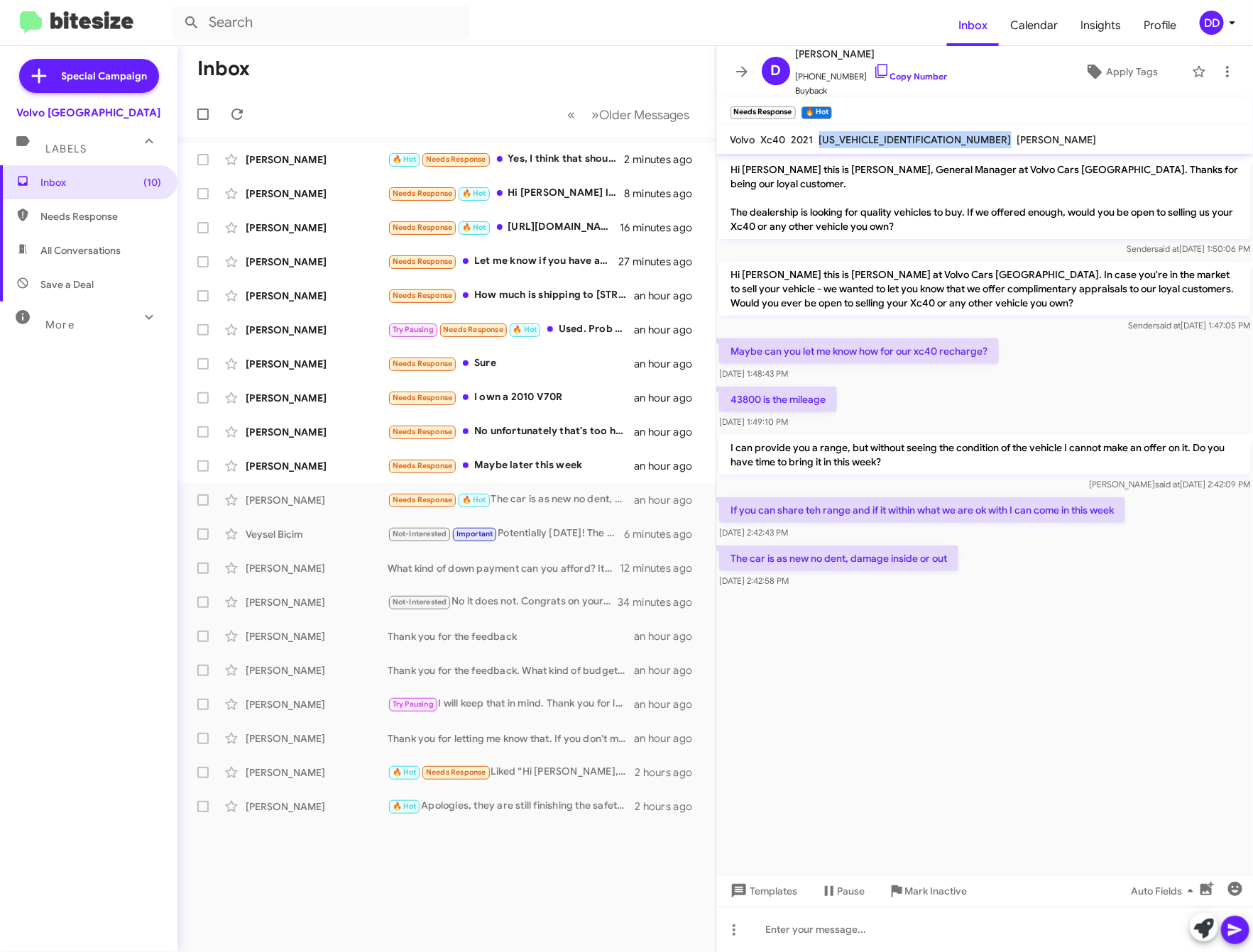
drag, startPoint x: 925, startPoint y: 137, endPoint x: 812, endPoint y: 135, distance: 113.0
click at [812, 135] on div "Volvo Xc40 2021 YV4ED3UR7M2582786 Mike Fatourchi" at bounding box center [914, 139] width 372 height 17
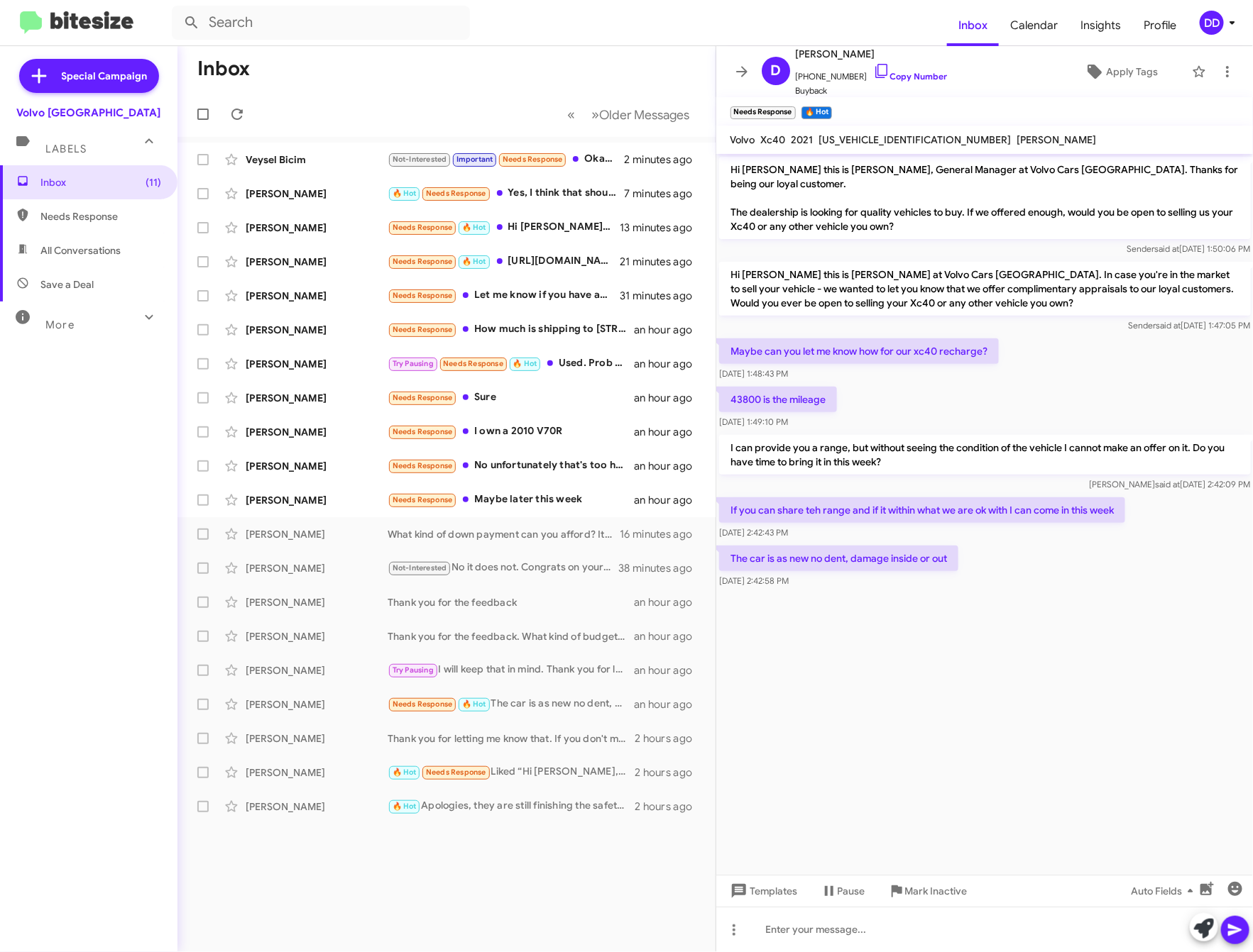
click at [1042, 122] on mat-toolbar "Needs Response × 🔥 Hot ×" at bounding box center [985, 111] width 537 height 29
drag, startPoint x: 917, startPoint y: 137, endPoint x: 867, endPoint y: 133, distance: 50.2
click at [865, 134] on span "YV4ED3UR7M2582786" at bounding box center [915, 140] width 192 height 13
click at [918, 129] on mat-toolbar "Volvo Xc40 2021 YV4ED3UR7M2582786 Mike Fatourchi" at bounding box center [985, 140] width 537 height 29
drag, startPoint x: 918, startPoint y: 138, endPoint x: 822, endPoint y: 138, distance: 96.0
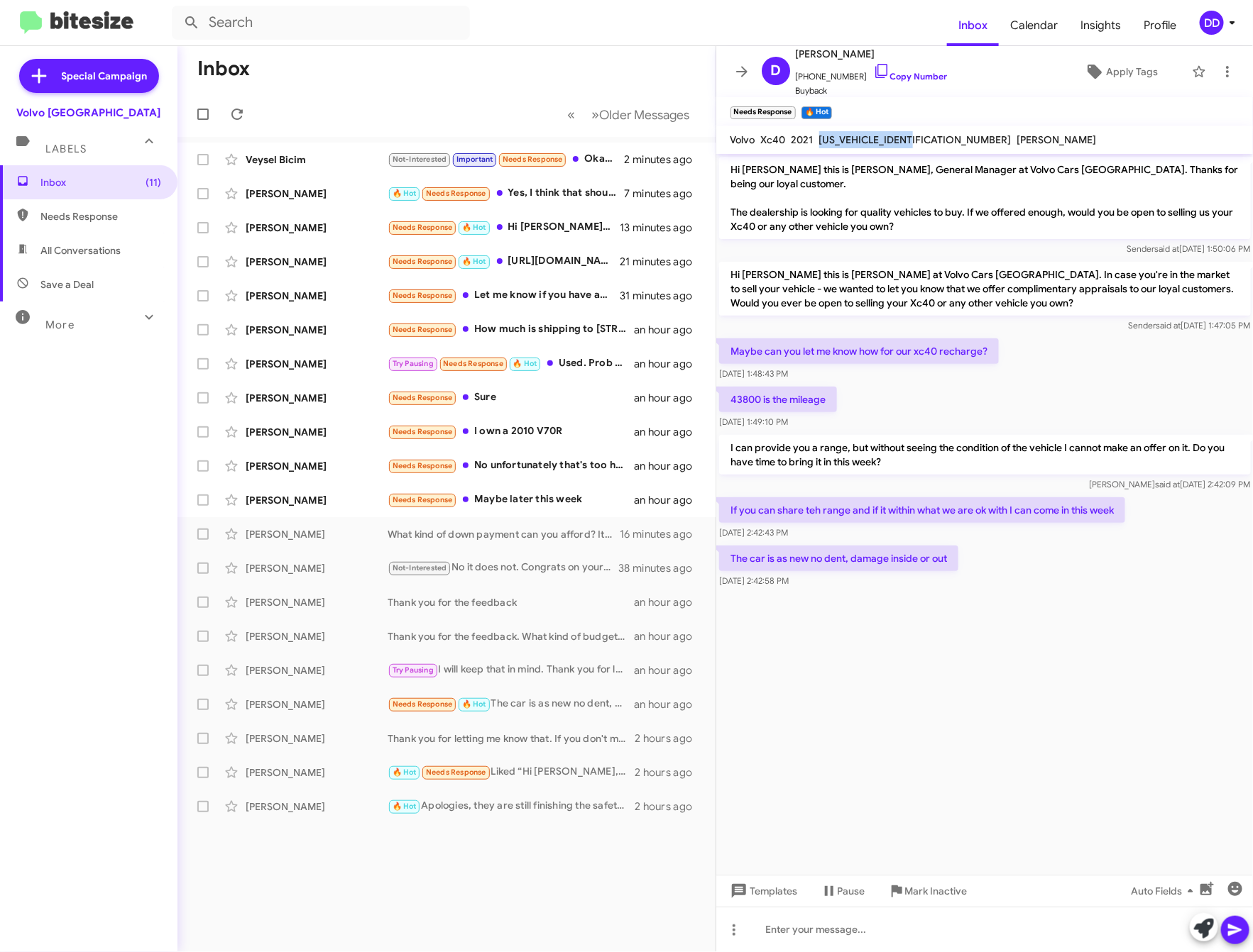
click at [817, 132] on div "YV4ED3UR7M2582786" at bounding box center [915, 139] width 198 height 17
copy span "YV4ED3UR7M2582786"
click at [886, 75] on link "Copy Number" at bounding box center [910, 75] width 75 height 10
copy span "YV4ED3UR7M2582786"
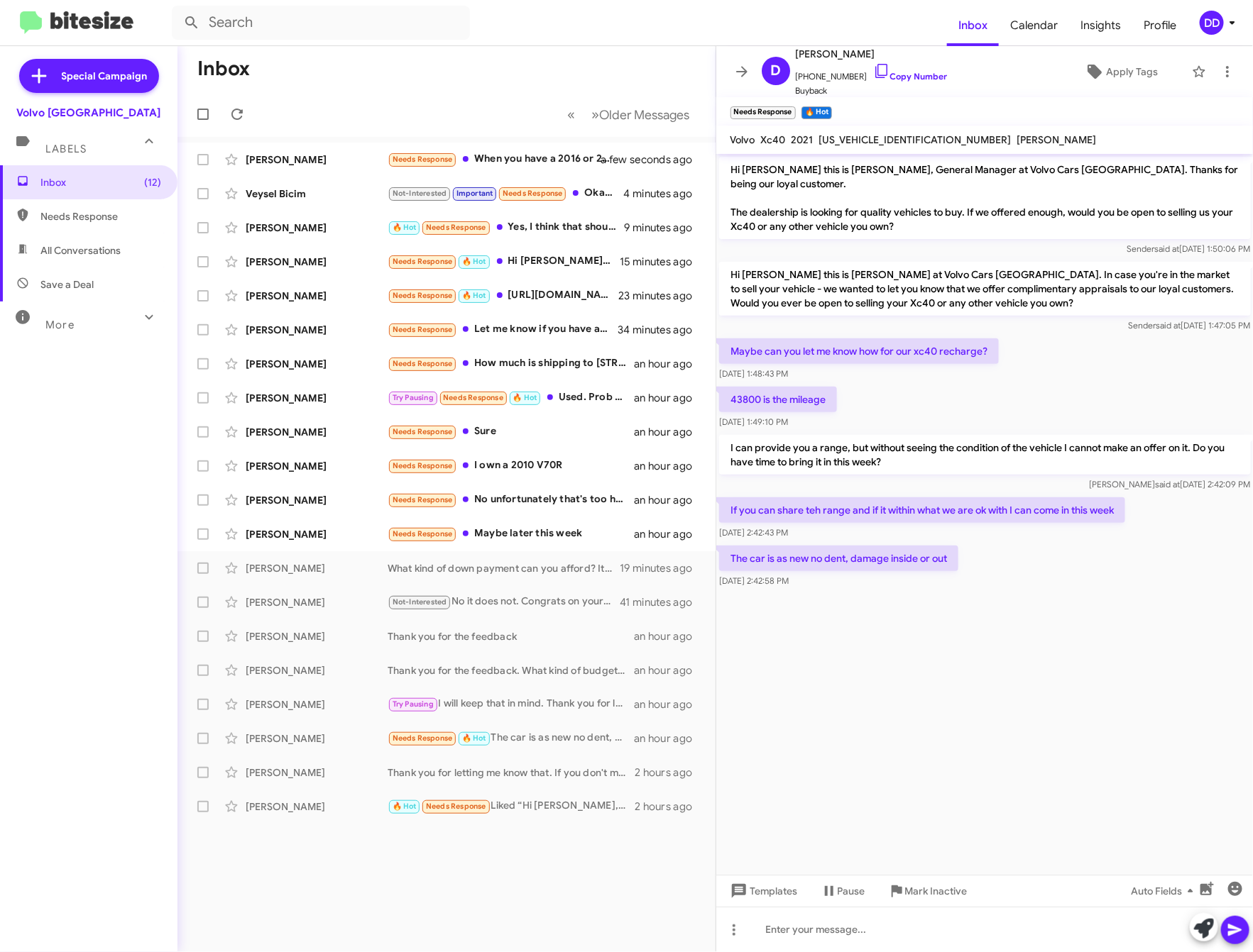
click at [64, 454] on div "Inbox (12) Needs Response All Conversations Save a Deal More Important 🔥 Hot Ap…" at bounding box center [88, 451] width 177 height 571
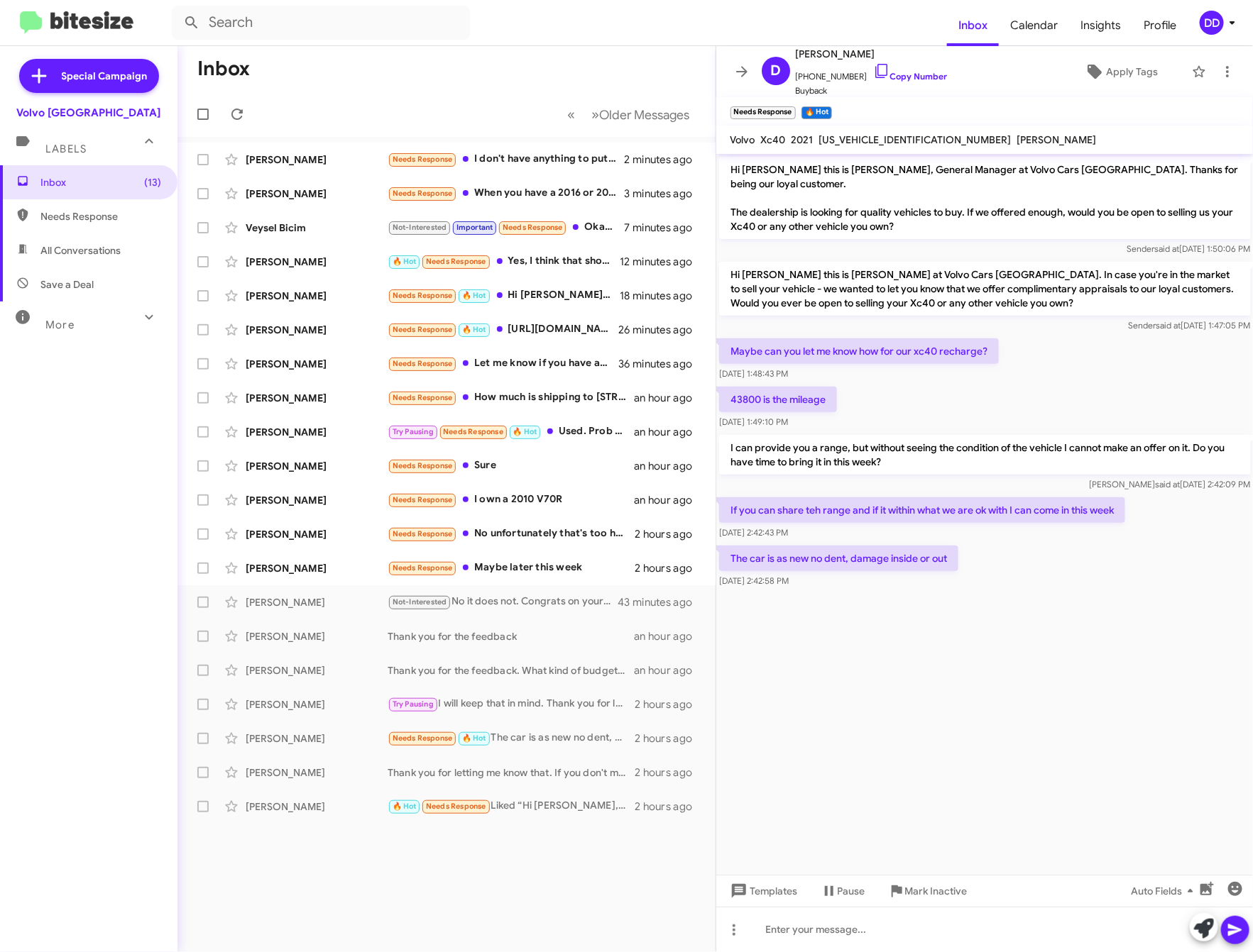
click at [918, 718] on cdk-virtual-scroll-viewport "Hi Derek this is David Dupart, General Manager at Volvo Cars Palo Alto. Thanks …" at bounding box center [985, 514] width 537 height 721
click at [925, 931] on div at bounding box center [985, 929] width 537 height 45
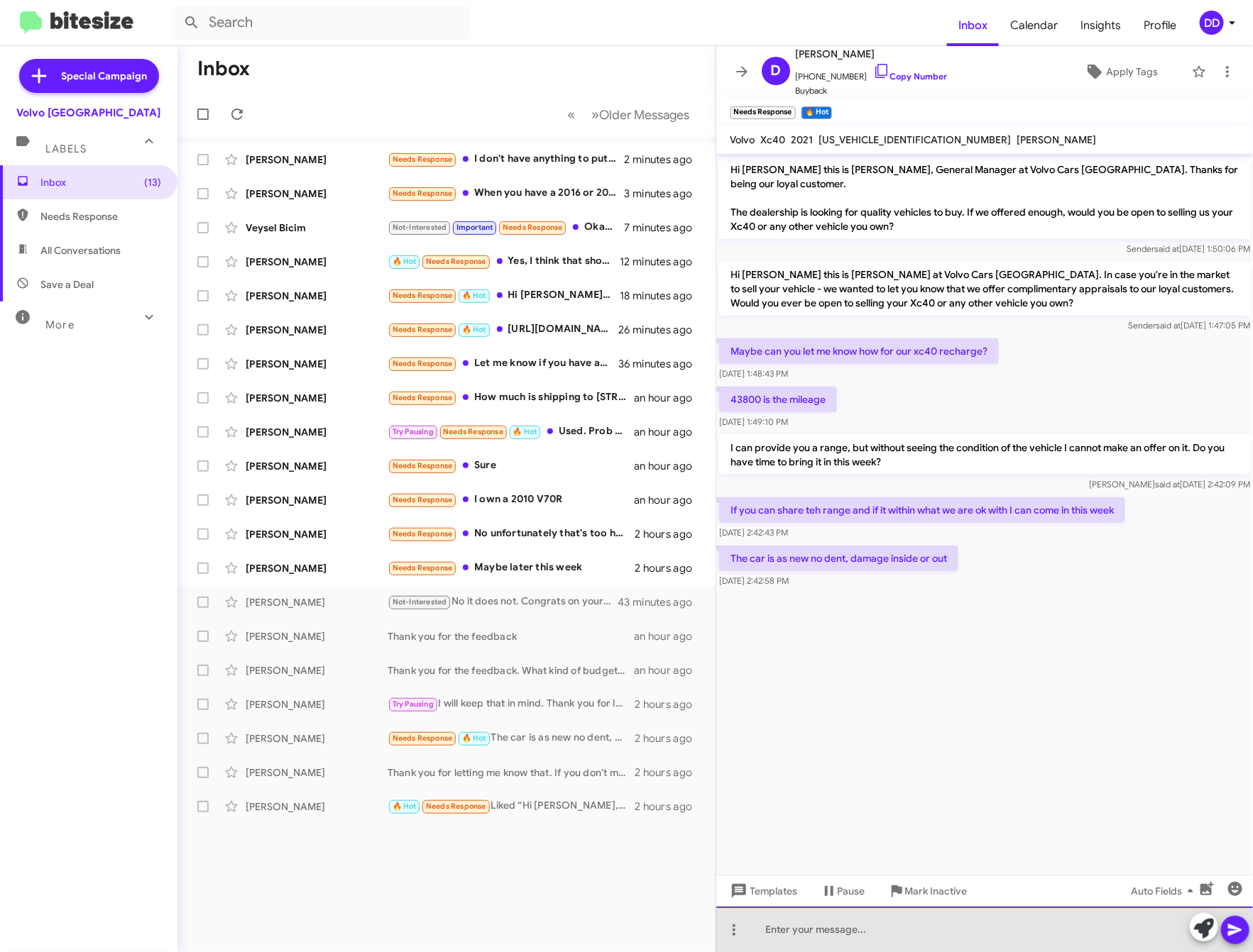
click at [1018, 943] on div at bounding box center [985, 929] width 537 height 45
click at [886, 929] on div "Taking a look at the history, I am considering 17k-18.5k" at bounding box center [985, 929] width 537 height 45
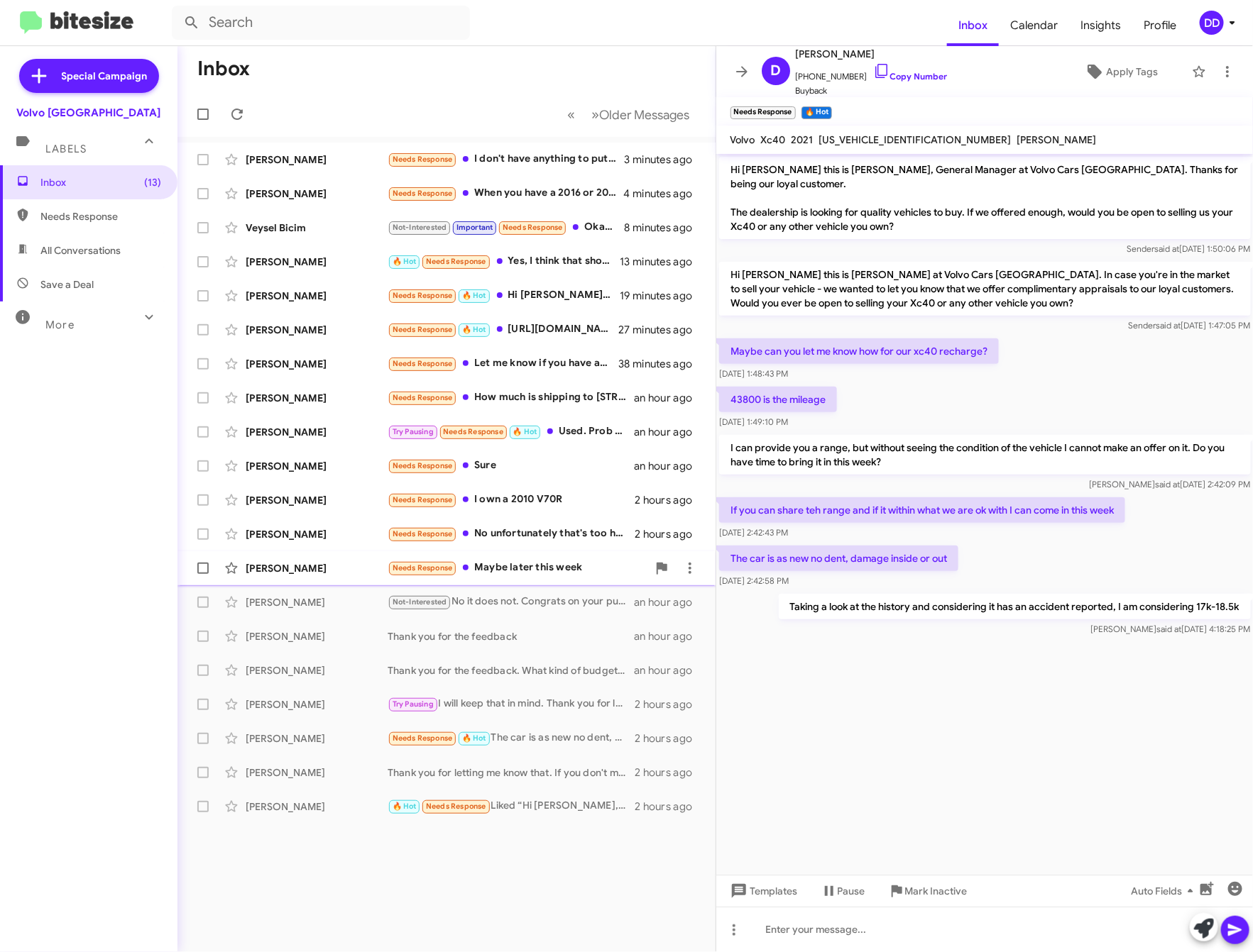
click at [534, 571] on div "Needs Response Maybe later this week" at bounding box center [518, 568] width 260 height 17
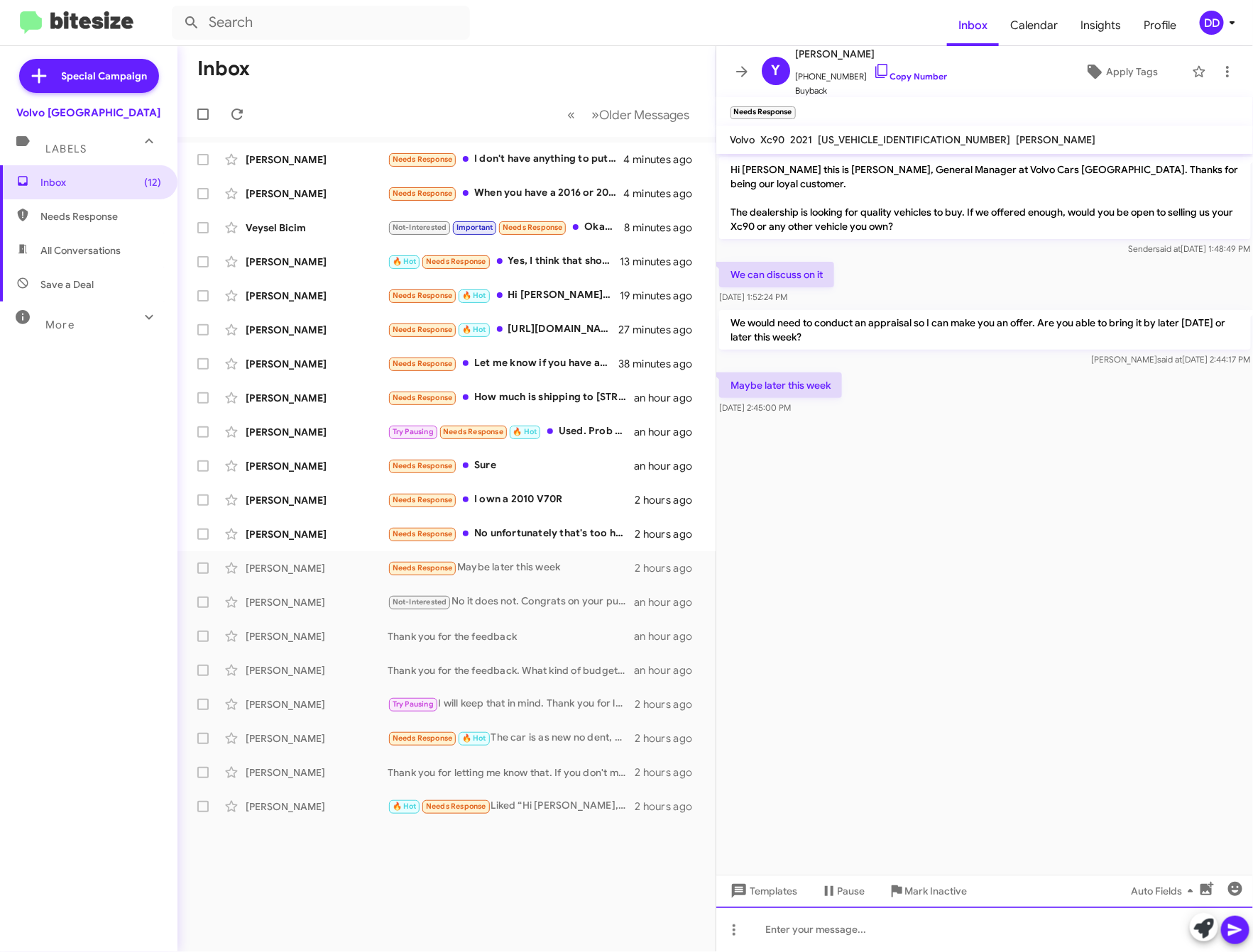
click at [986, 938] on div at bounding box center [985, 929] width 537 height 45
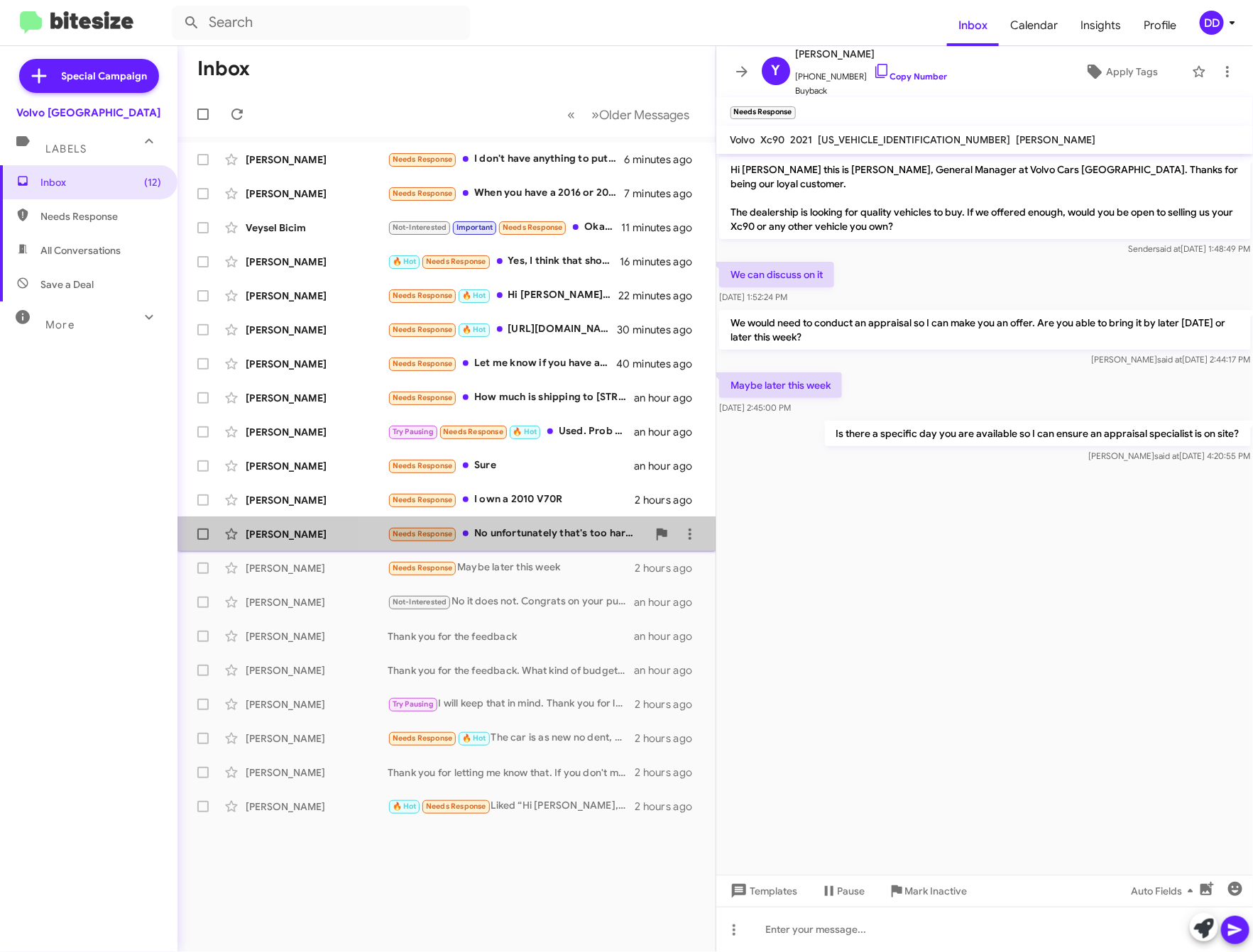
click at [512, 528] on div "Needs Response No unfortunately that's too hard Ok no biggie was just curious i…" at bounding box center [518, 534] width 260 height 17
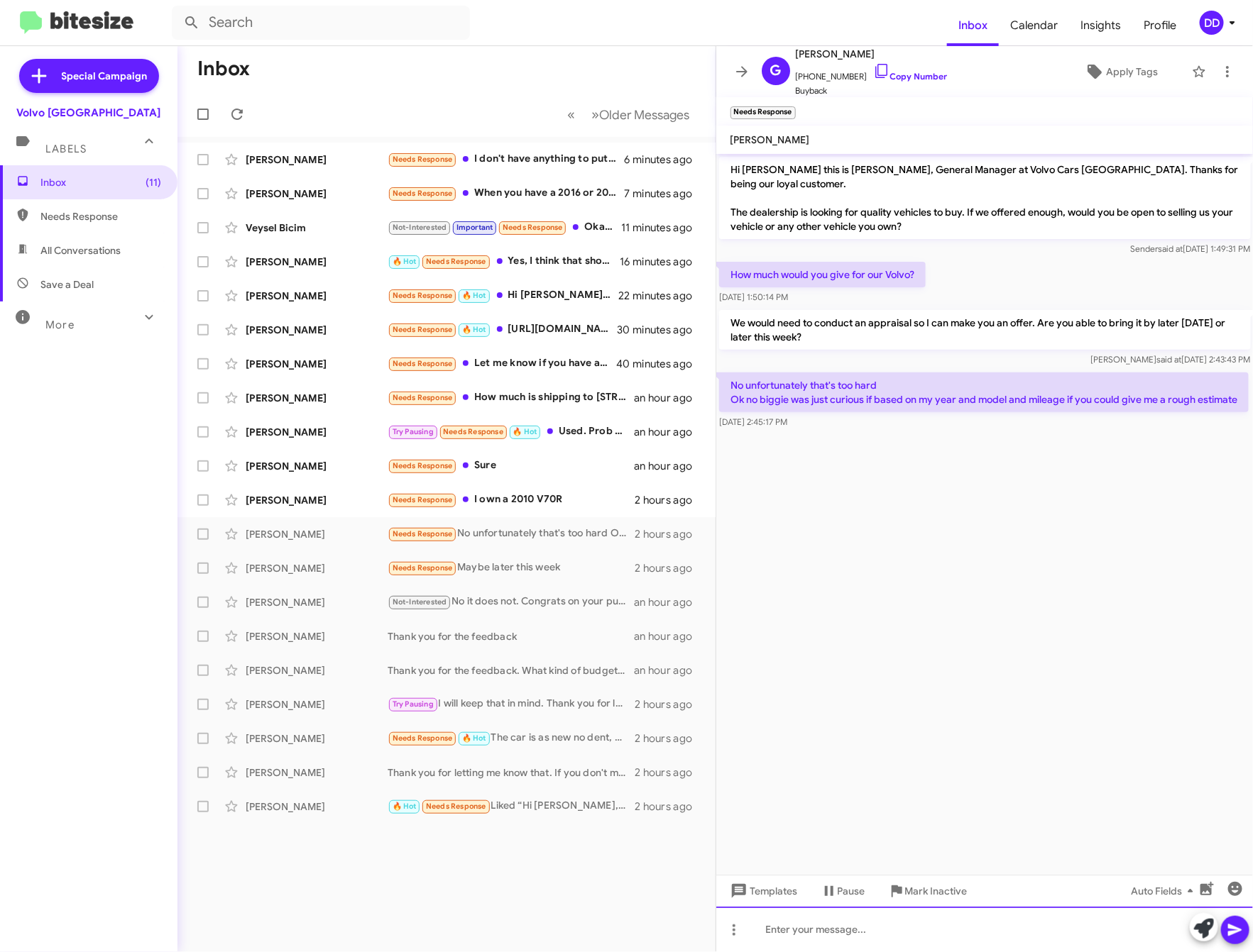
click at [965, 924] on div at bounding box center [985, 929] width 537 height 45
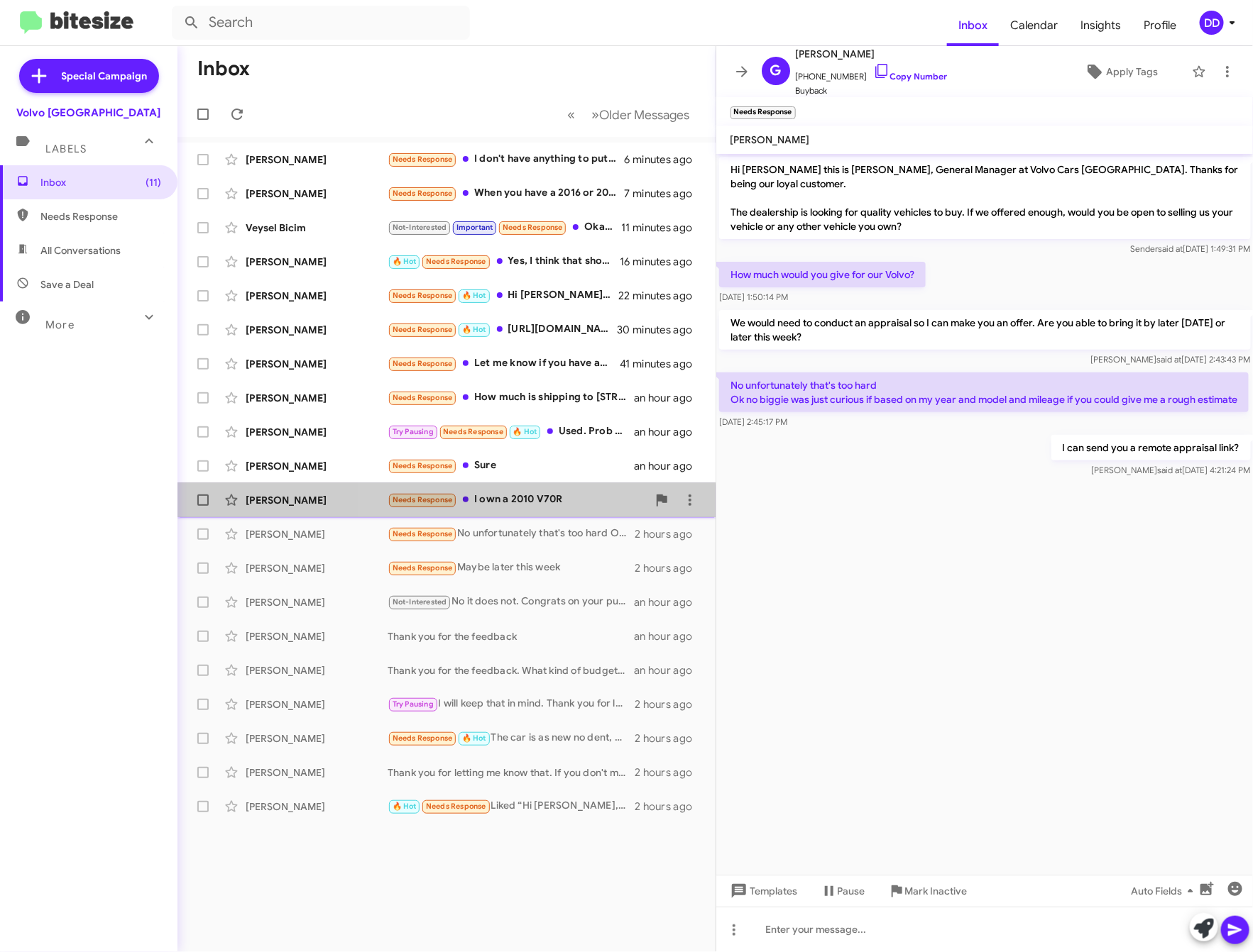
click at [501, 497] on div "Needs Response I own a 2010 V70R" at bounding box center [518, 500] width 260 height 17
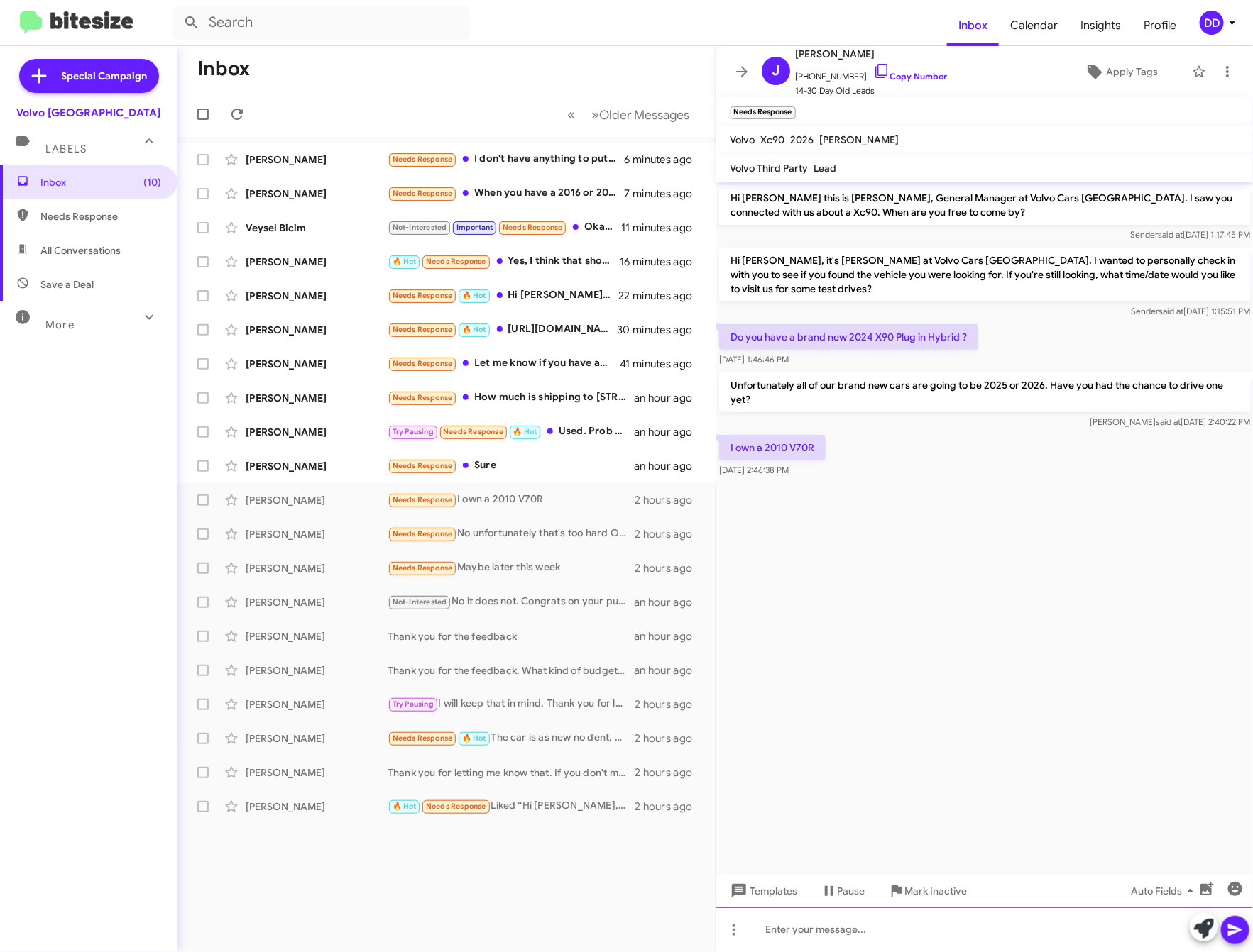
click at [965, 931] on div at bounding box center [985, 929] width 537 height 45
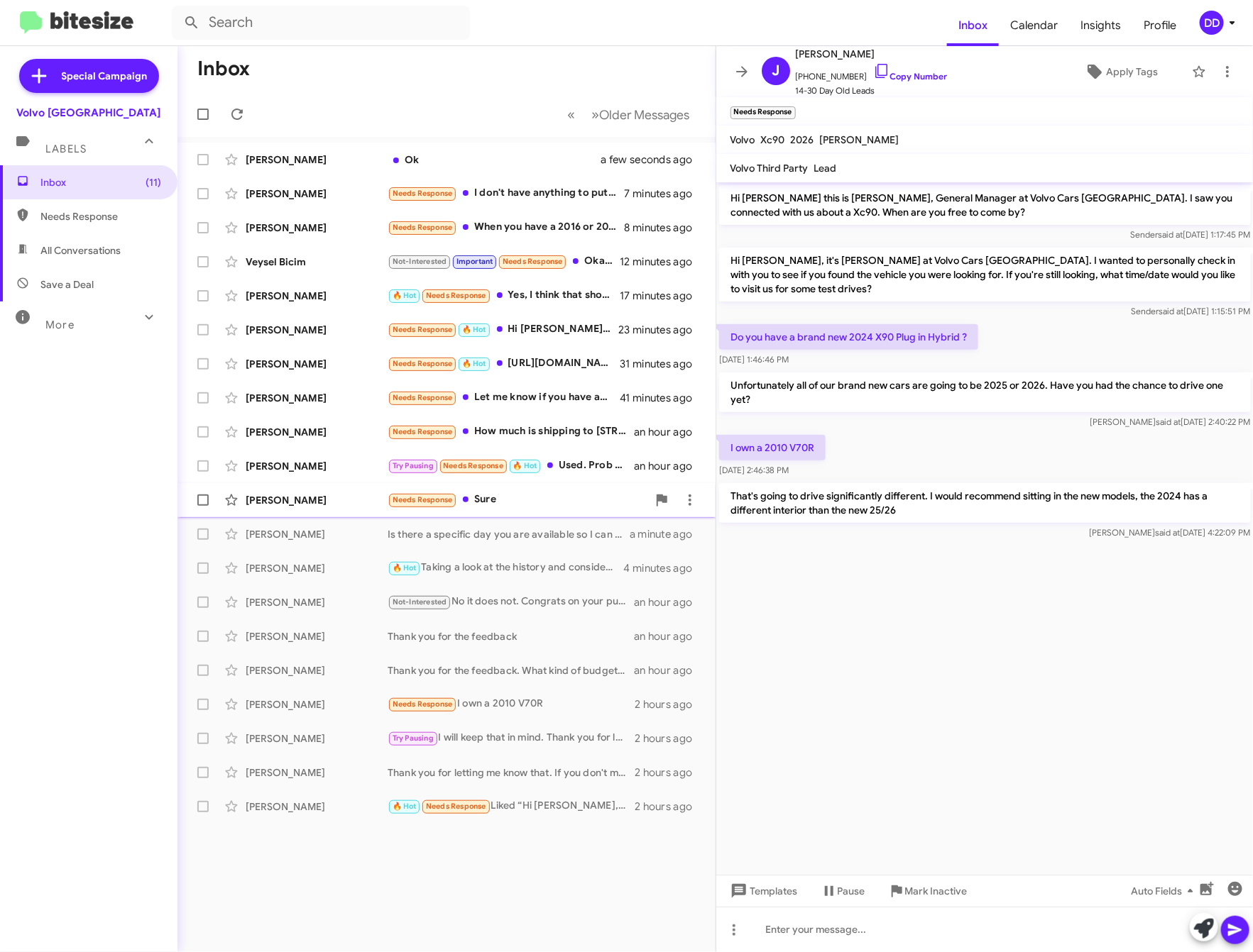
click at [512, 499] on div "Needs Response Sure" at bounding box center [518, 500] width 260 height 17
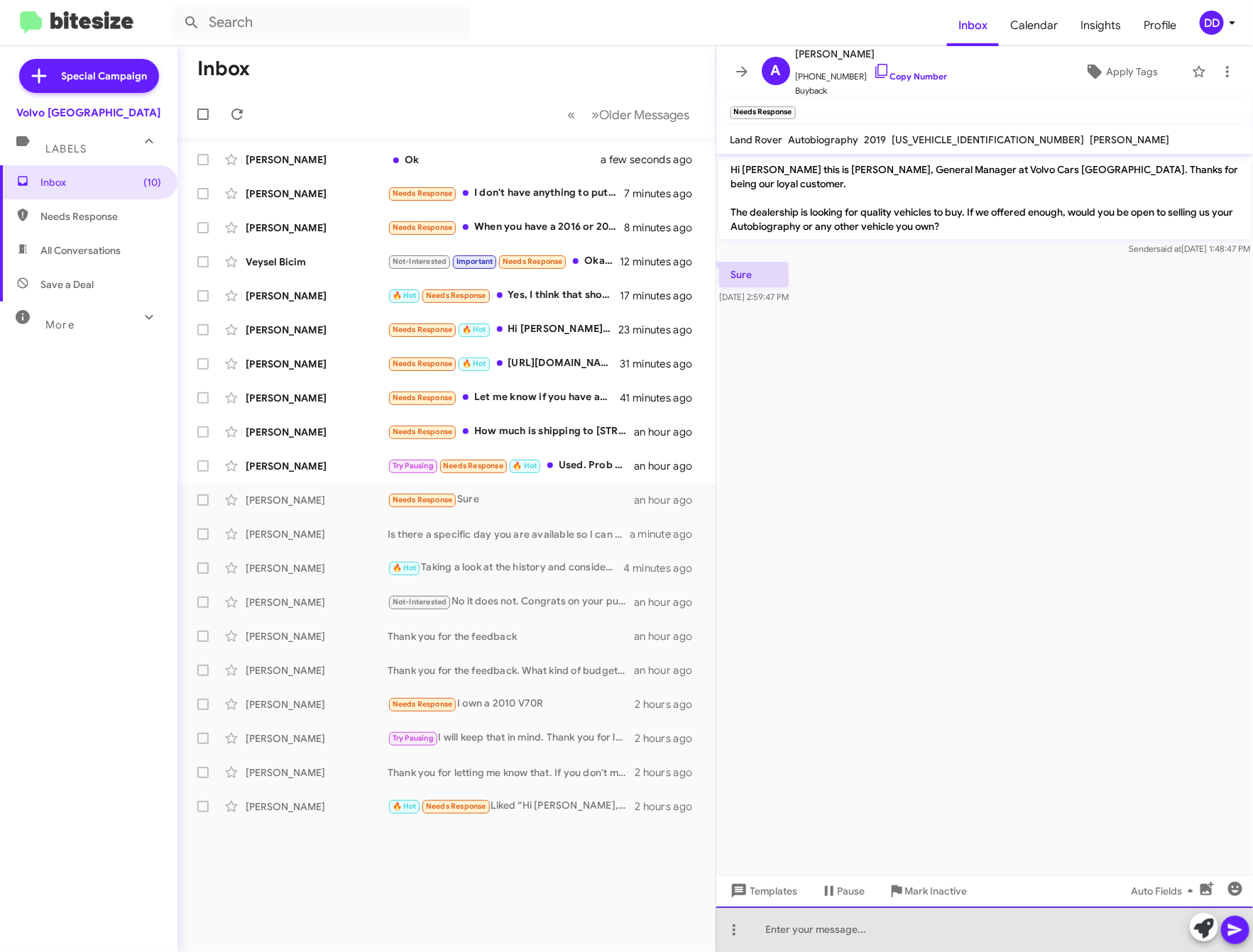
click at [954, 923] on div at bounding box center [985, 929] width 537 height 45
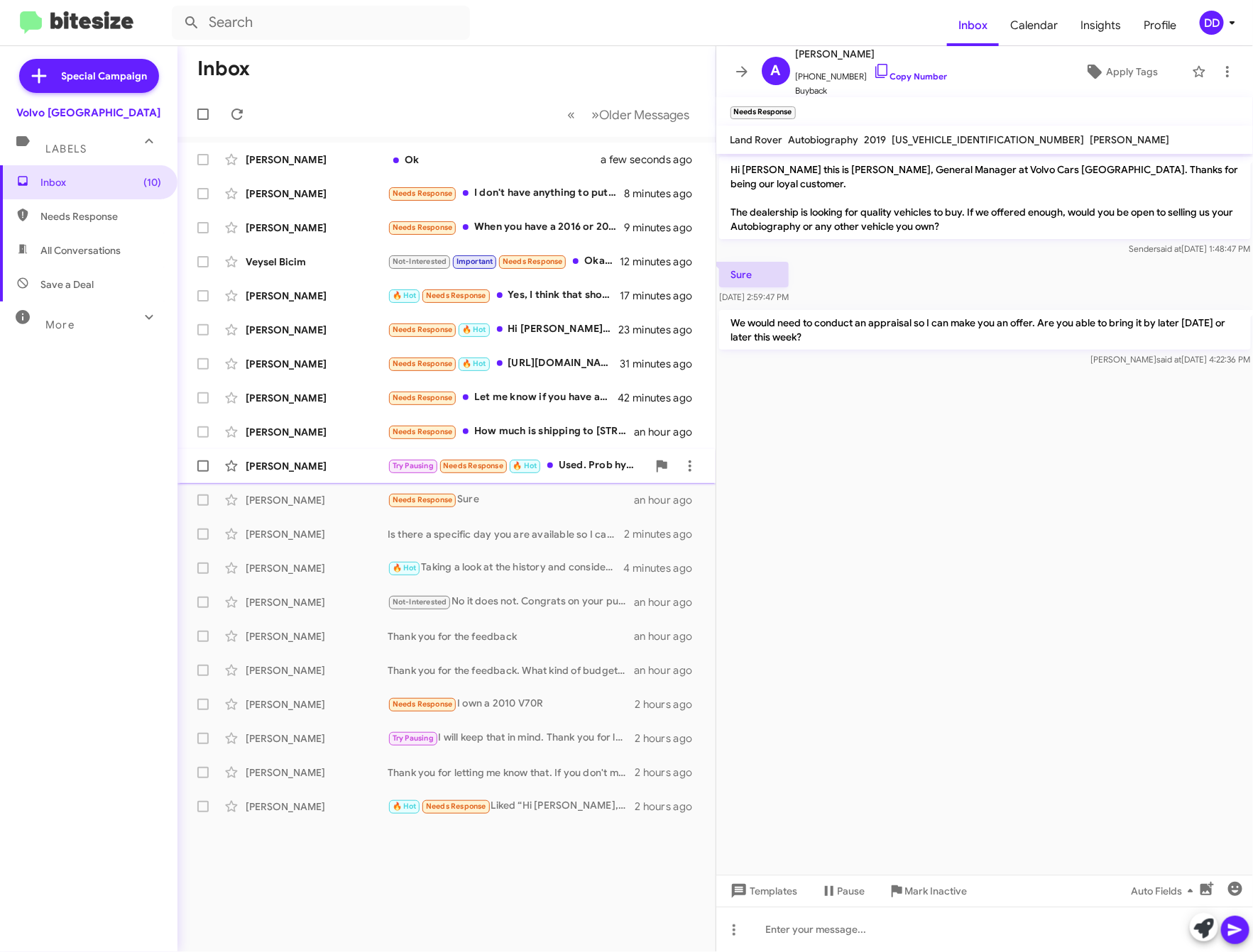
click at [577, 466] on div "Try Pausing Needs Response 🔥 Hot Used. Prob hybrid" at bounding box center [518, 466] width 260 height 17
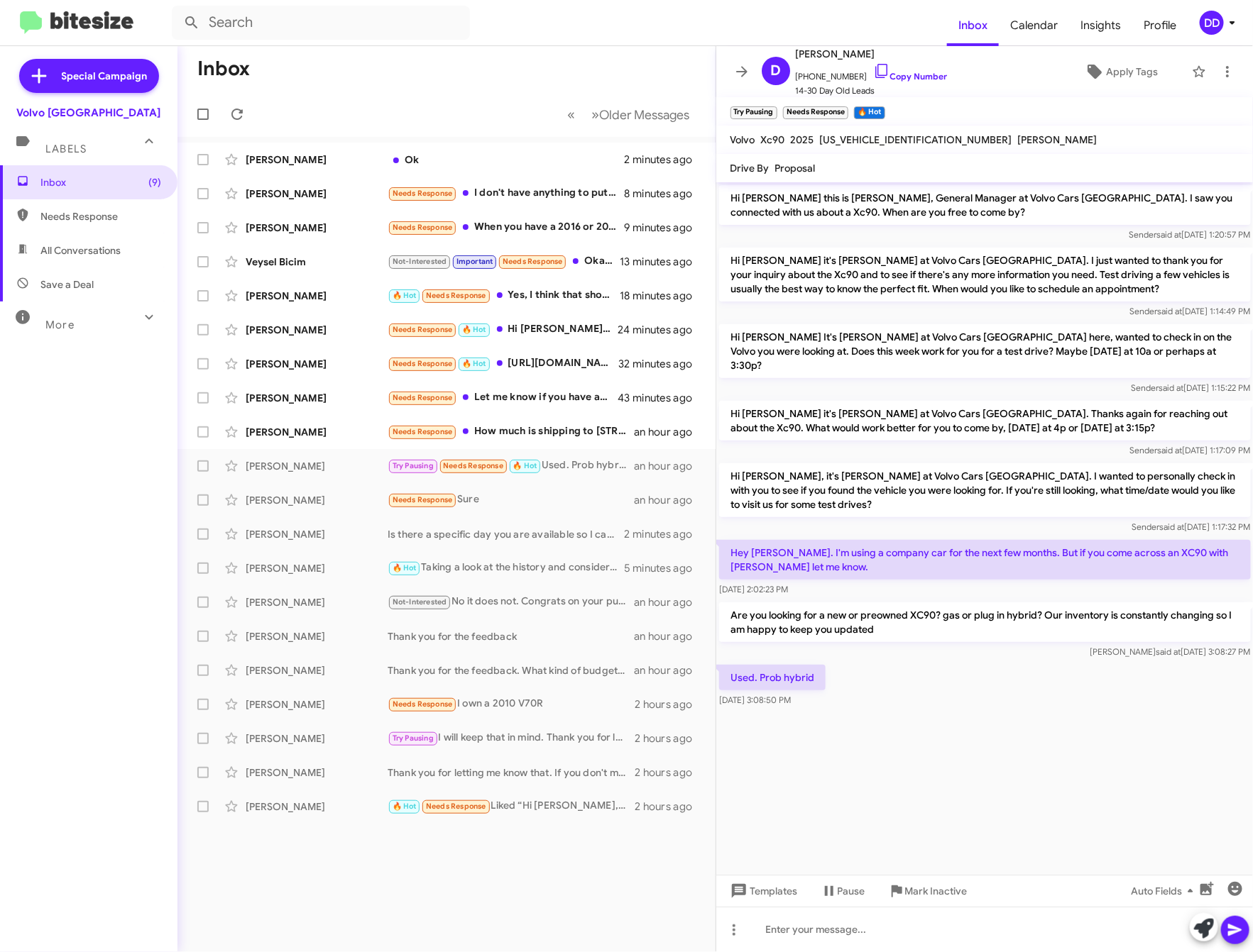
click at [1044, 737] on cdk-virtual-scroll-viewport "Hi David this is David Dupart, General Manager at Volvo Cars Palo Alto. I saw y…" at bounding box center [985, 528] width 537 height 693
click at [1042, 745] on cdk-virtual-scroll-viewport "Hi David this is David Dupart, General Manager at Volvo Cars Palo Alto. I saw y…" at bounding box center [985, 528] width 537 height 693
click at [1042, 928] on div at bounding box center [985, 929] width 537 height 45
click at [974, 931] on div at bounding box center [985, 929] width 537 height 45
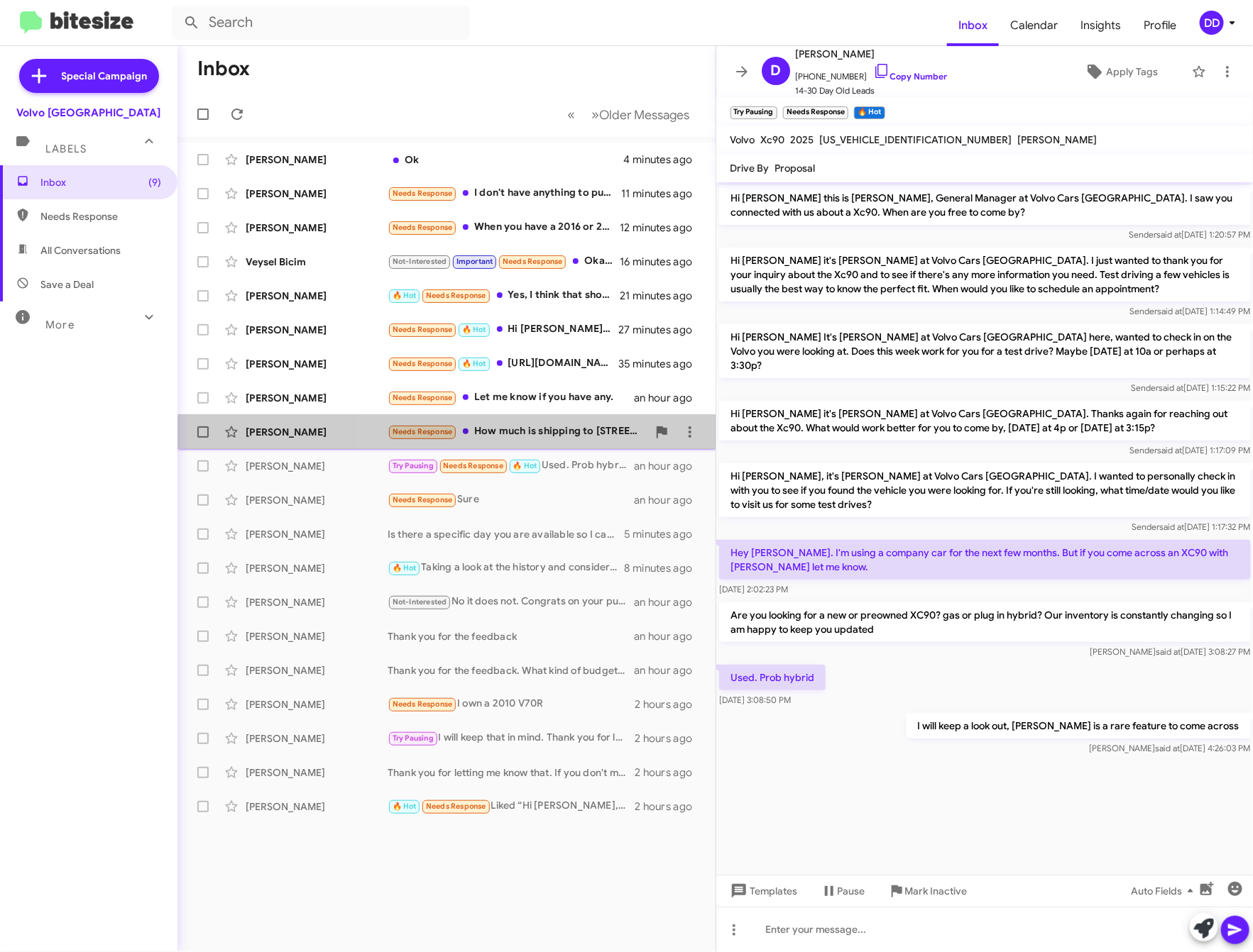
click at [528, 440] on div "Needs Response How much is shipping to 1000 E Redmon Drive Tempe, AZ 85283?" at bounding box center [518, 431] width 260 height 17
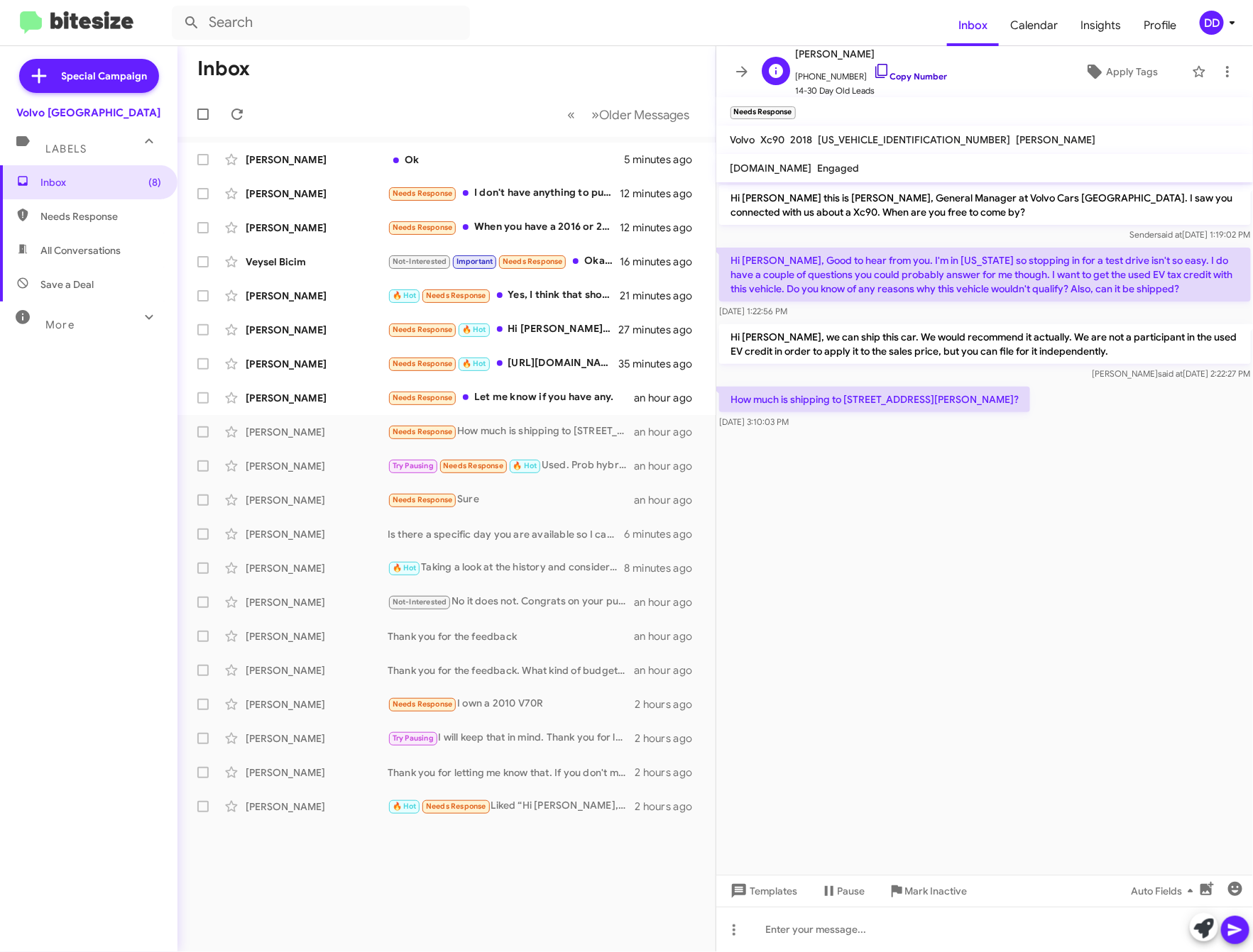
click at [888, 73] on link "Copy Number" at bounding box center [910, 75] width 75 height 10
click at [874, 620] on cdk-virtual-scroll-viewport "Hi Wes this is David Dupart, General Manager at Volvo Cars Palo Alto. I saw you…" at bounding box center [985, 528] width 537 height 693
click at [968, 935] on div at bounding box center [985, 929] width 537 height 45
click at [540, 401] on div "Needs Response Let me know if you have any." at bounding box center [518, 397] width 260 height 17
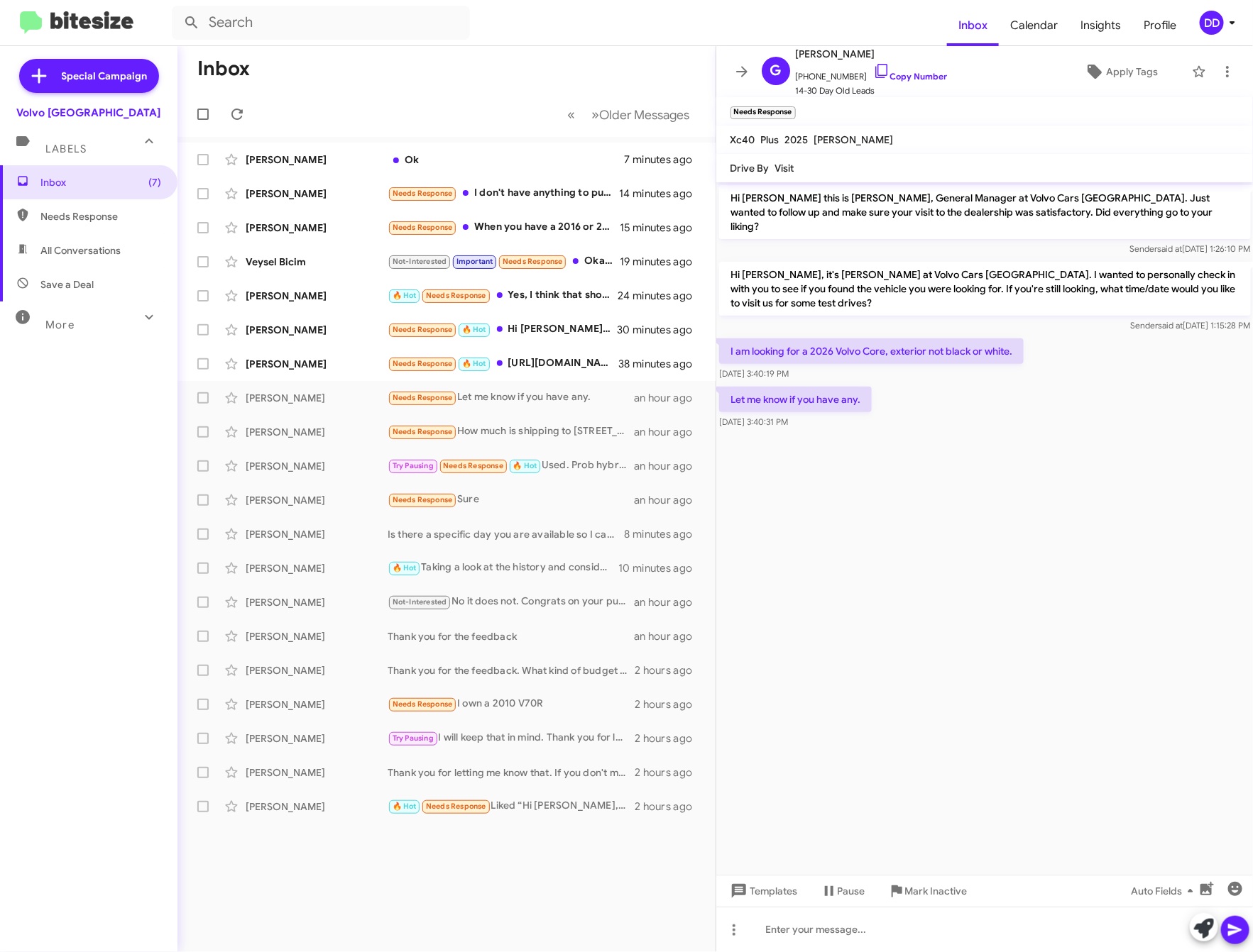
click at [950, 473] on cdk-virtual-scroll-viewport "Hi Graciela this is David Dupart, General Manager at Volvo Cars Palo Alto. Just…" at bounding box center [985, 528] width 537 height 693
click at [986, 943] on div at bounding box center [985, 929] width 537 height 45
click at [528, 364] on div "Needs Response 🔥 Hot https://www.volvocarspaloalto.com/certified/Volvo/2024-Vol…" at bounding box center [518, 363] width 260 height 17
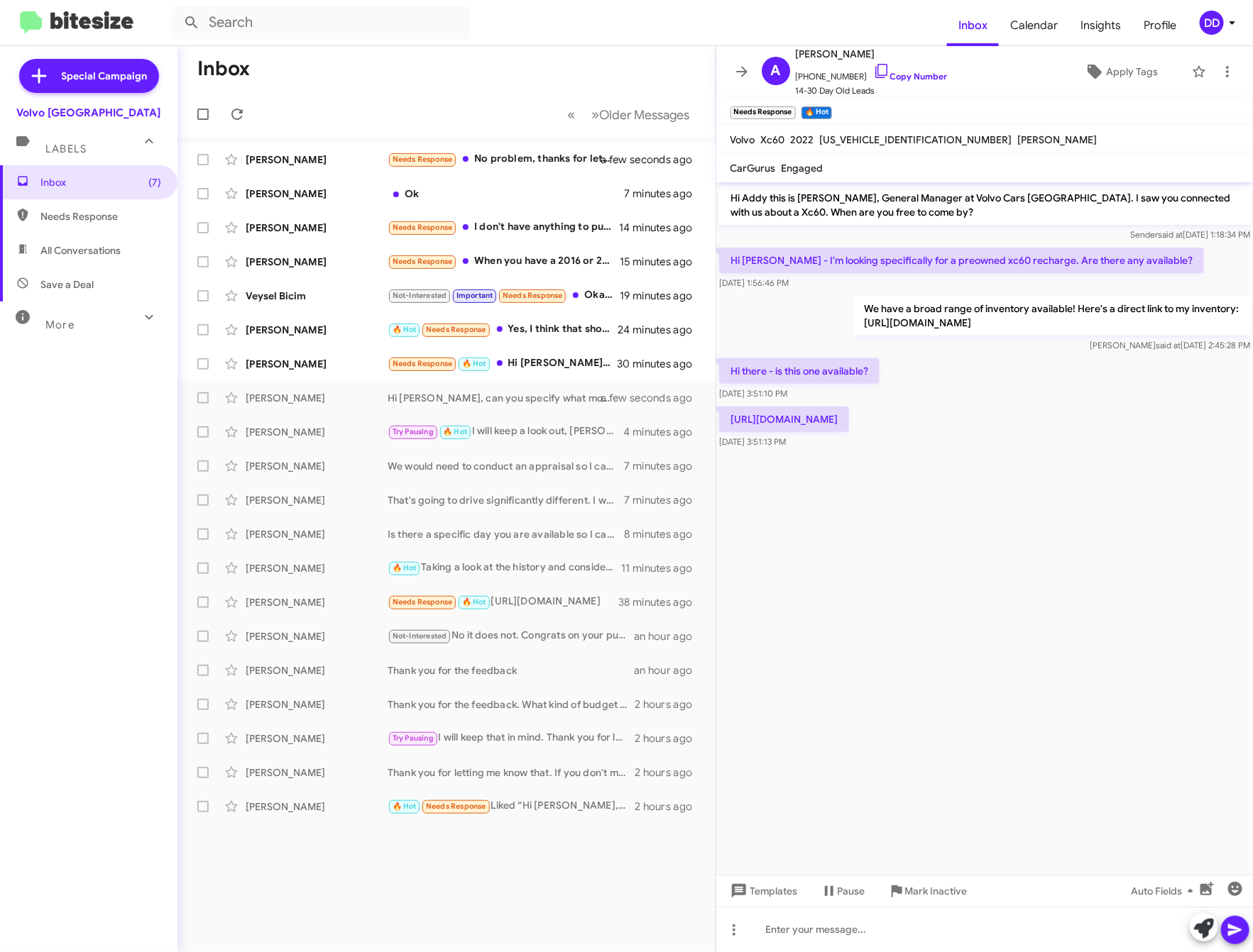
drag, startPoint x: 937, startPoint y: 432, endPoint x: 728, endPoint y: 414, distance: 209.8
click at [728, 414] on p "https://www.volvocarspaloalto.com/certified/Volvo/2024-Volvo-XC60-Recharge-Plug…" at bounding box center [784, 420] width 130 height 25
copy p "https://www.volvocarspaloalto.com/certified/Volvo/2024-Volvo-XC60-Recharge-Plug…"
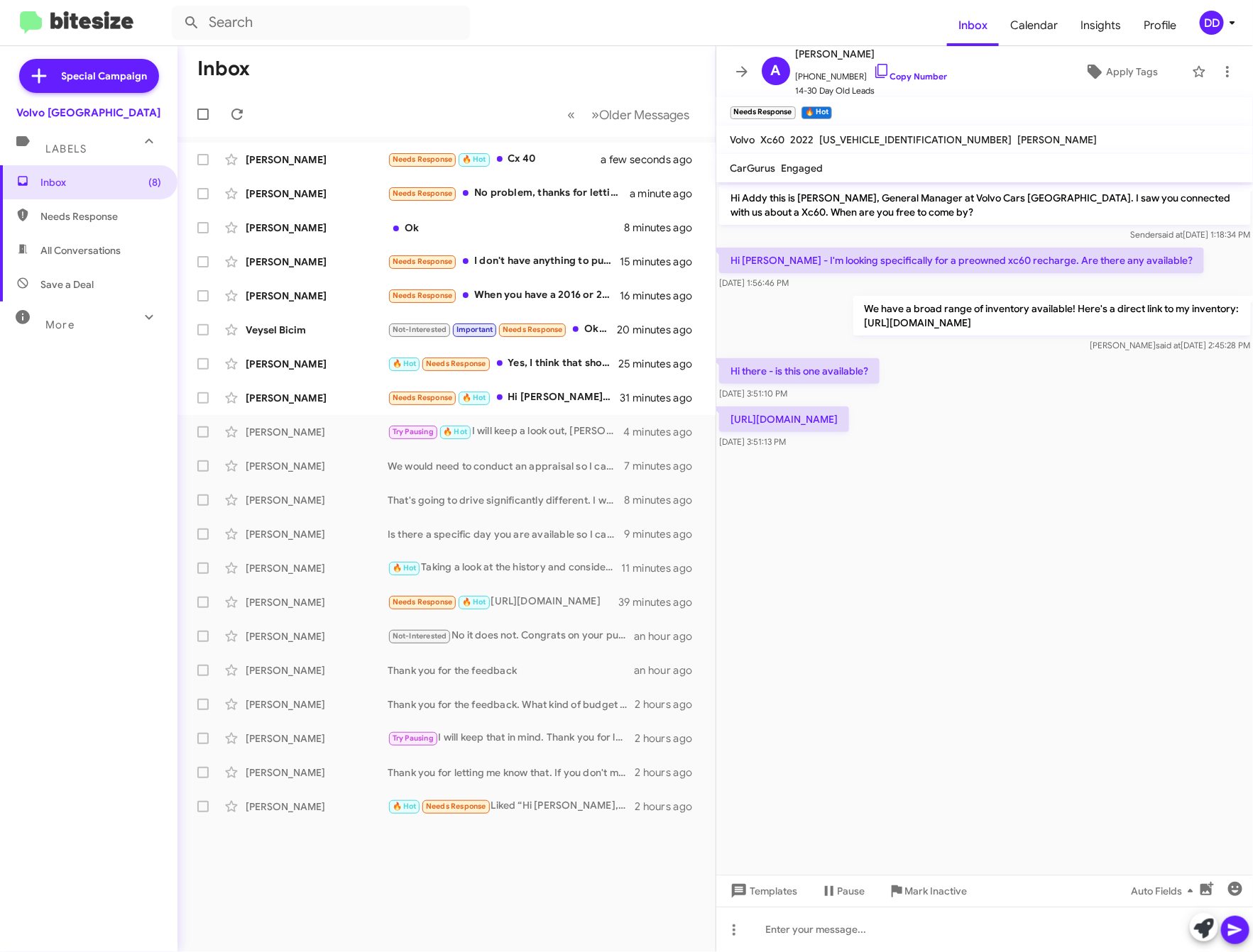
click at [940, 628] on cdk-virtual-scroll-viewport "Hi Addy this is David Dupart, General Manager at Volvo Cars Palo Alto. I saw yo…" at bounding box center [985, 528] width 537 height 693
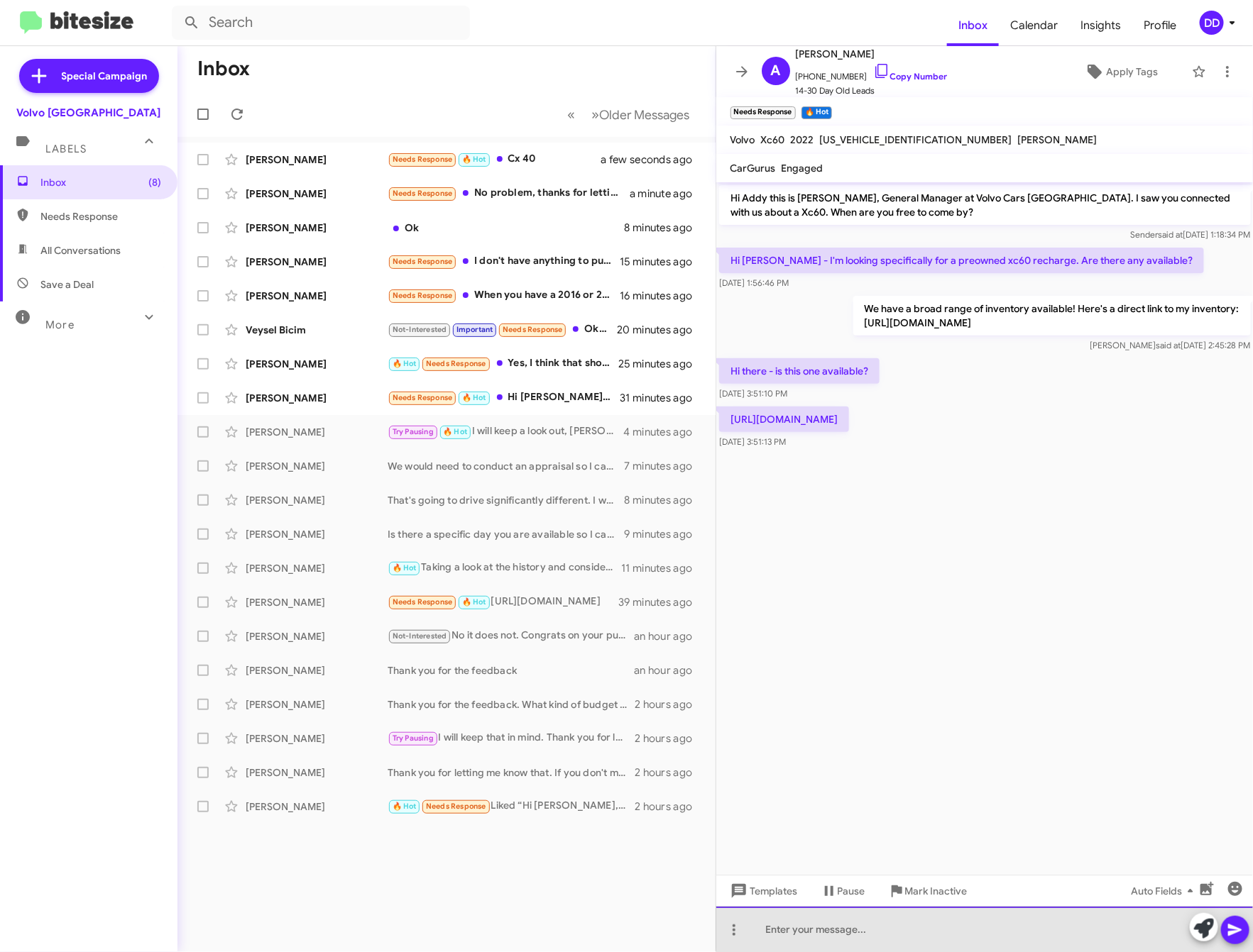
click at [1063, 926] on div at bounding box center [985, 929] width 537 height 45
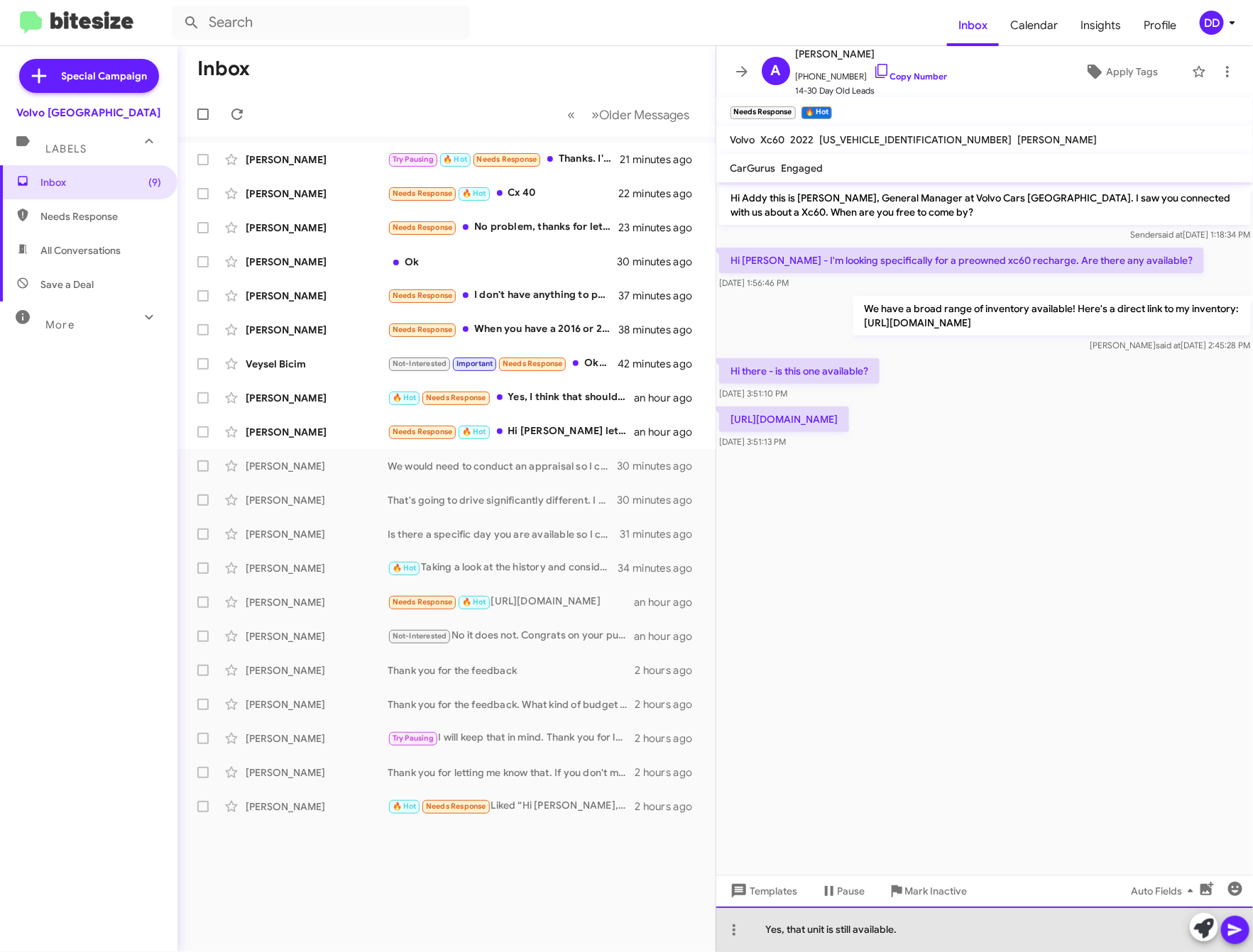
click at [976, 935] on div "Yes, that unit is still available." at bounding box center [985, 929] width 537 height 45
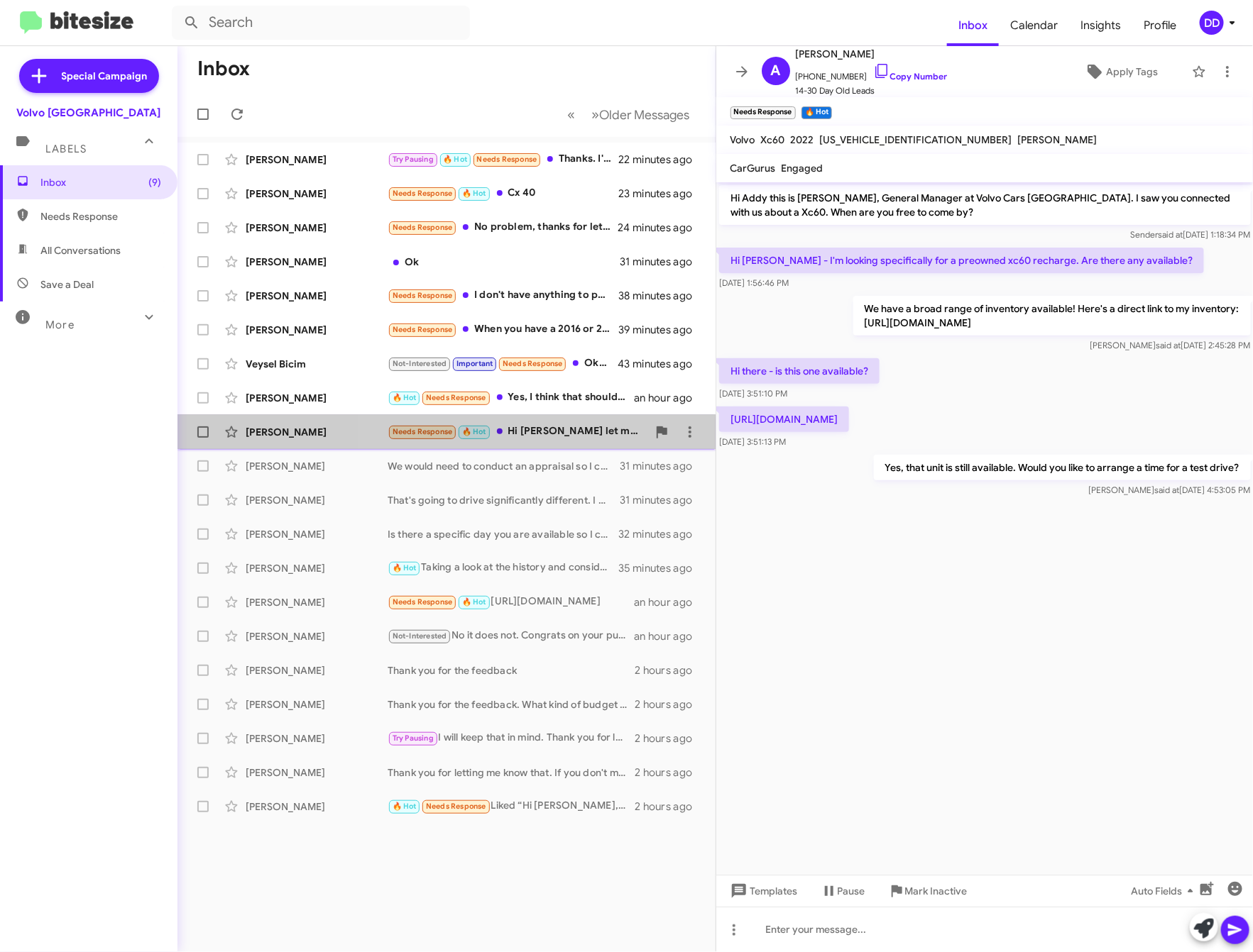
click at [544, 435] on div "Needs Response 🔥 Hot Hi David, George let me know there is no movement on price…" at bounding box center [518, 431] width 260 height 17
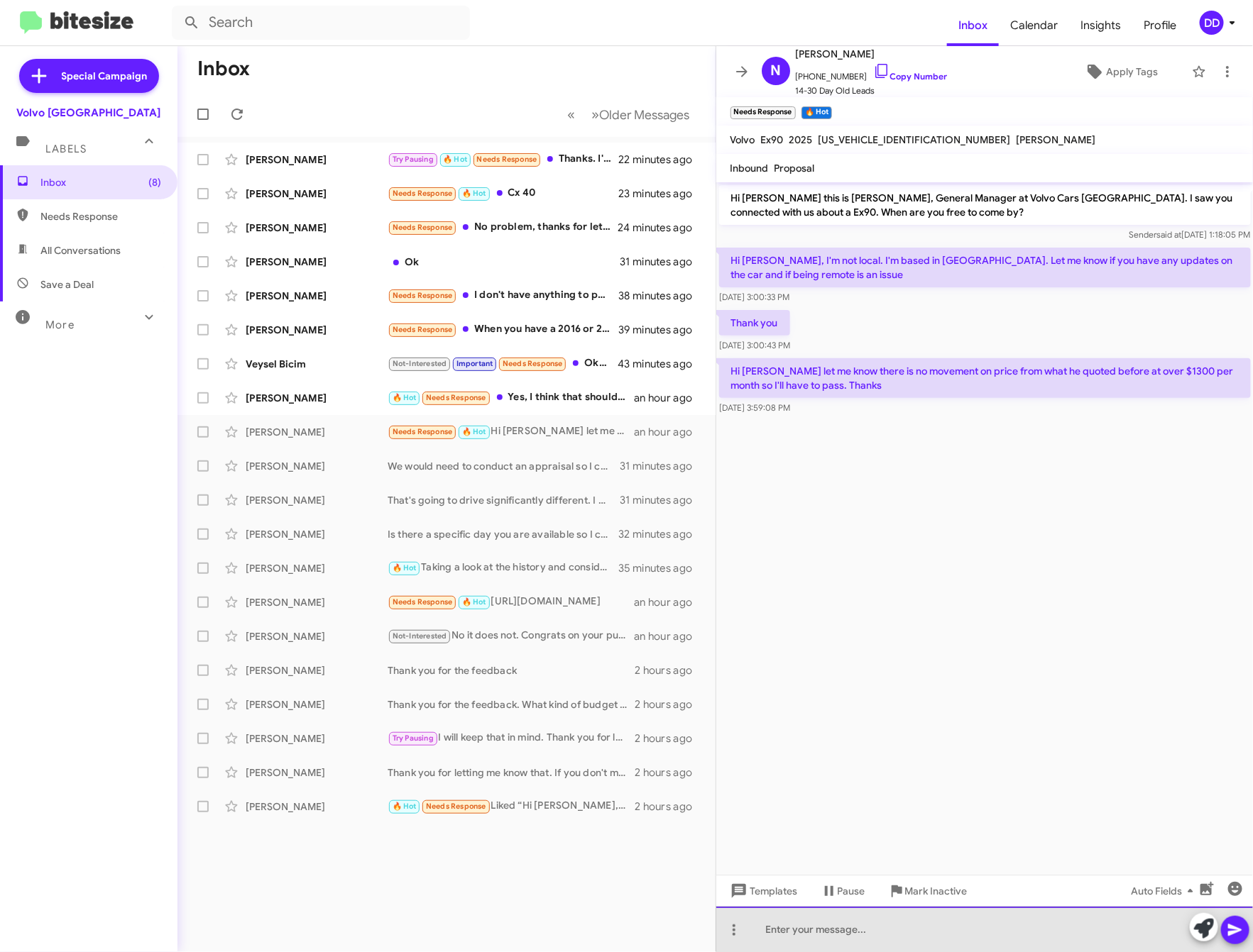
click at [965, 935] on div at bounding box center [985, 929] width 537 height 45
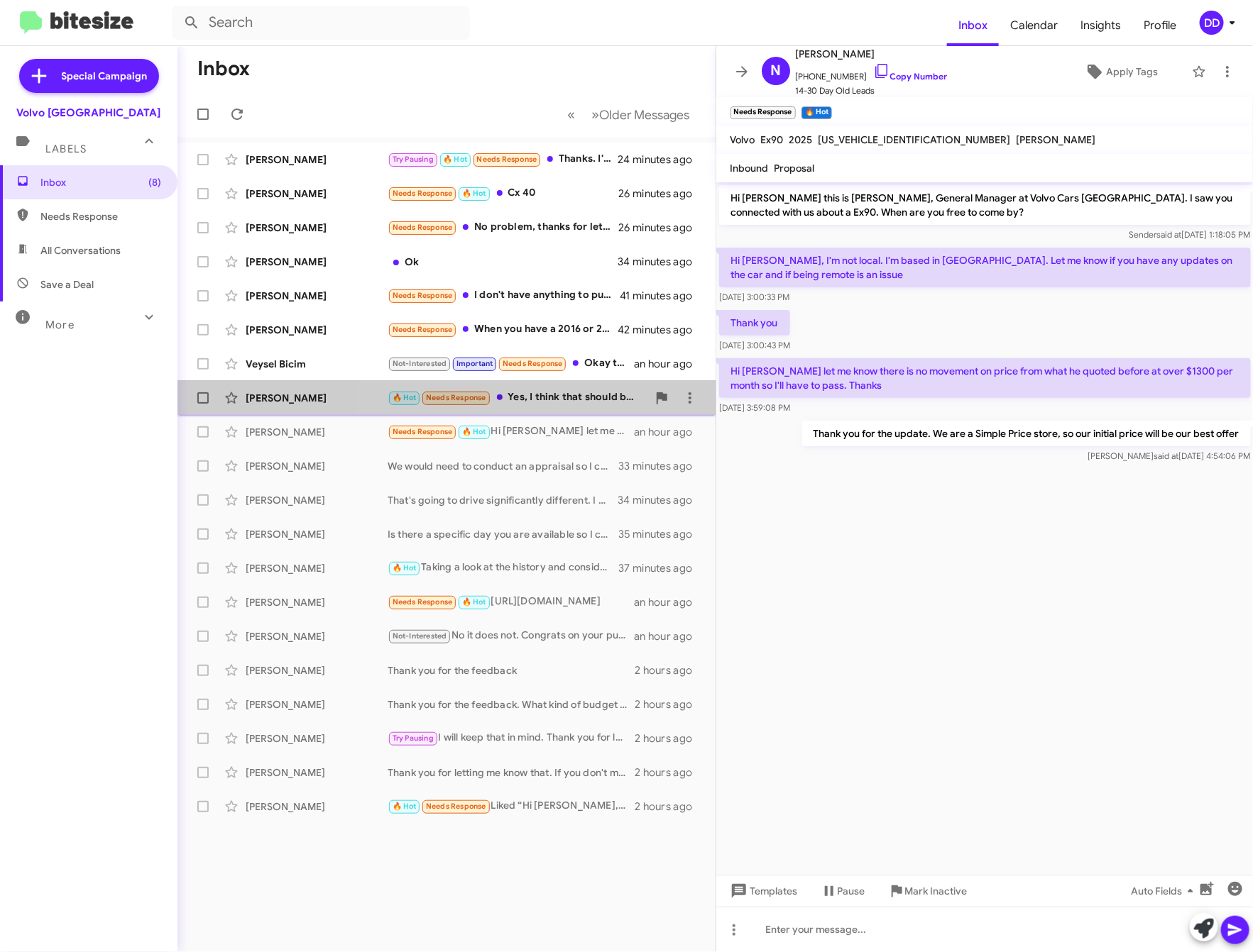
click at [528, 390] on div "🔥 Hot Needs Response Yes, I think that should be good. We are coming from Sacra…" at bounding box center [518, 397] width 260 height 17
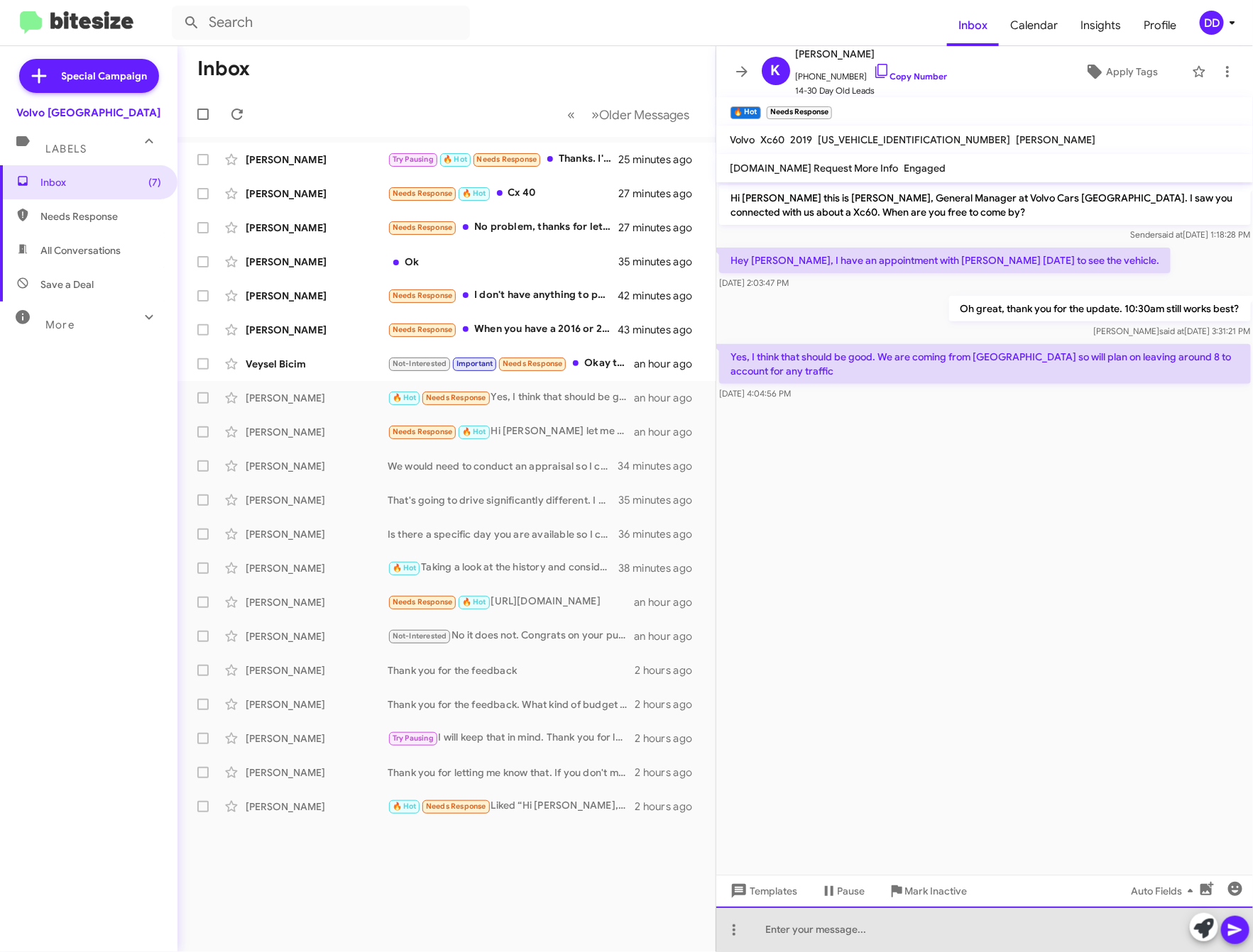
click at [1021, 939] on div at bounding box center [985, 929] width 537 height 45
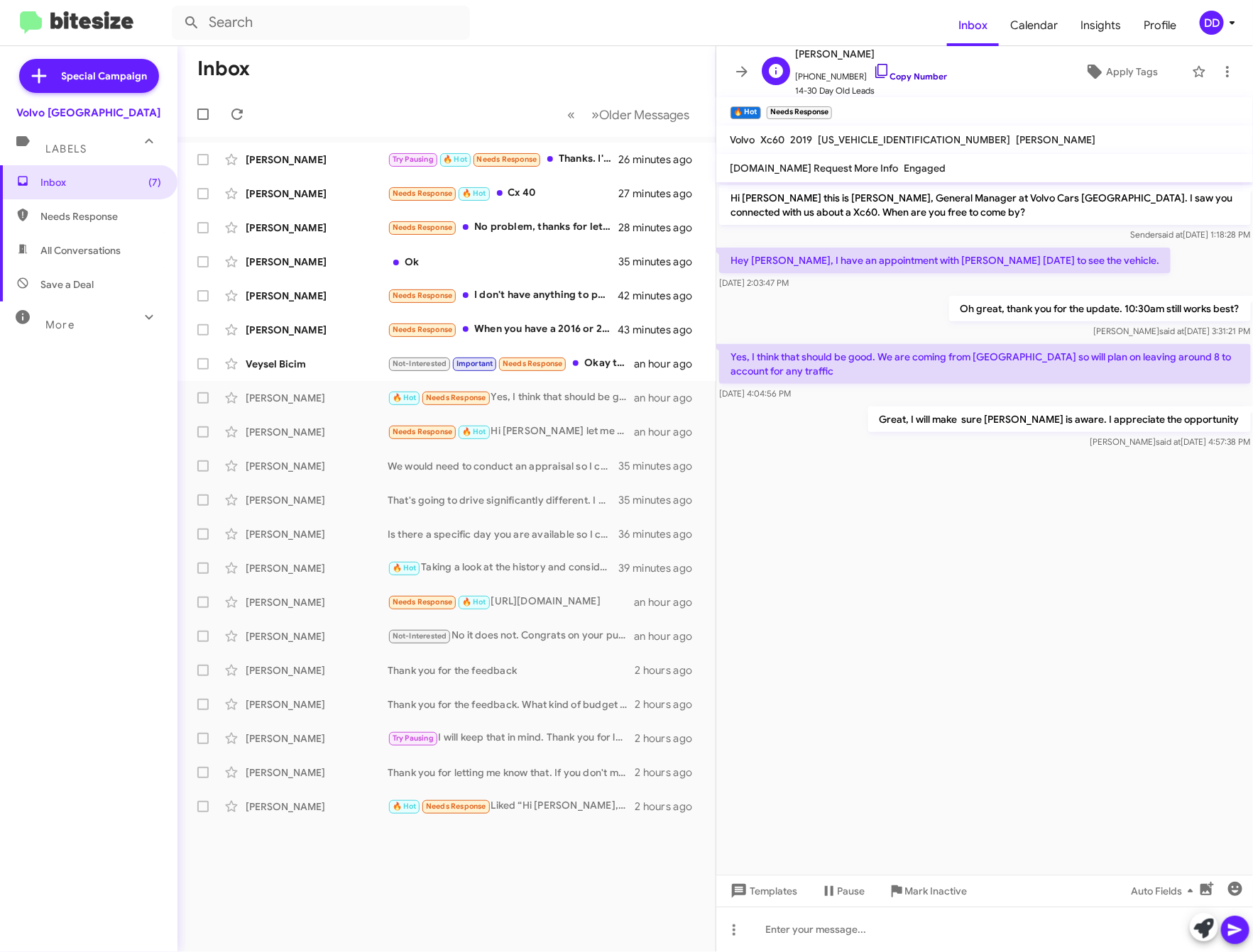
click at [908, 79] on link "Copy Number" at bounding box center [910, 75] width 75 height 10
click at [512, 331] on div "Needs Response When you have a 2016 or 2017 Honda Odyssey" at bounding box center [518, 329] width 260 height 17
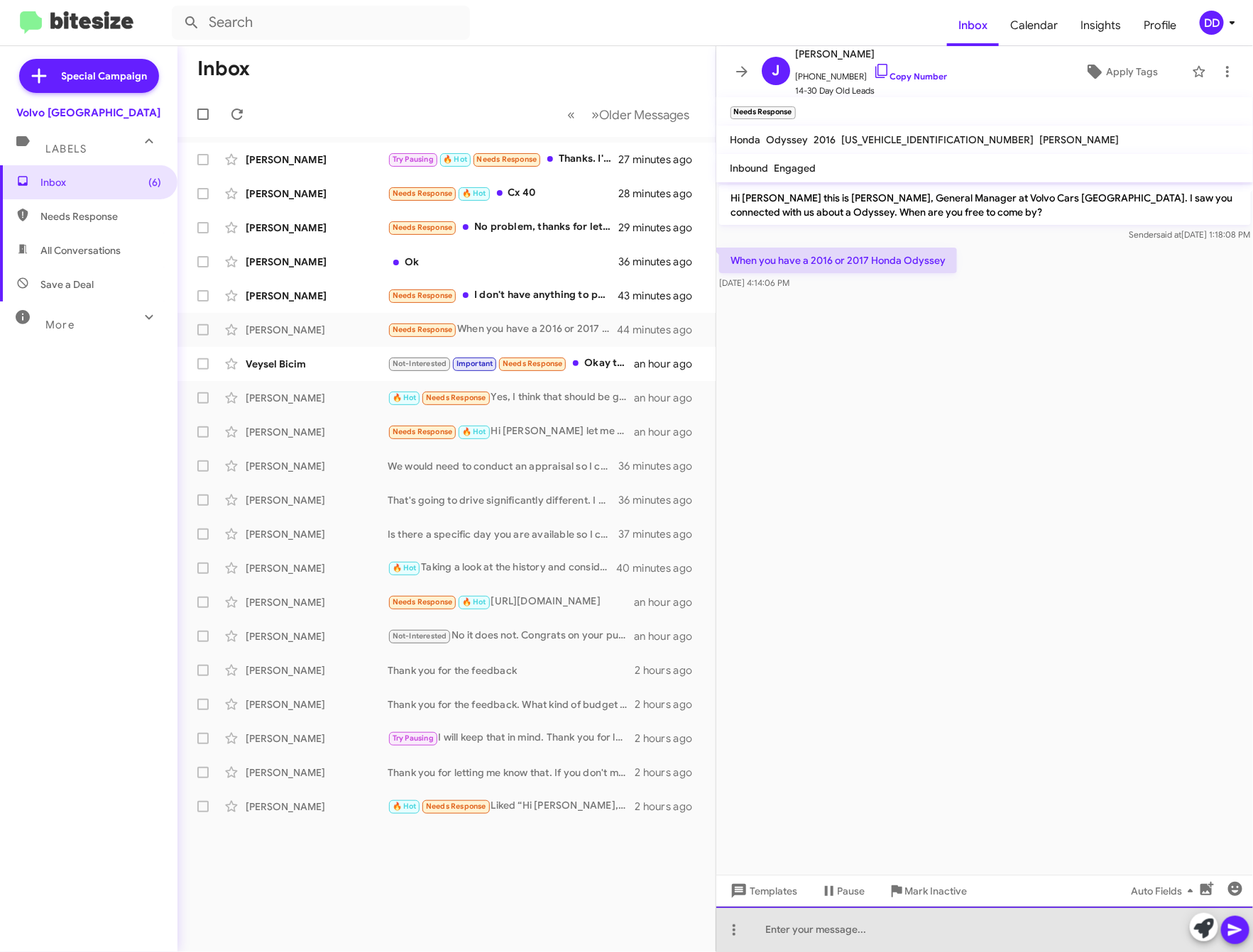
click at [986, 931] on div at bounding box center [985, 929] width 537 height 45
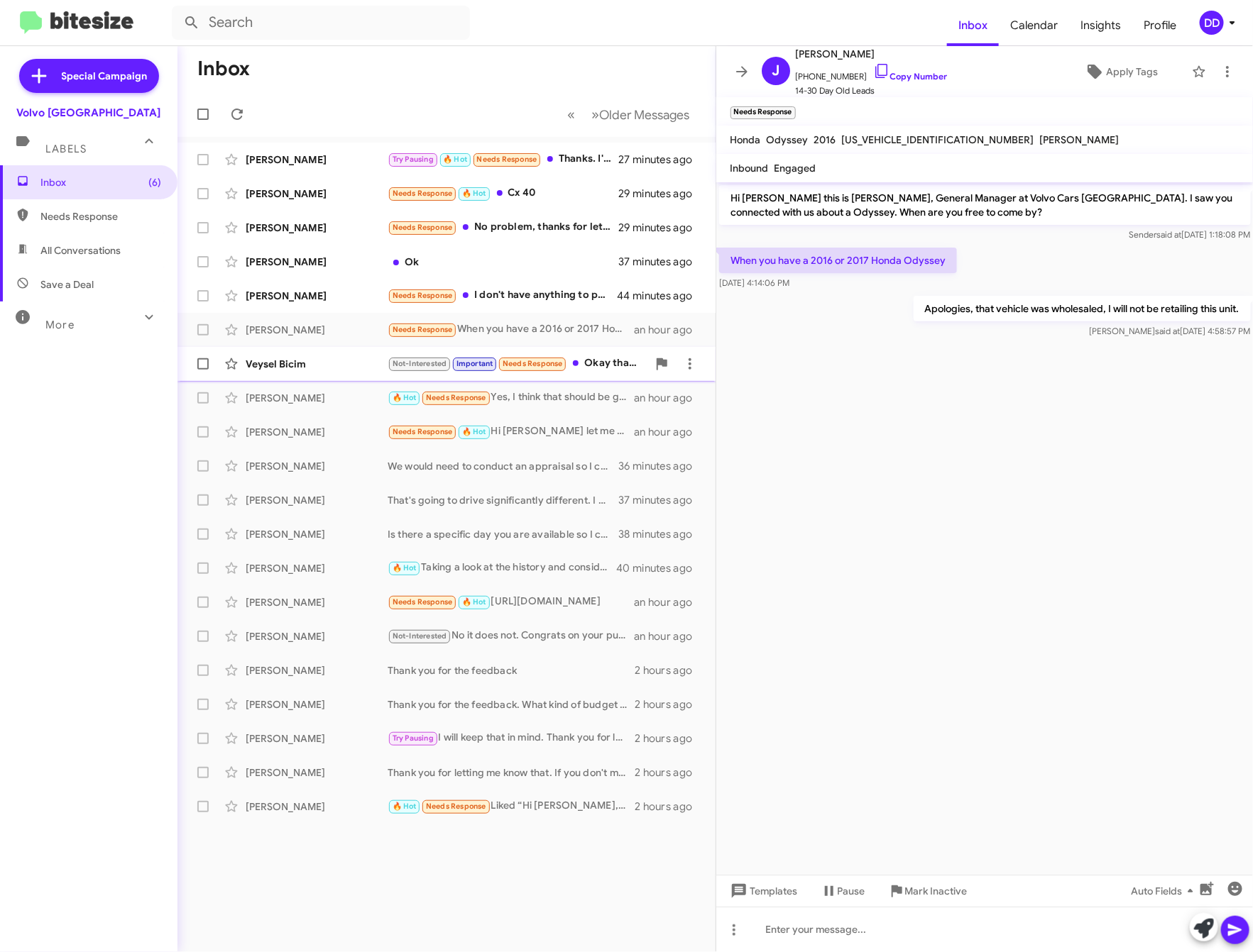
click at [611, 355] on div "Not-Interested Important Needs Response Okay thanks I wish you good work" at bounding box center [518, 363] width 260 height 17
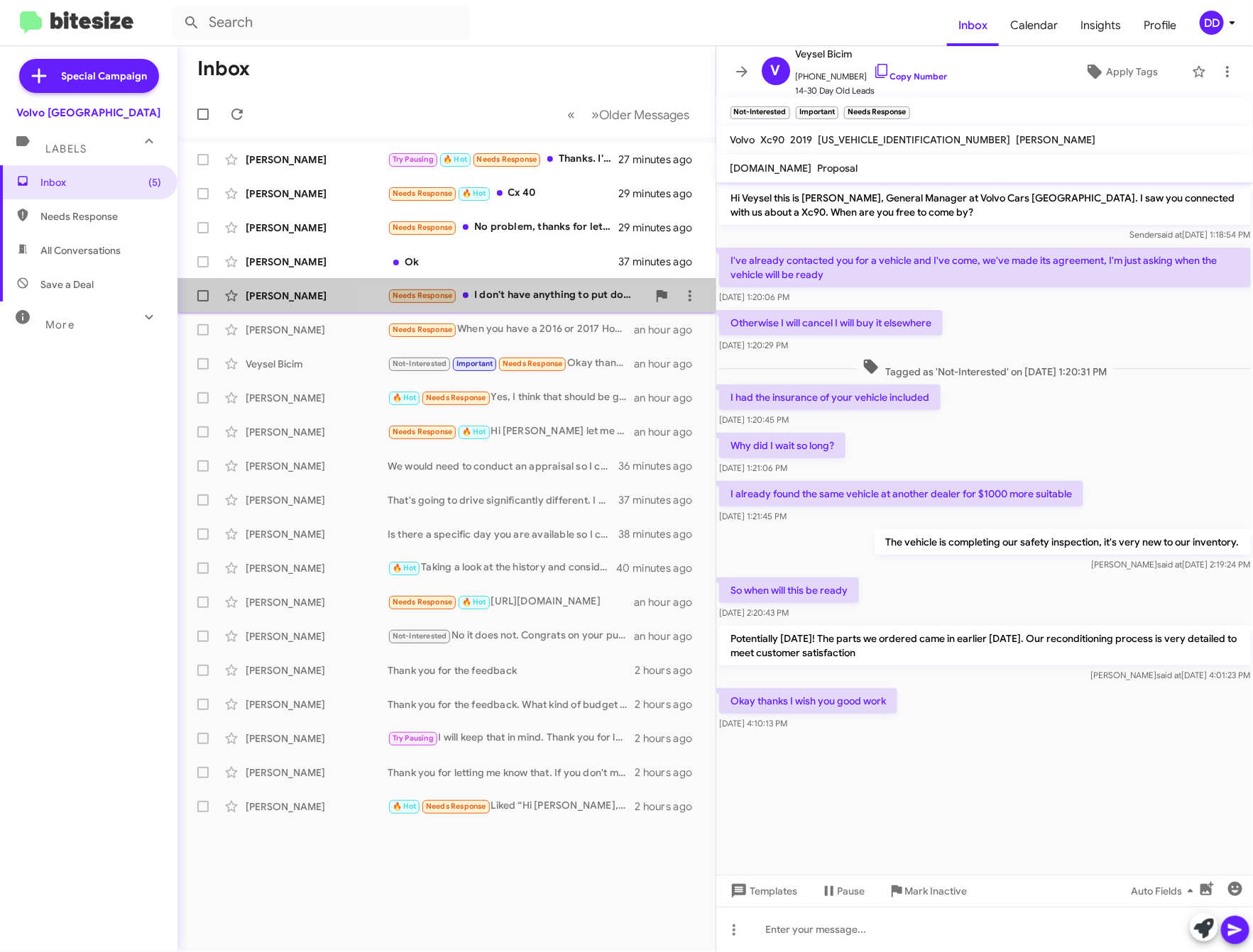
click at [522, 296] on div "Needs Response I don't have anything to put down. But I may not actually do a t…" at bounding box center [518, 296] width 260 height 17
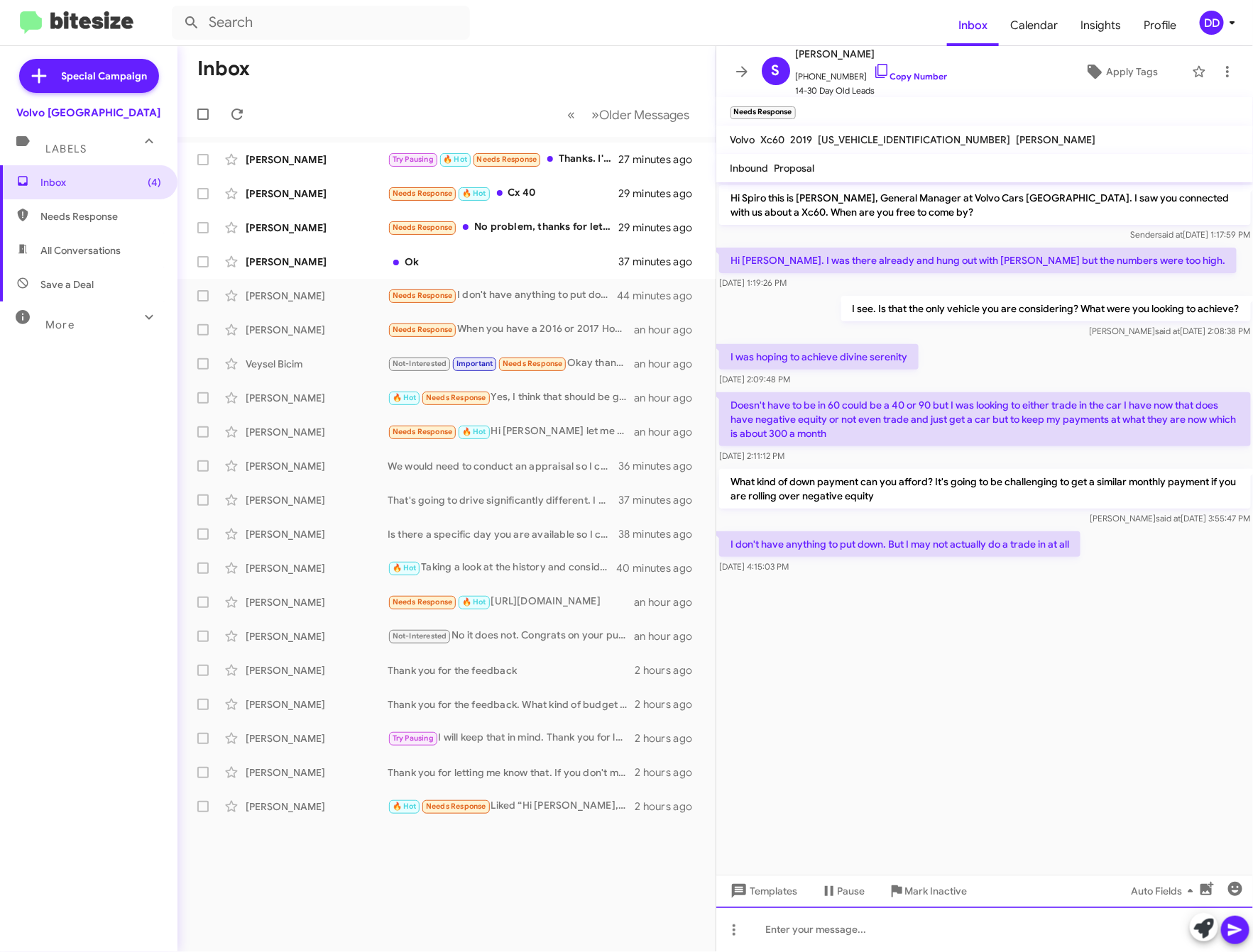
click at [1004, 941] on div at bounding box center [985, 929] width 537 height 45
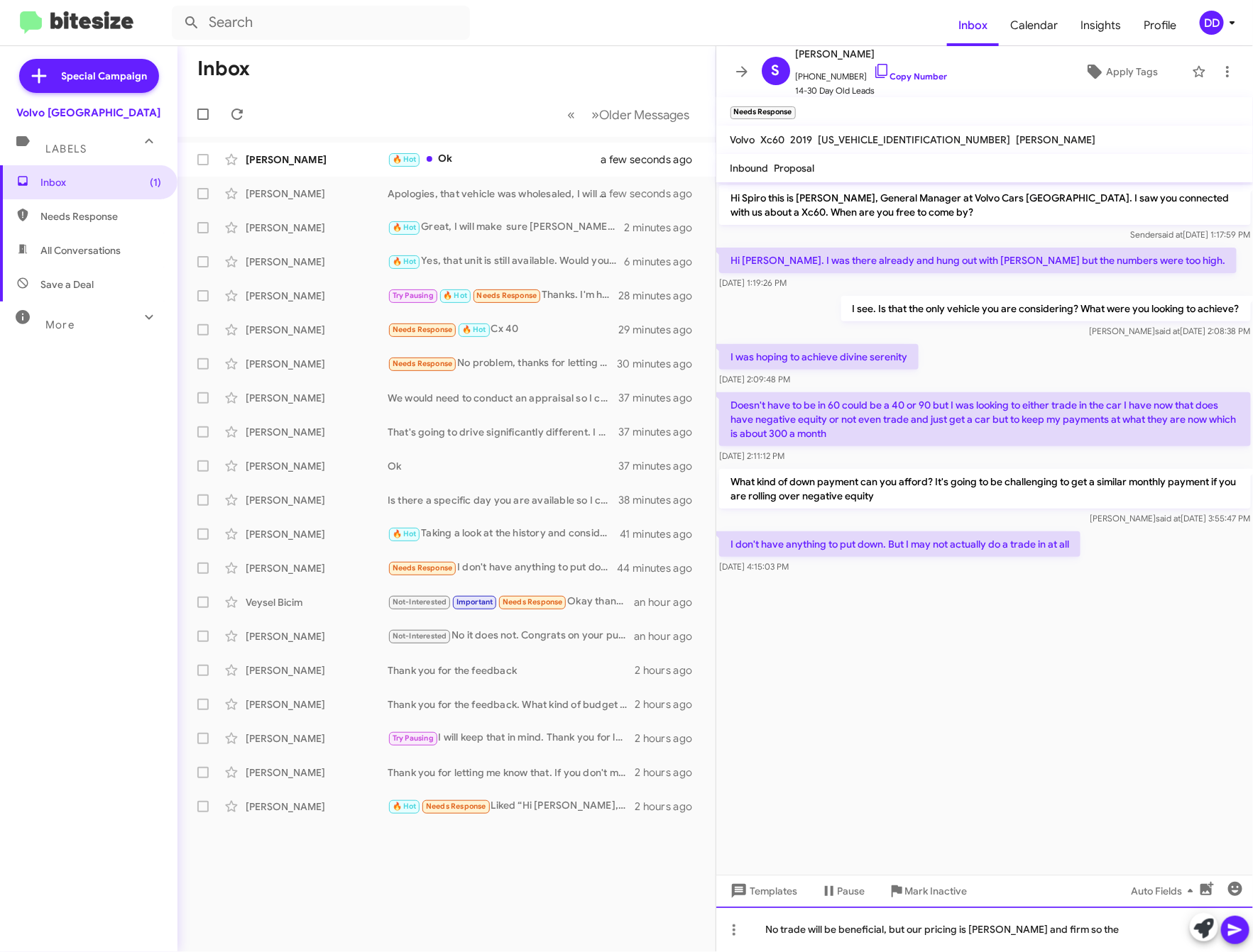
click at [976, 924] on div "No trade will be beneficial, but our pricing is SImple Priced and firm so the" at bounding box center [985, 929] width 537 height 45
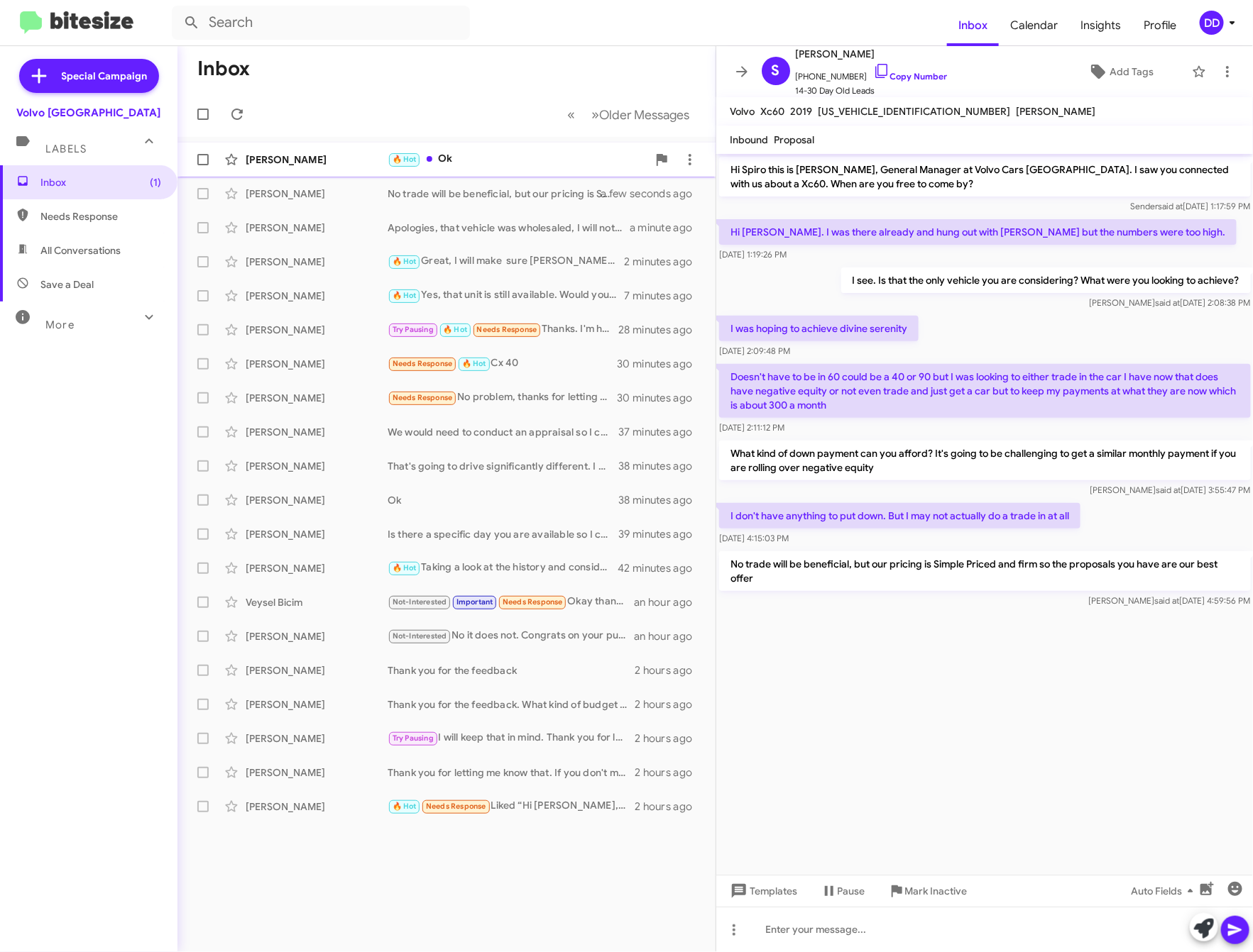
click at [467, 169] on div "[PERSON_NAME] A 🔥 Hot Ok a few seconds ago" at bounding box center [447, 160] width 515 height 29
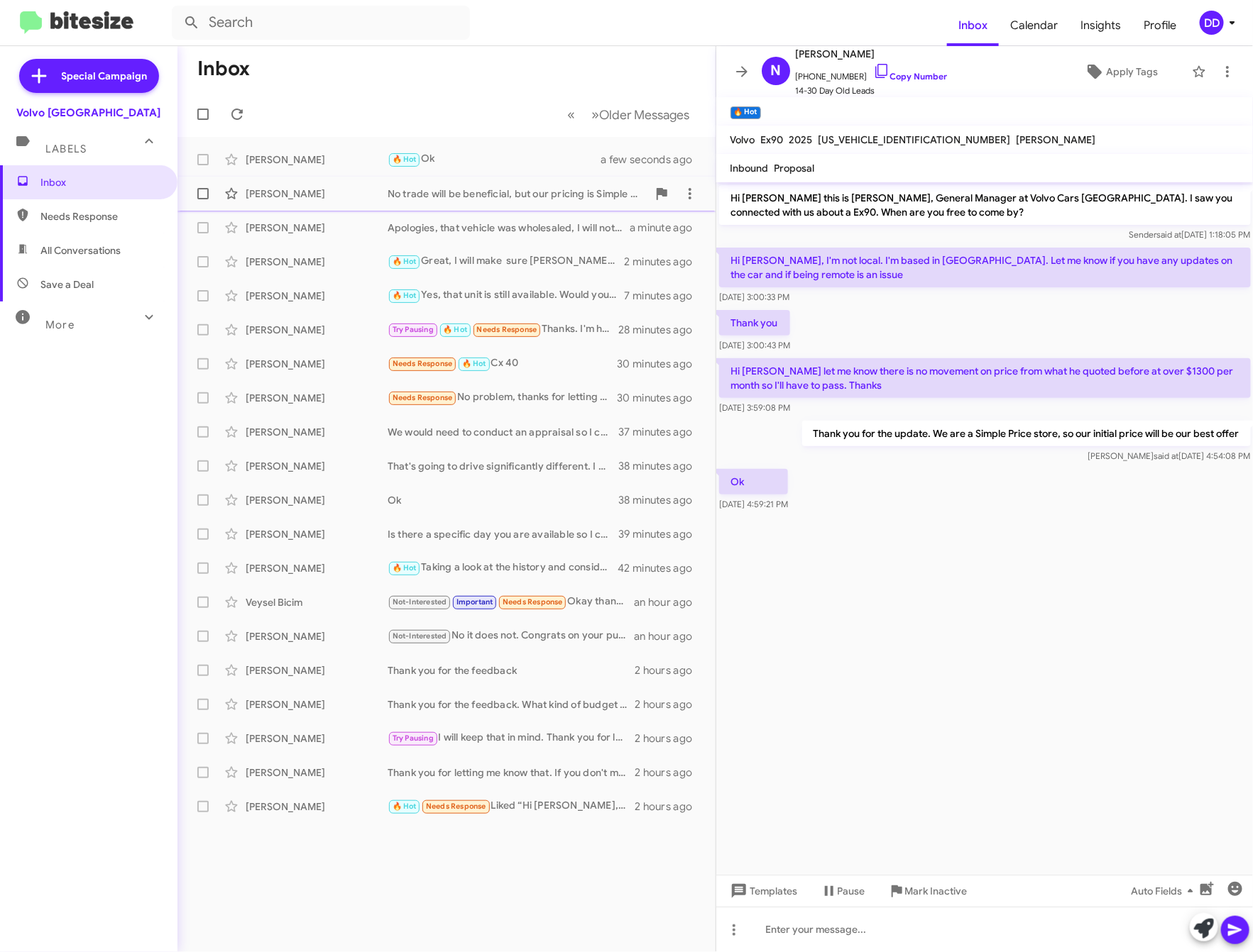
click at [450, 199] on div "No trade will be beneficial, but our pricing is Simple Priced and firm so the p…" at bounding box center [518, 194] width 260 height 14
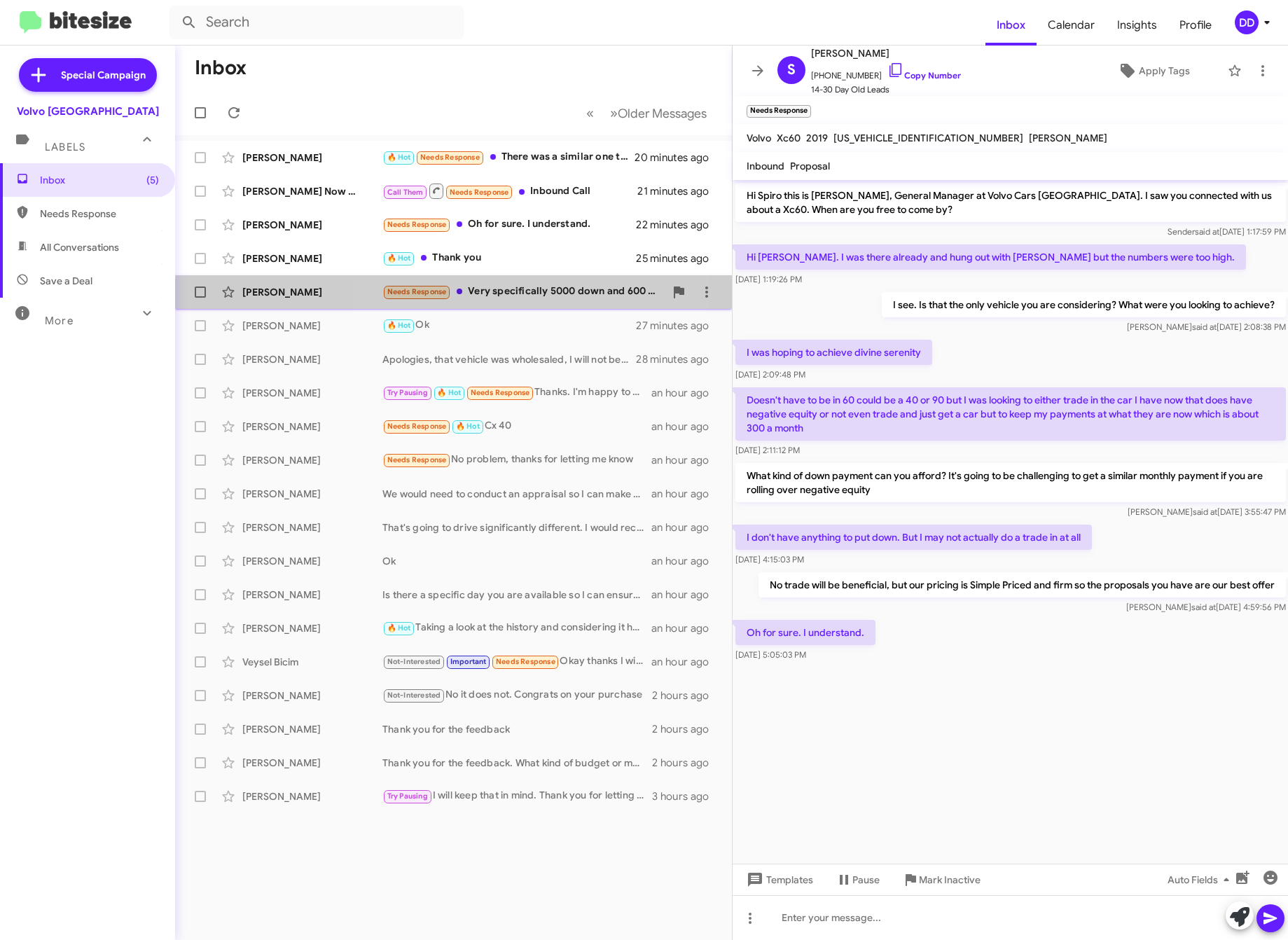
click at [493, 300] on div "Needs Response Very specifically 5000 down and 600 monthly for a 2025 volvo xc6…" at bounding box center [524, 292] width 282 height 16
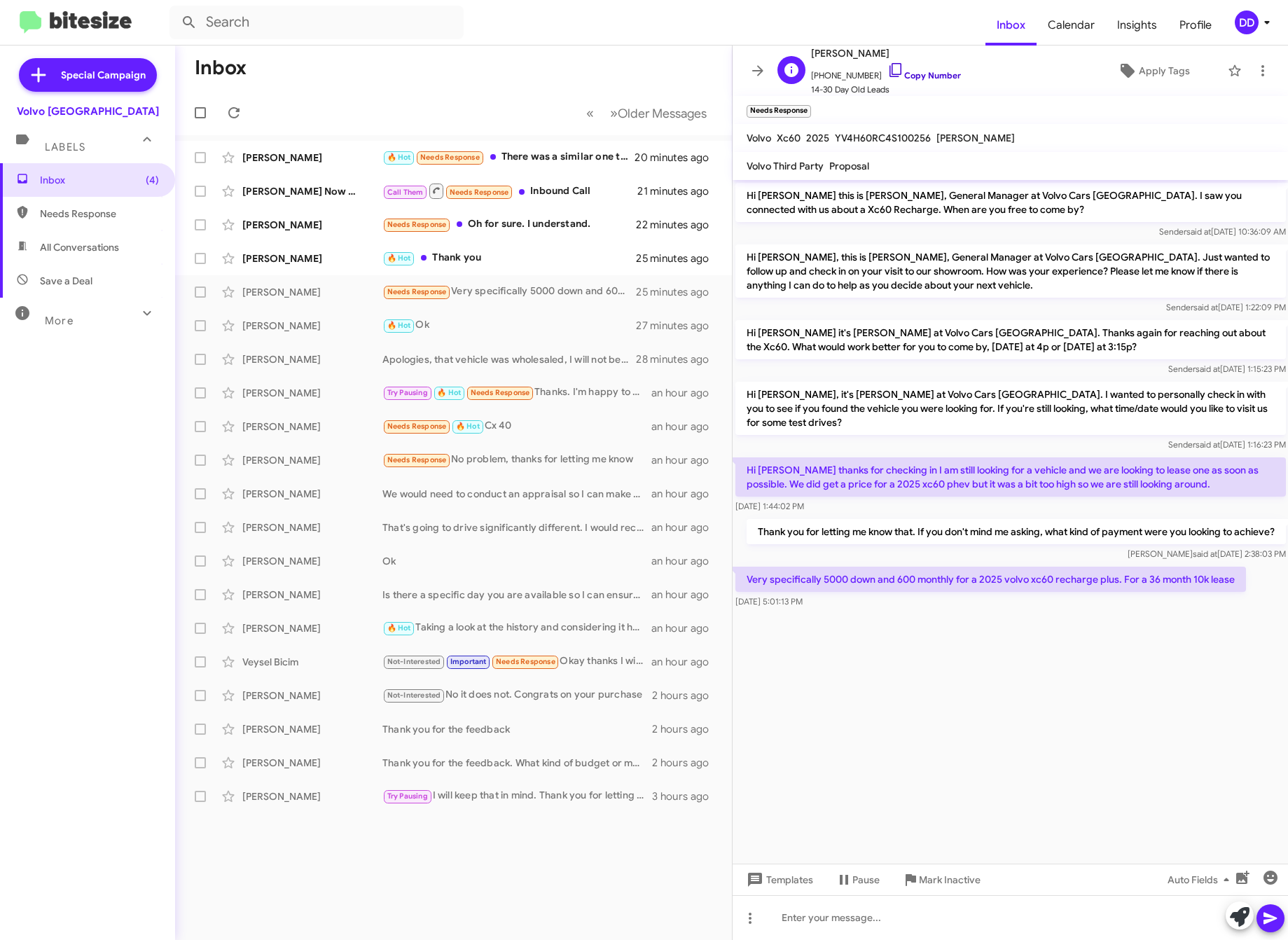
click at [920, 70] on link "Copy Number" at bounding box center [924, 75] width 74 height 10
click at [1139, 64] on span "Apply Tags" at bounding box center [1164, 71] width 51 height 25
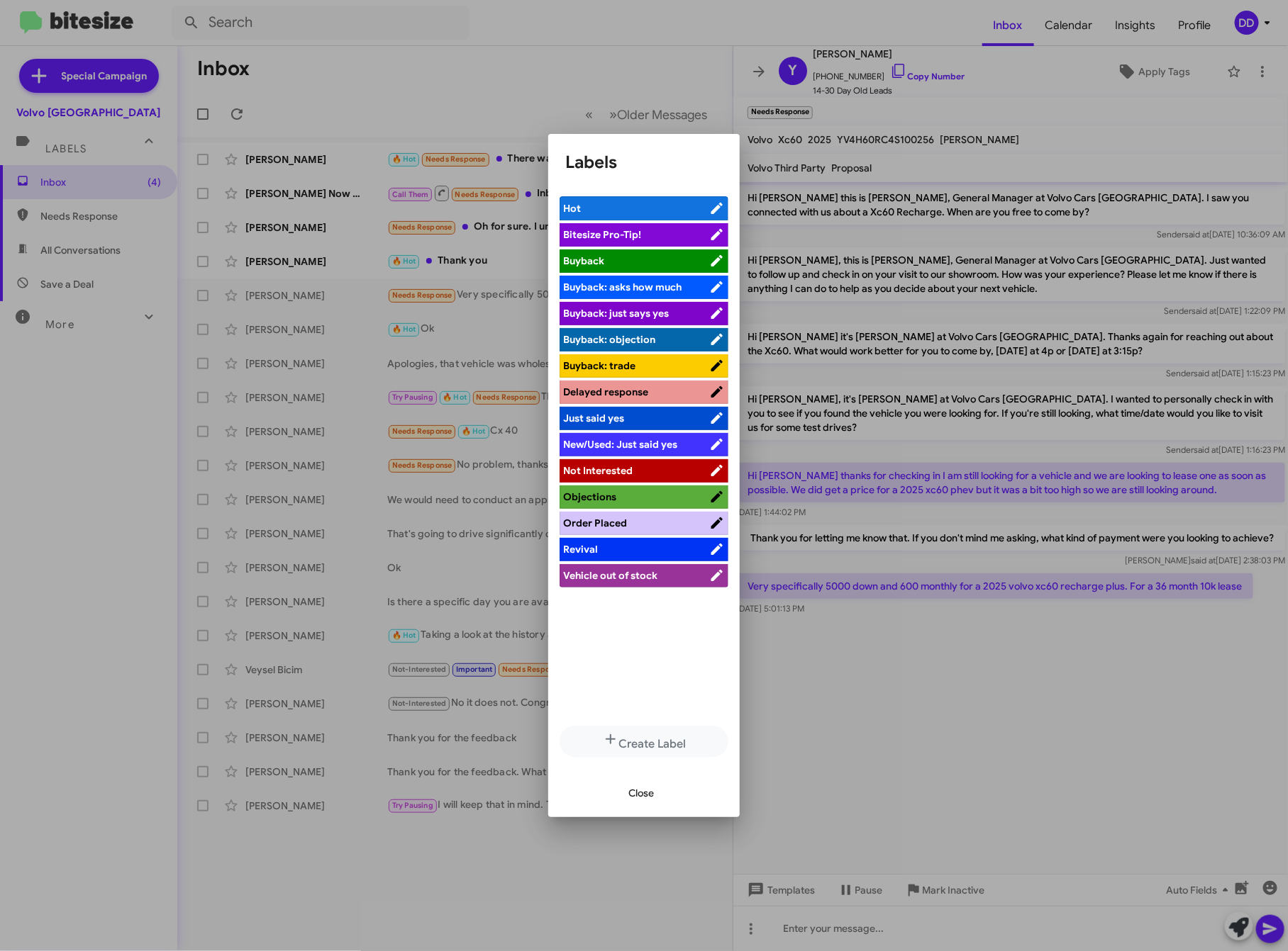
click at [631, 523] on span "Order Placed" at bounding box center [636, 523] width 146 height 14
click at [634, 794] on span "Close" at bounding box center [641, 793] width 25 height 25
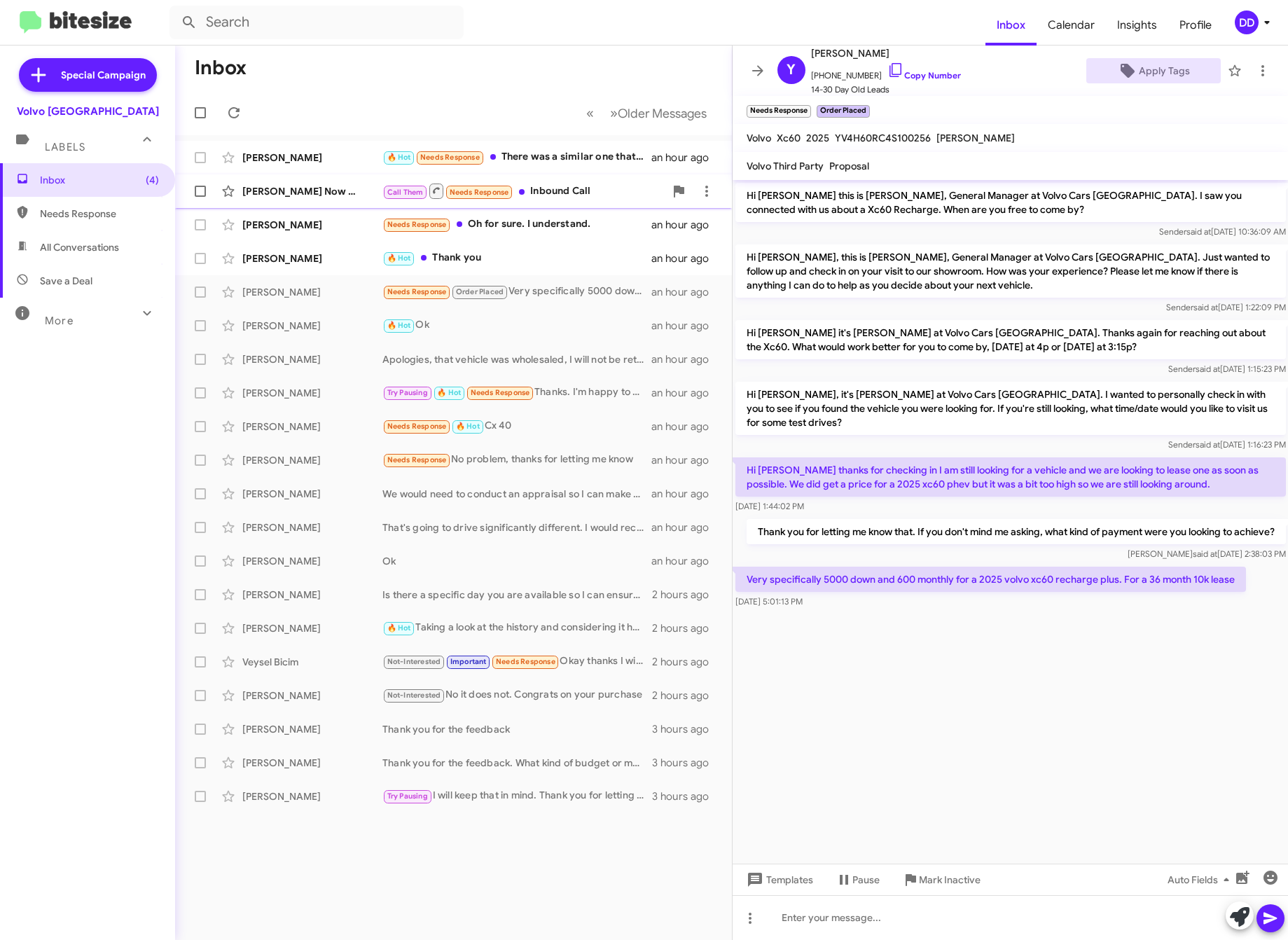
click at [574, 194] on div "Call Them Needs Response Inbound Call" at bounding box center [524, 191] width 282 height 17
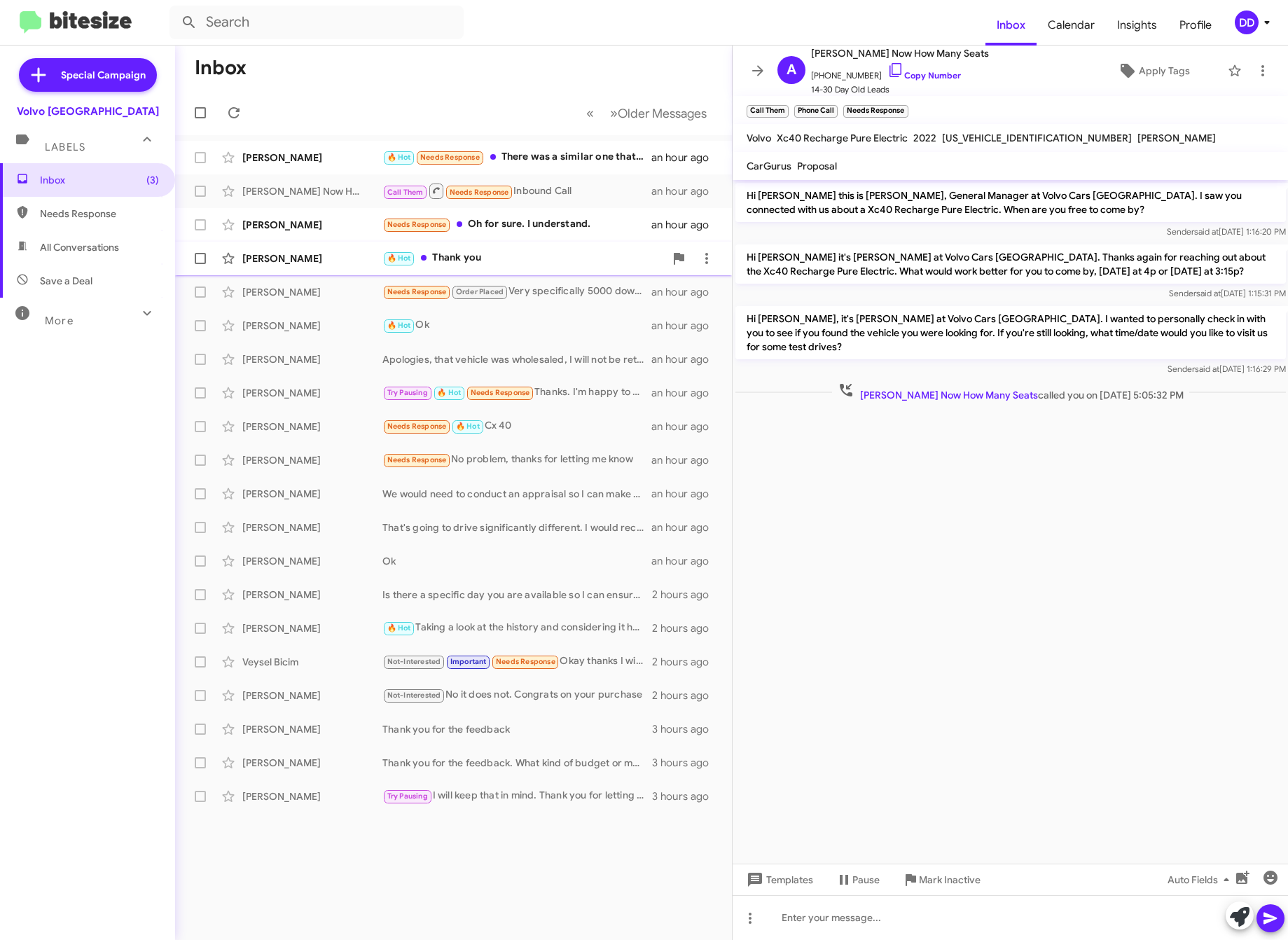
click at [518, 261] on div "🔥 Hot Thank you" at bounding box center [524, 258] width 282 height 16
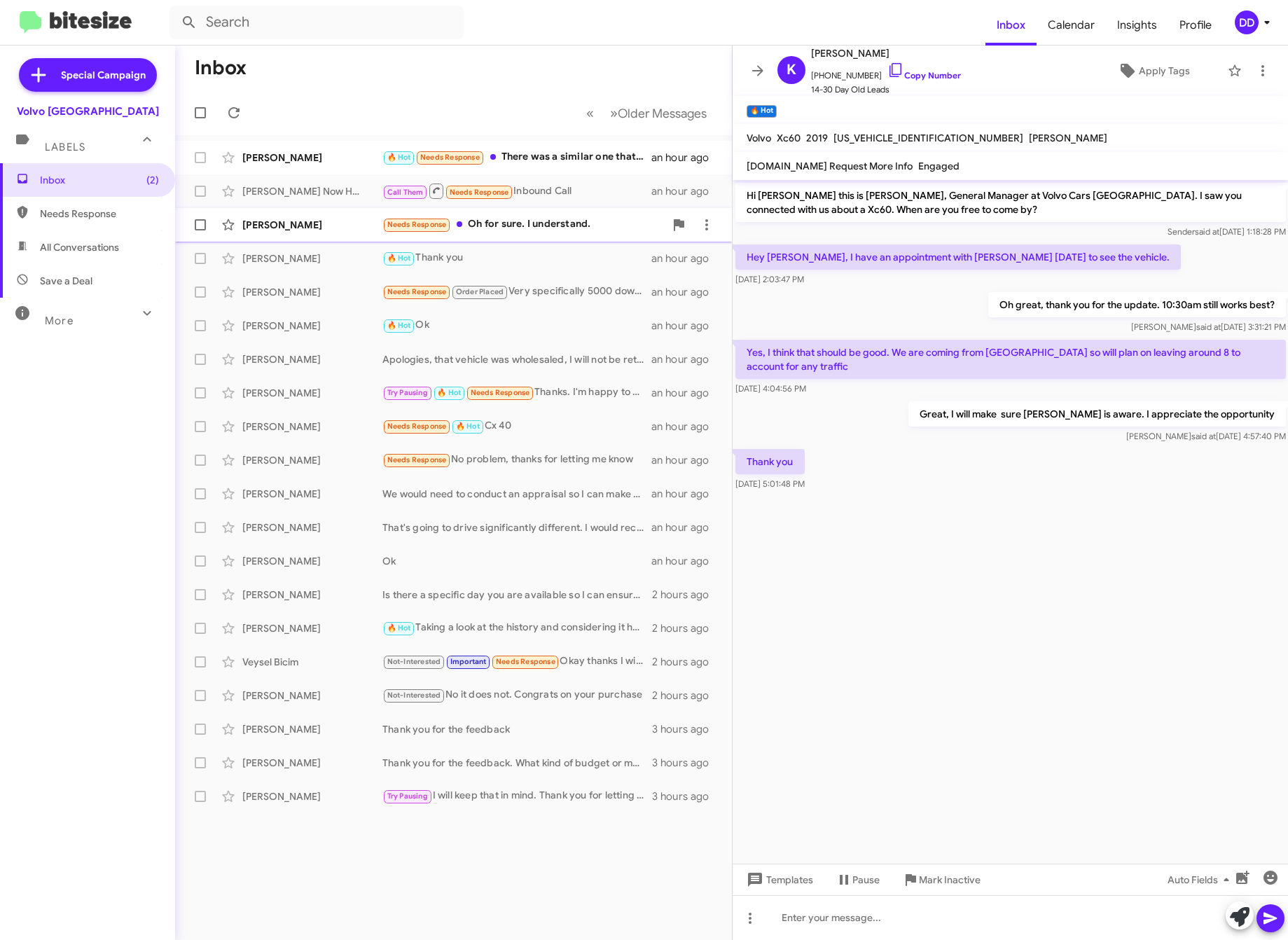
click at [545, 225] on div "Needs Response Oh for sure. I understand." at bounding box center [524, 224] width 282 height 16
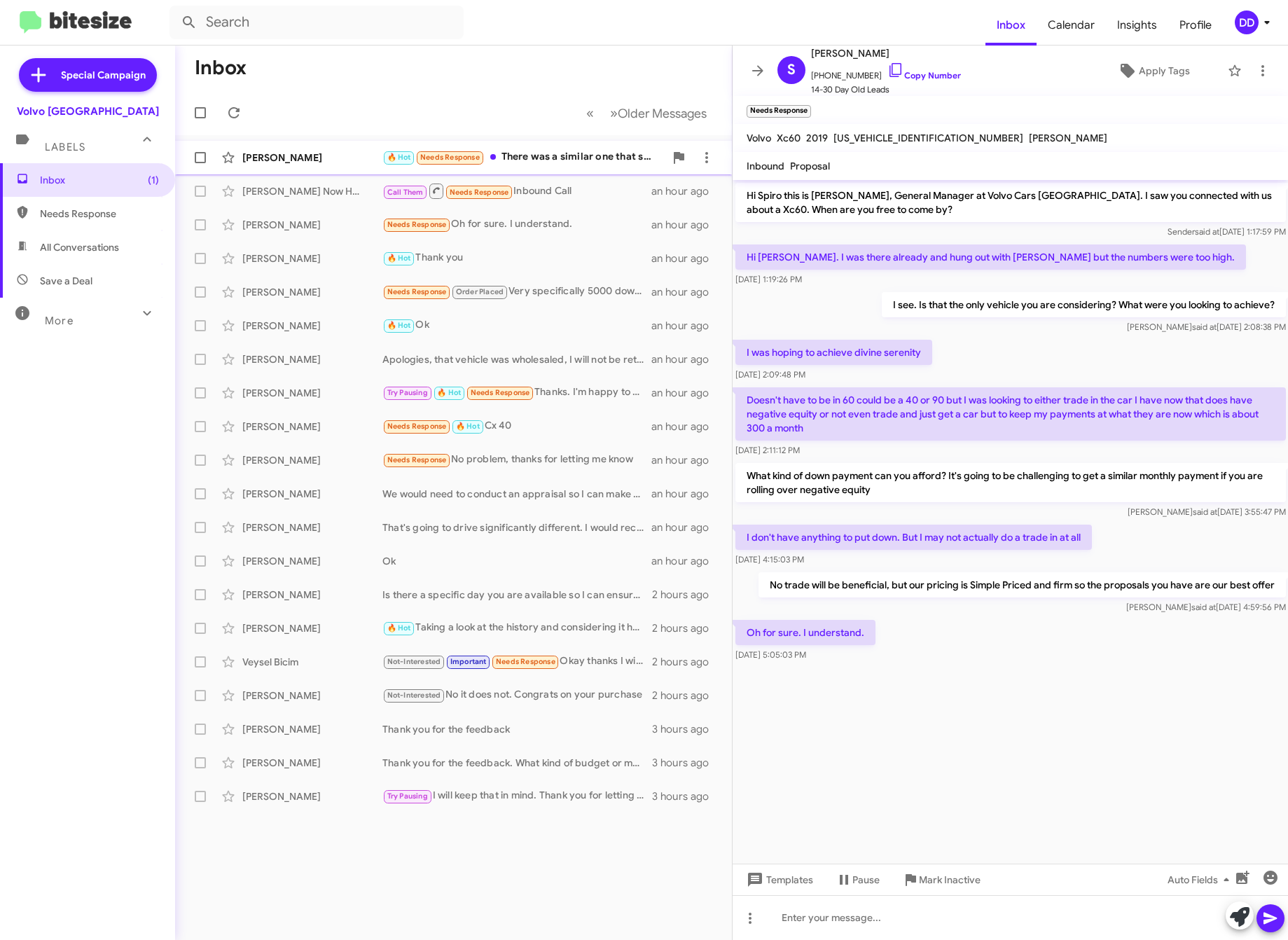
click at [567, 162] on div "🔥 Hot Needs Response There was a similar one that sold last weekend, just wante…" at bounding box center [524, 157] width 282 height 16
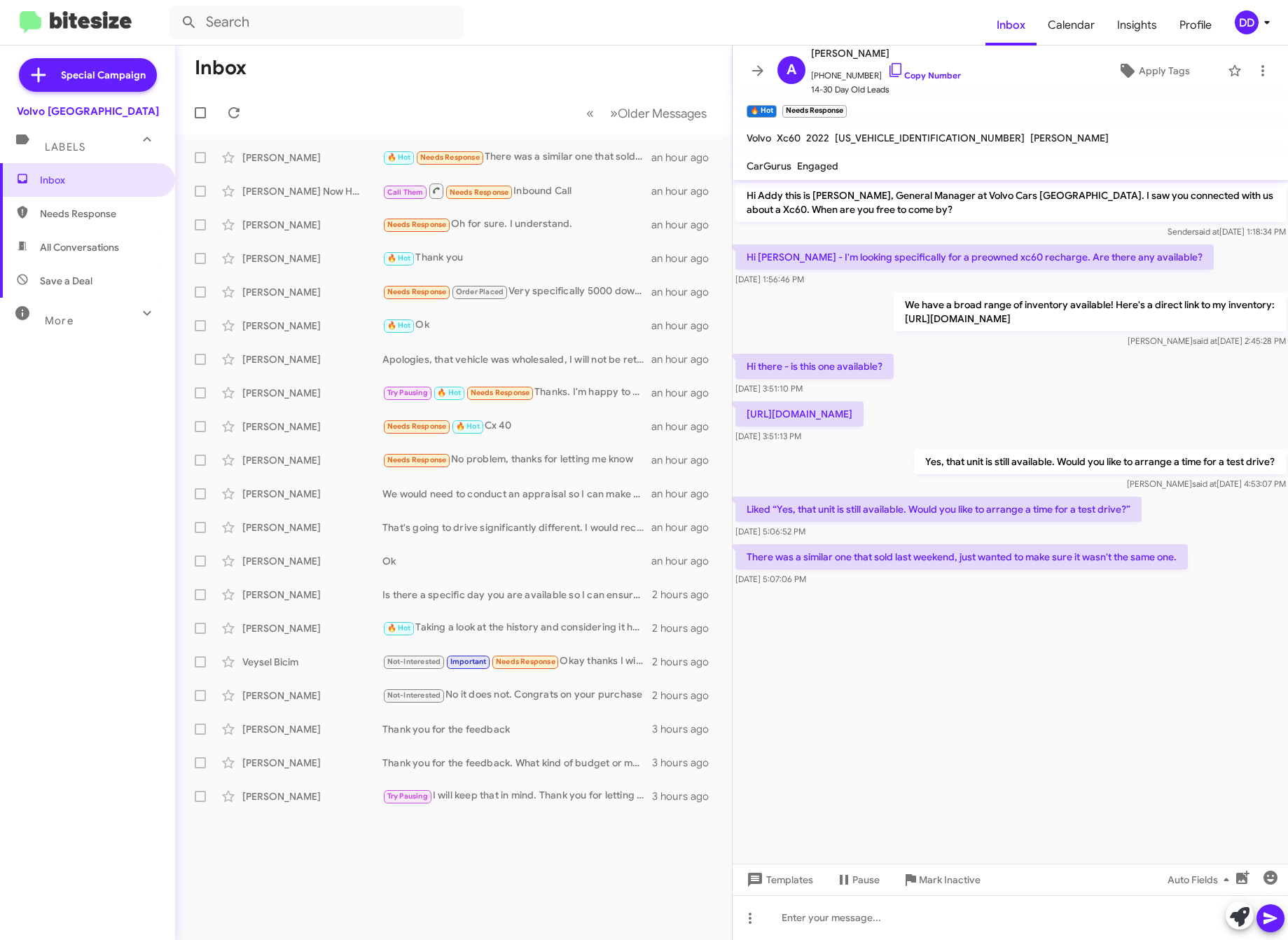
click at [941, 618] on div at bounding box center [1010, 603] width 556 height 28
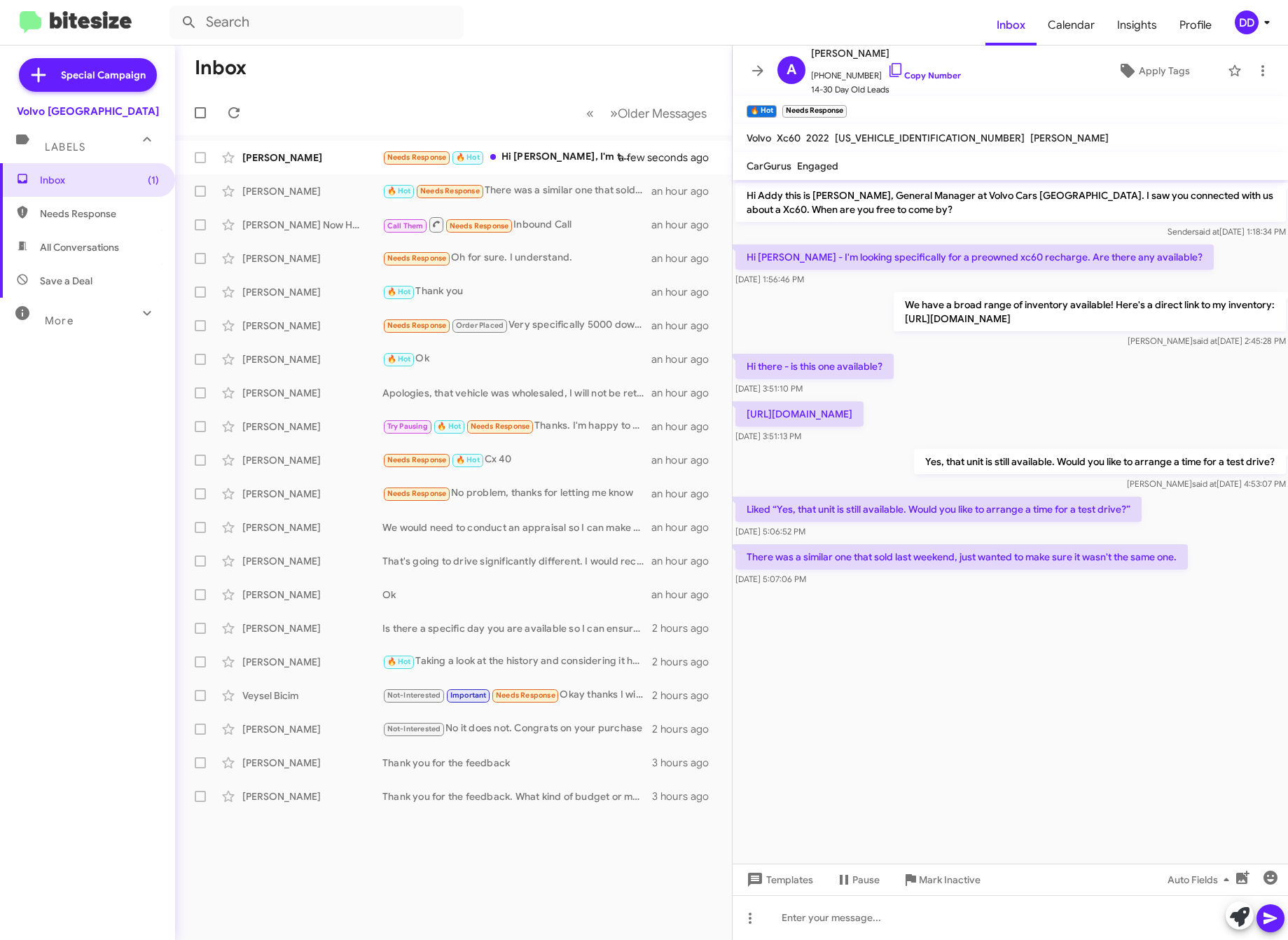
click at [990, 671] on cdk-virtual-scroll-viewport "Hi Addy this is [PERSON_NAME], General Manager at Volvo Cars [GEOGRAPHIC_DATA].…" at bounding box center [1010, 522] width 556 height 684
click at [981, 723] on cdk-virtual-scroll-viewport "Hi Addy this is [PERSON_NAME], General Manager at Volvo Cars [GEOGRAPHIC_DATA].…" at bounding box center [1010, 522] width 556 height 684
click at [955, 700] on cdk-virtual-scroll-viewport "Hi Addy this is [PERSON_NAME], General Manager at Volvo Cars [GEOGRAPHIC_DATA].…" at bounding box center [1010, 522] width 556 height 684
drag, startPoint x: 959, startPoint y: 429, endPoint x: 742, endPoint y: 414, distance: 217.5
click at [742, 414] on p "[URL][DOMAIN_NAME]" at bounding box center [799, 414] width 128 height 25
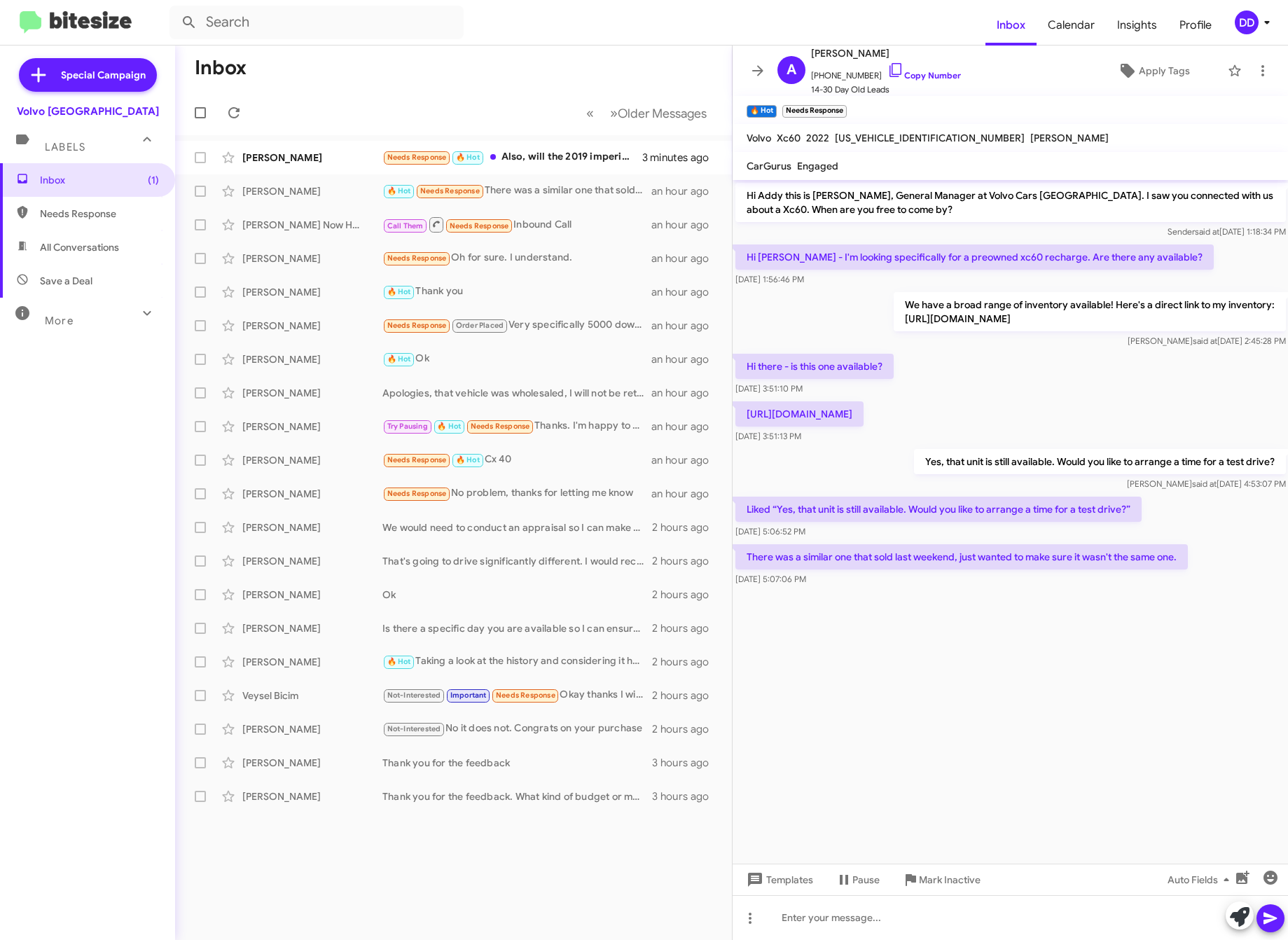
copy p "[URL][DOMAIN_NAME]"
click at [1140, 677] on cdk-virtual-scroll-viewport "Hi Addy this is [PERSON_NAME], General Manager at Volvo Cars [GEOGRAPHIC_DATA].…" at bounding box center [1010, 522] width 556 height 684
click at [1061, 614] on div at bounding box center [1010, 603] width 556 height 28
click at [991, 905] on div at bounding box center [1010, 917] width 556 height 45
click at [1031, 662] on cdk-virtual-scroll-viewport "Hi Addy this is [PERSON_NAME], General Manager at Volvo Cars [GEOGRAPHIC_DATA].…" at bounding box center [1010, 522] width 556 height 684
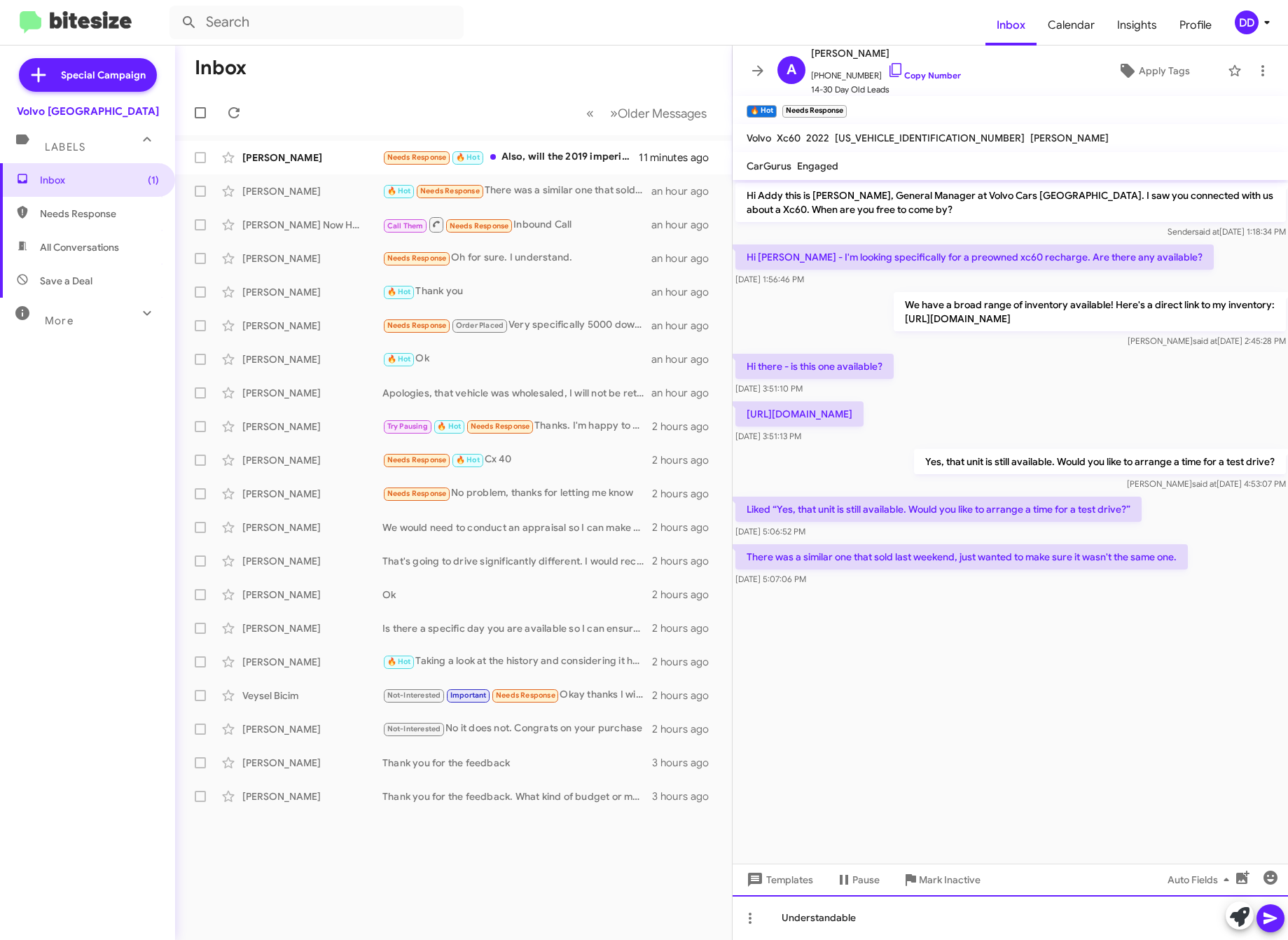
click at [1047, 917] on div "Understandable" at bounding box center [1010, 917] width 556 height 45
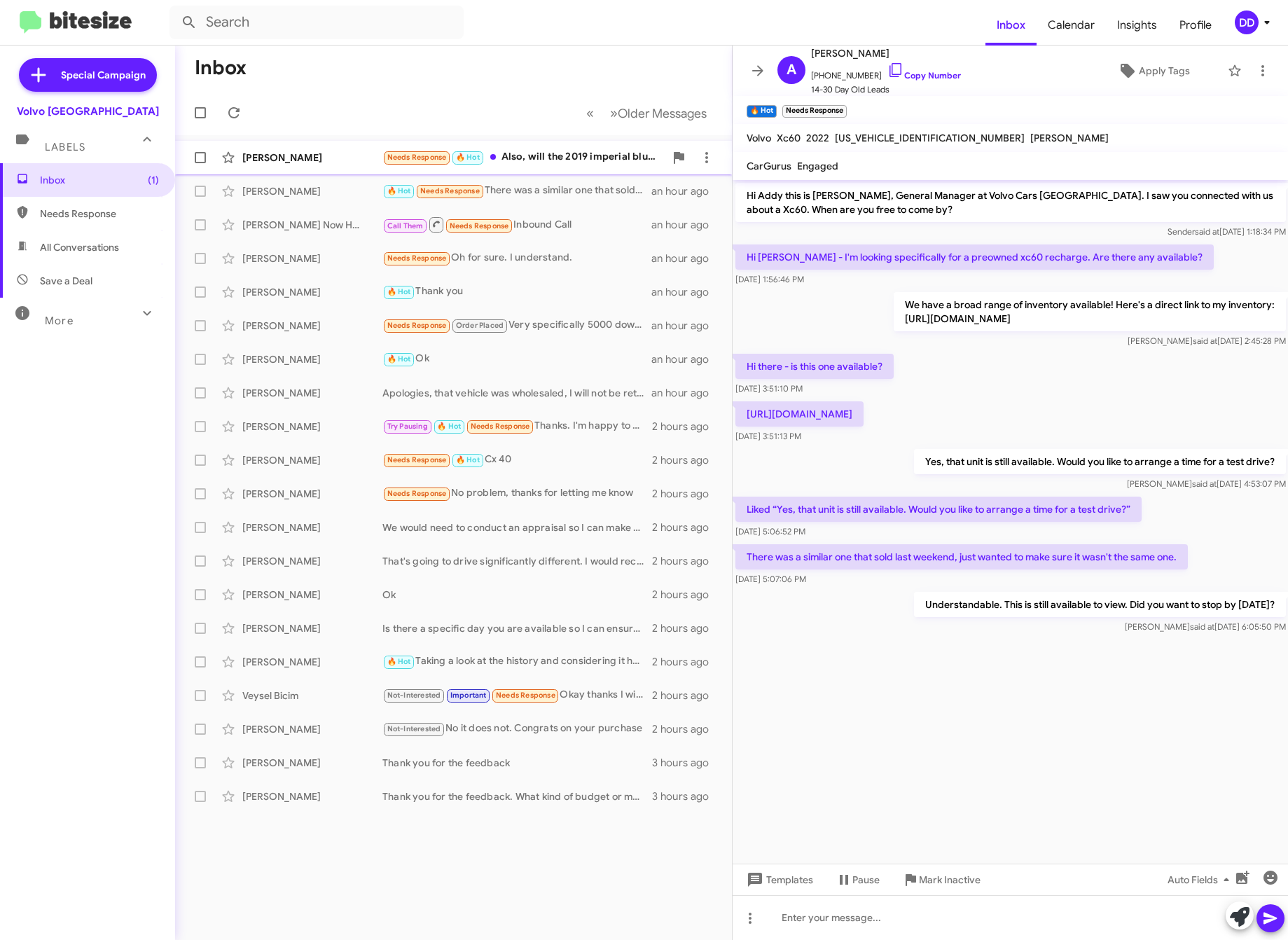
click at [530, 166] on div "Needs Response 🔥 Hot Also, will the 2019 imperial blue i3 also be available to …" at bounding box center [524, 157] width 282 height 16
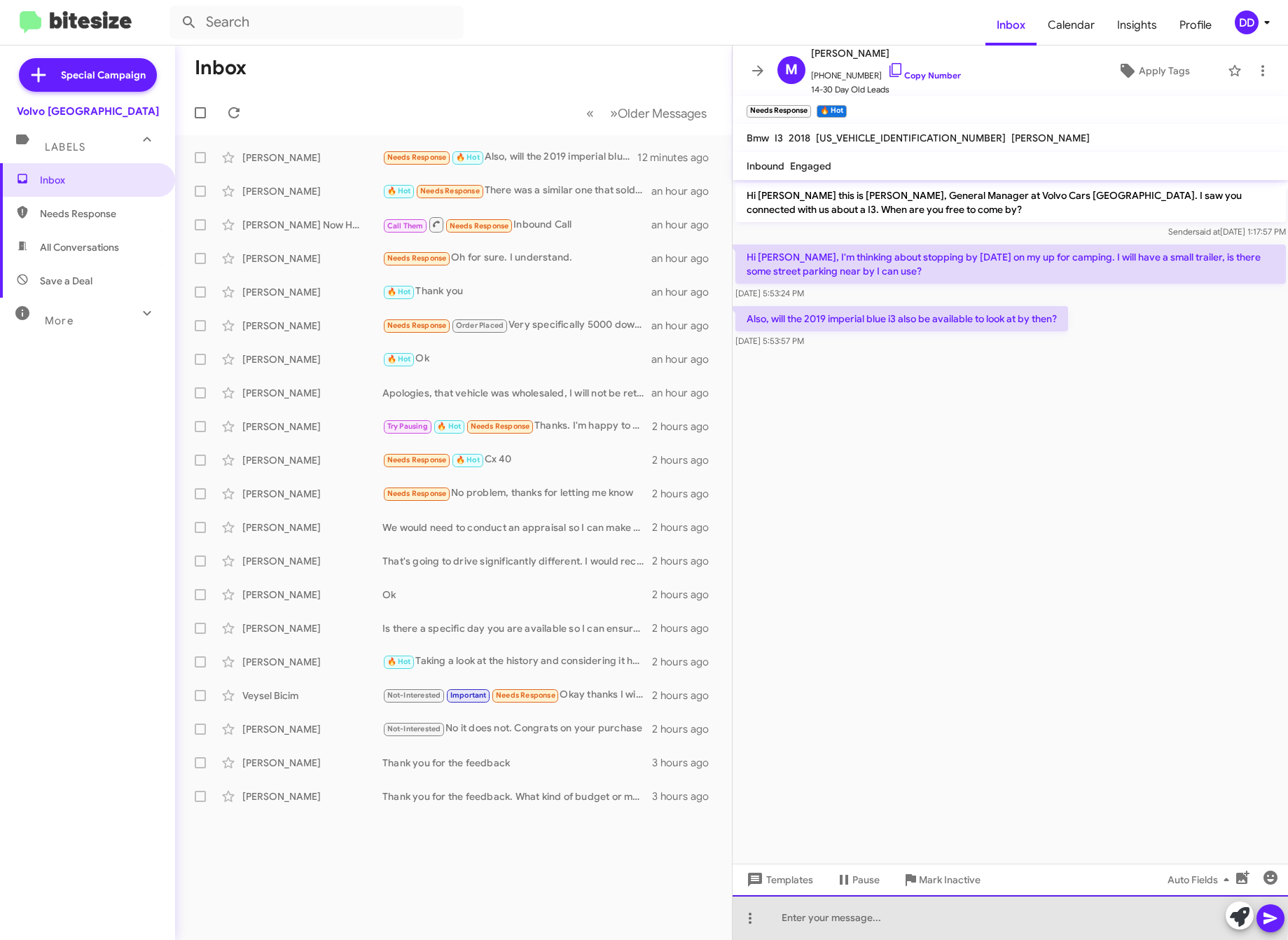
click at [957, 913] on div at bounding box center [1010, 917] width 556 height 45
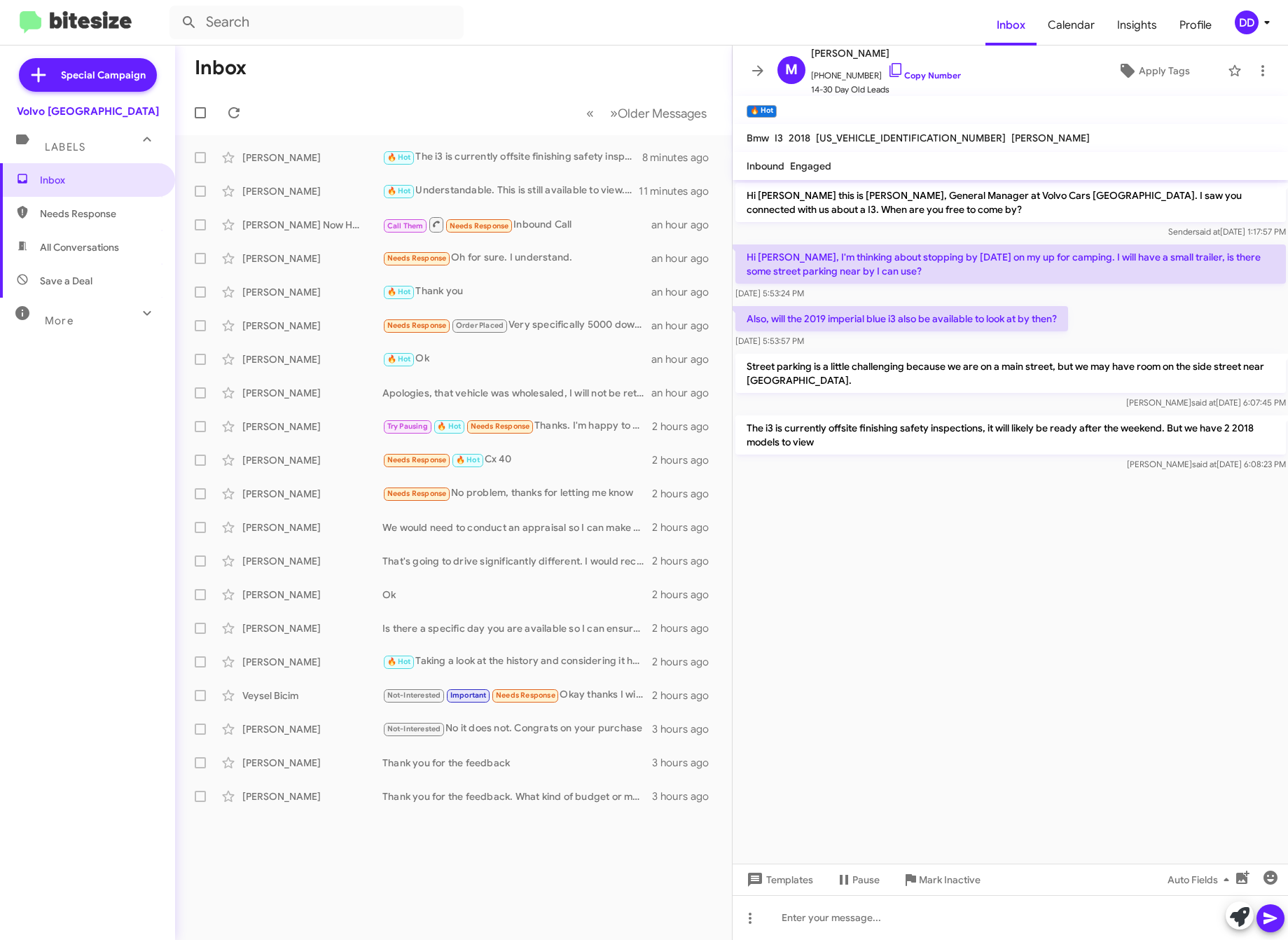
click at [576, 55] on mat-toolbar-row "Inbox" at bounding box center [453, 67] width 557 height 45
click at [492, 62] on mat-toolbar-row "Inbox" at bounding box center [453, 67] width 557 height 45
click at [962, 633] on cdk-virtual-scroll-viewport "Hi [PERSON_NAME] this is [PERSON_NAME], General Manager at Volvo Cars [GEOGRAPH…" at bounding box center [1010, 522] width 556 height 684
click at [1026, 622] on cdk-virtual-scroll-viewport "Hi [PERSON_NAME] this is [PERSON_NAME], General Manager at Volvo Cars [GEOGRAPH…" at bounding box center [1010, 522] width 556 height 684
click at [1078, 632] on cdk-virtual-scroll-viewport "Hi [PERSON_NAME] this is [PERSON_NAME], General Manager at Volvo Cars [GEOGRAPH…" at bounding box center [1010, 522] width 556 height 684
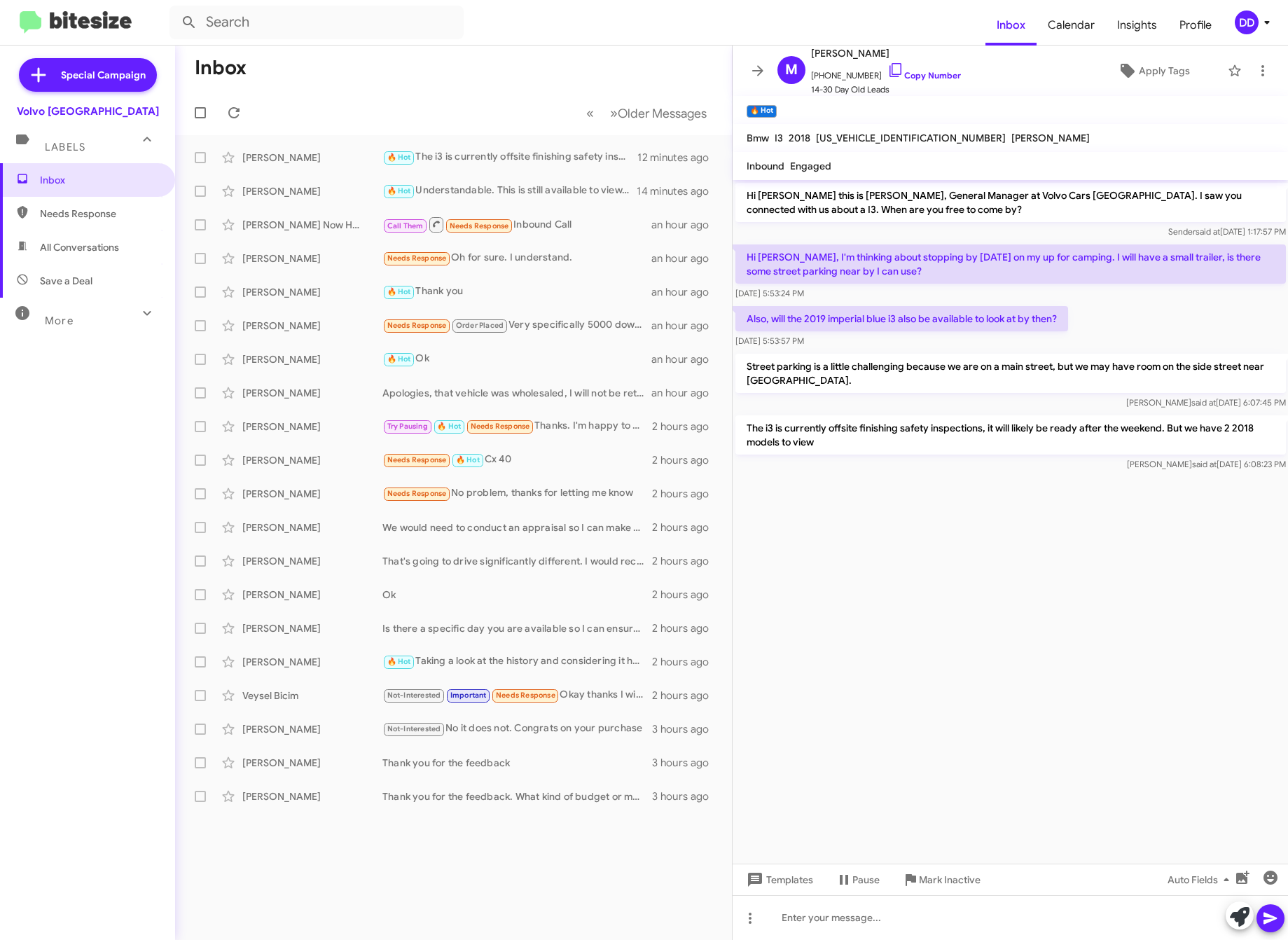
click at [477, 82] on mat-toolbar-row "Inbox" at bounding box center [453, 67] width 557 height 45
click at [42, 532] on div "Inbox Needs Response All Conversations Save a Deal More Important 🔥 Hot Appoint…" at bounding box center [87, 445] width 175 height 564
